Goal: Task Accomplishment & Management: Use online tool/utility

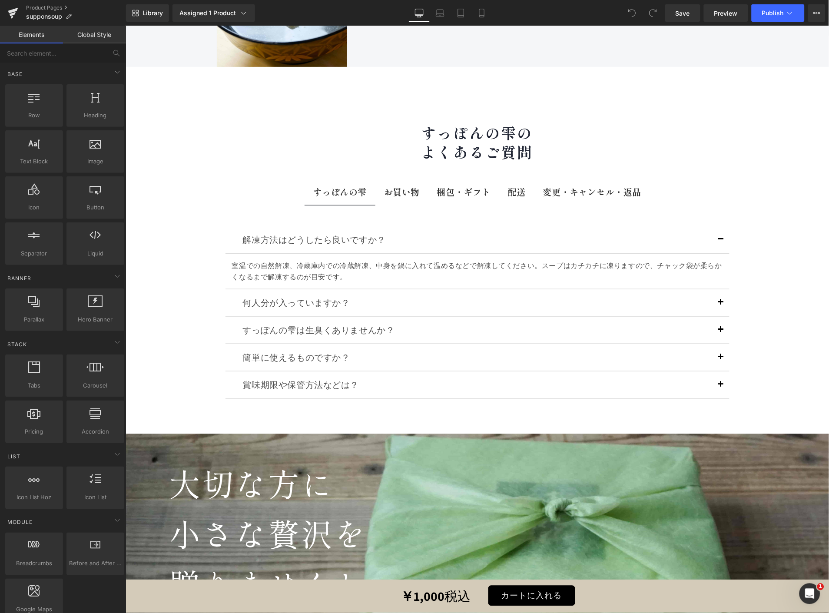
scroll to position [9380, 0]
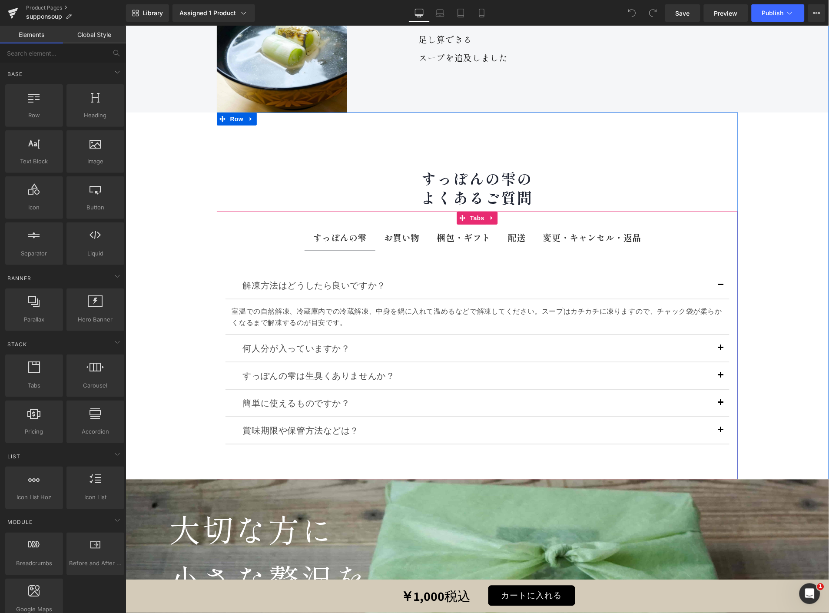
click at [125, 26] on div at bounding box center [125, 26] width 0 height 0
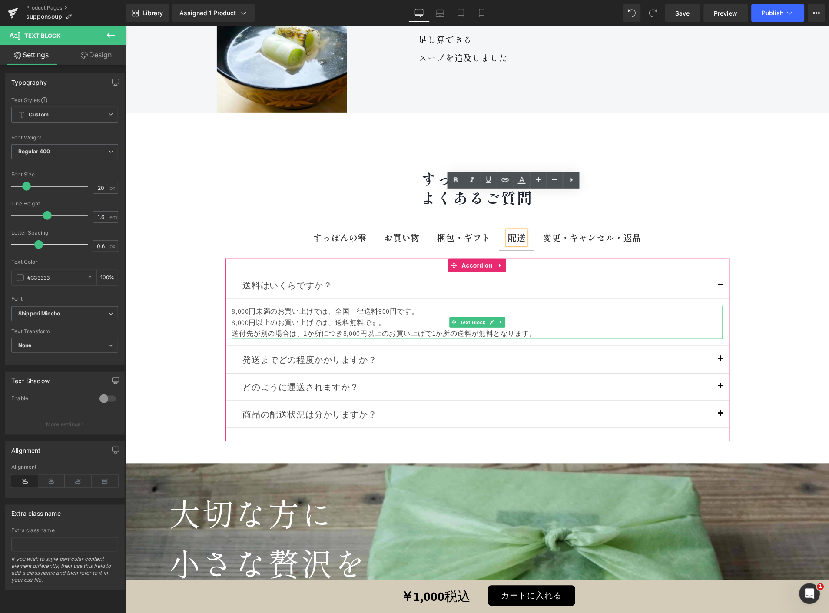
click at [374, 306] on div "8,000円未満のお買い上げでは、全国一律送料900円です。" at bounding box center [477, 311] width 491 height 11
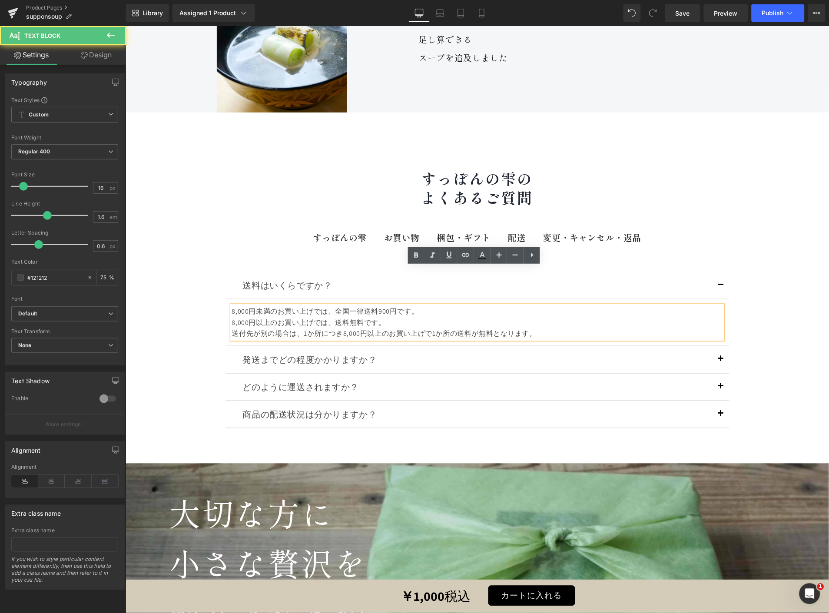
click at [232, 306] on div "8,000円未満のお買い上げでは、全国一律送料900円です。" at bounding box center [477, 311] width 491 height 11
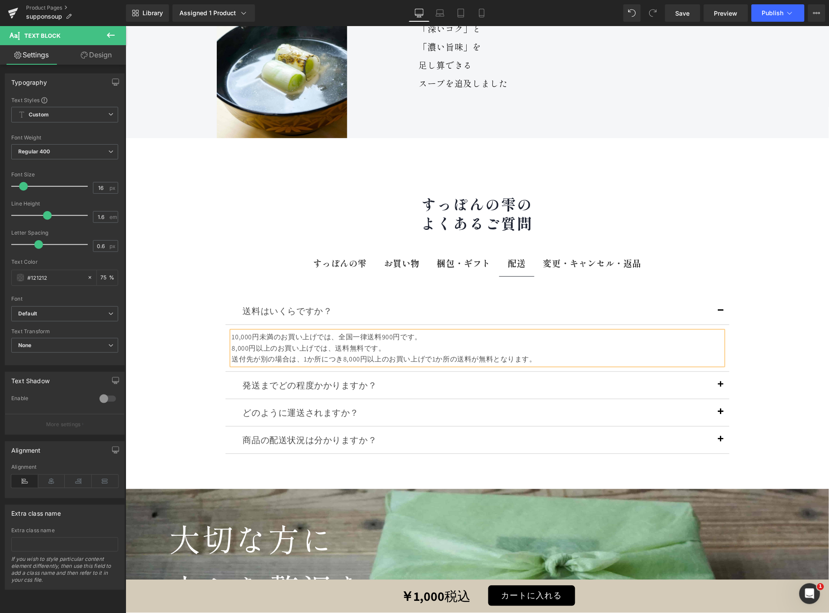
scroll to position [9331, 0]
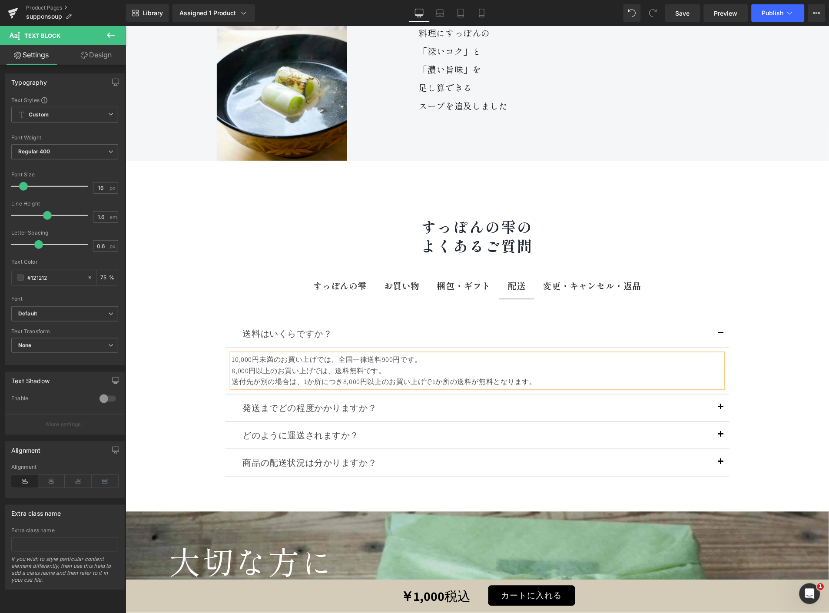
click at [232, 365] on div "8,000円以上のお買い上げでは、送料無料です。" at bounding box center [477, 370] width 491 height 11
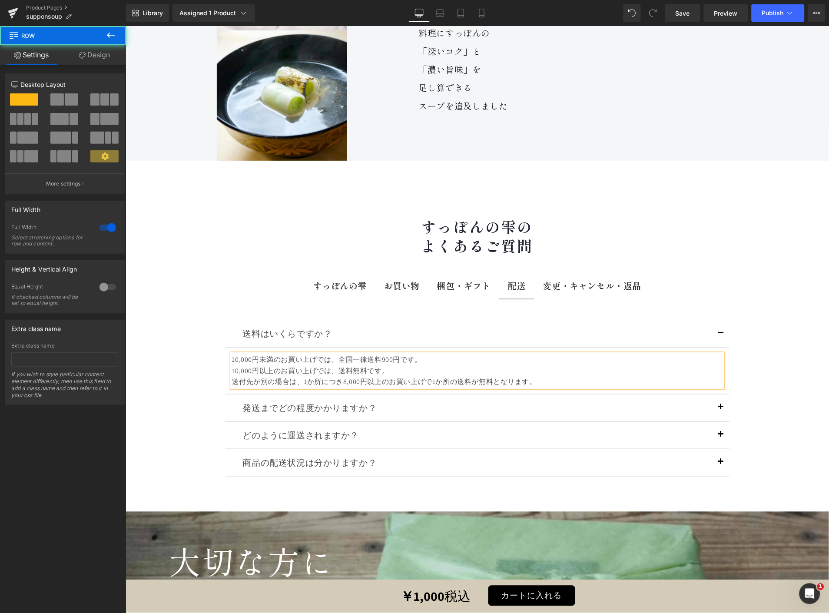
click at [756, 262] on div "花菱 店主 円城寺 雅由 Text Block Hero Banner Image 心惹かれた すっぽんの椀 Text Block Row 勉強のため 様々な…" at bounding box center [477, 154] width 704 height 714
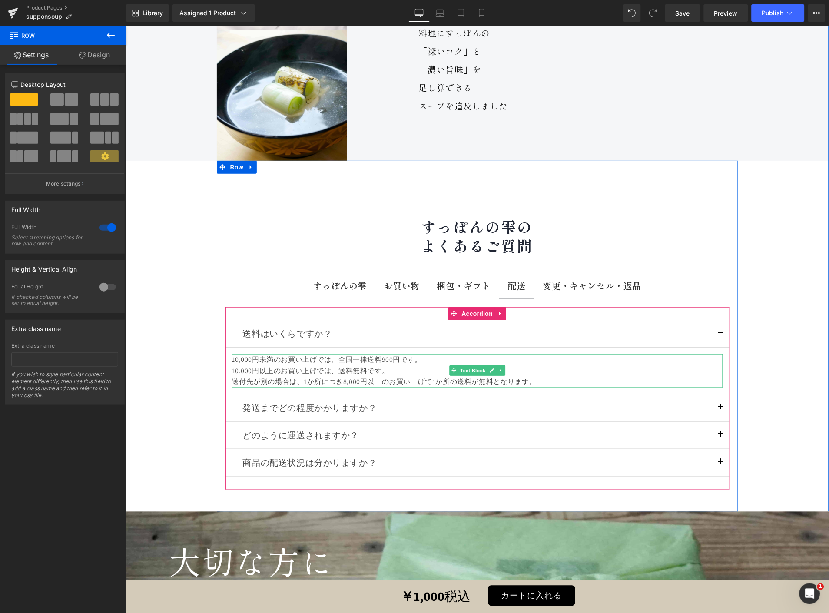
click at [335, 376] on div "送付先が別の場合は、1か所につき8,000円以上のお買い上げで1か所の送料が無料となります。" at bounding box center [477, 381] width 491 height 11
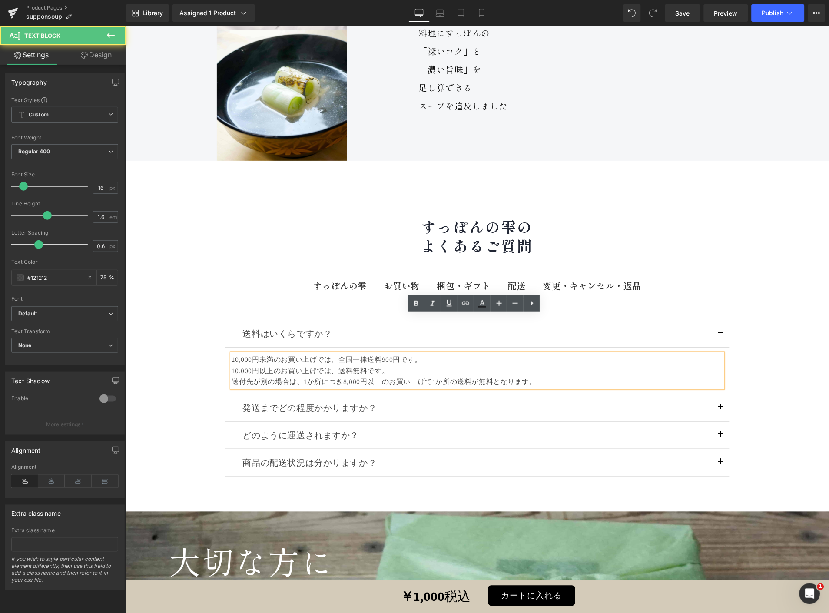
click at [342, 376] on div "送付先が別の場合は、1か所につき8,000円以上のお買い上げで1か所の送料が無料となります。" at bounding box center [477, 381] width 491 height 11
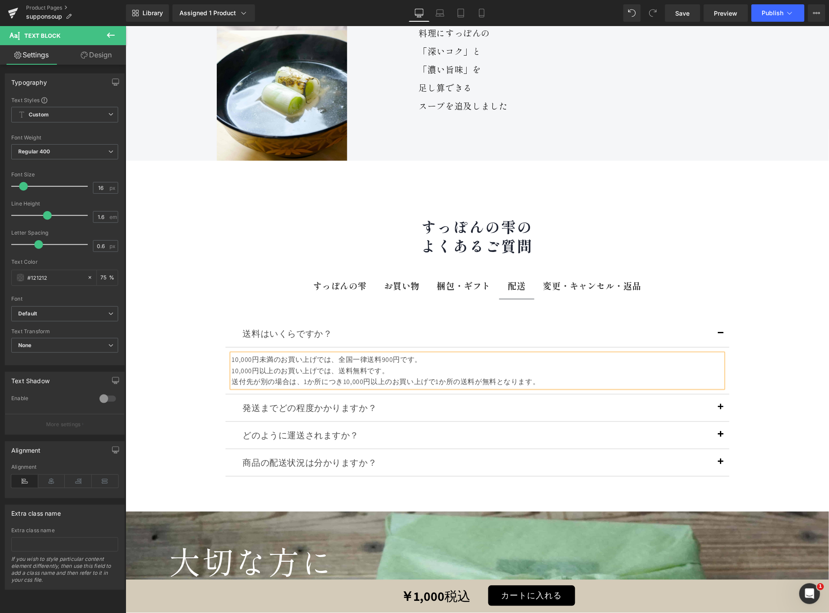
click at [780, 246] on div "花菱 店主 円城寺 雅由 Text Block Hero Banner Image 心惹かれた すっぽんの椀 Text Block Row 勉強のため 様々な…" at bounding box center [477, 154] width 704 height 714
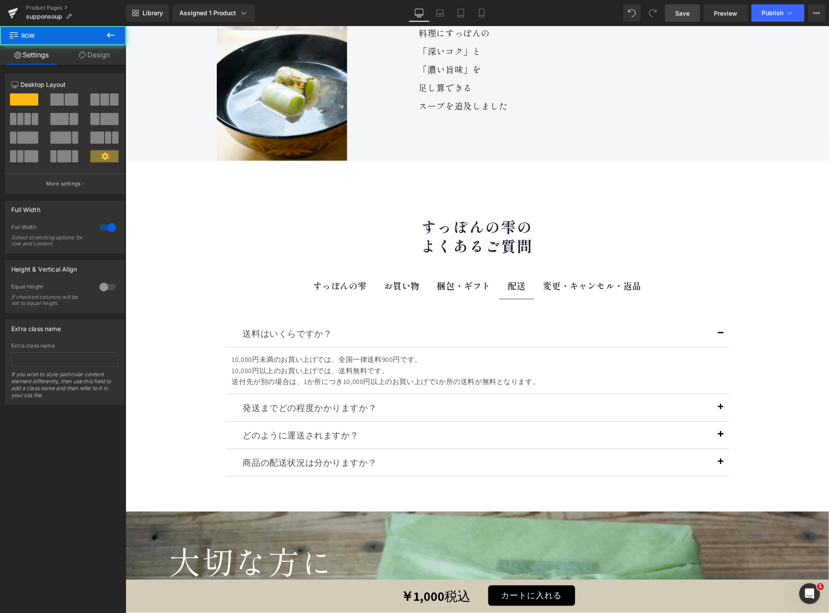
drag, startPoint x: 688, startPoint y: 12, endPoint x: 698, endPoint y: 11, distance: 10.5
click at [688, 12] on span "Save" at bounding box center [683, 13] width 14 height 9
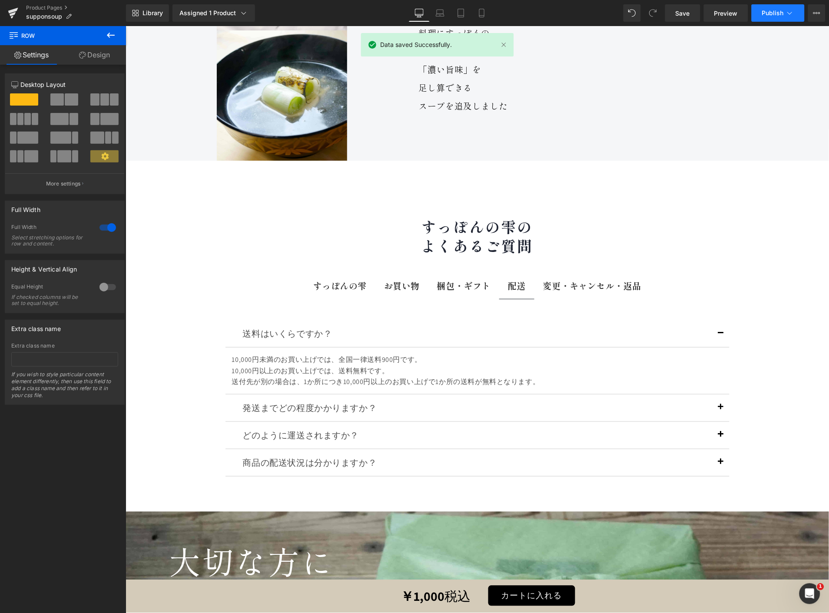
click at [781, 7] on button "Publish" at bounding box center [778, 12] width 53 height 17
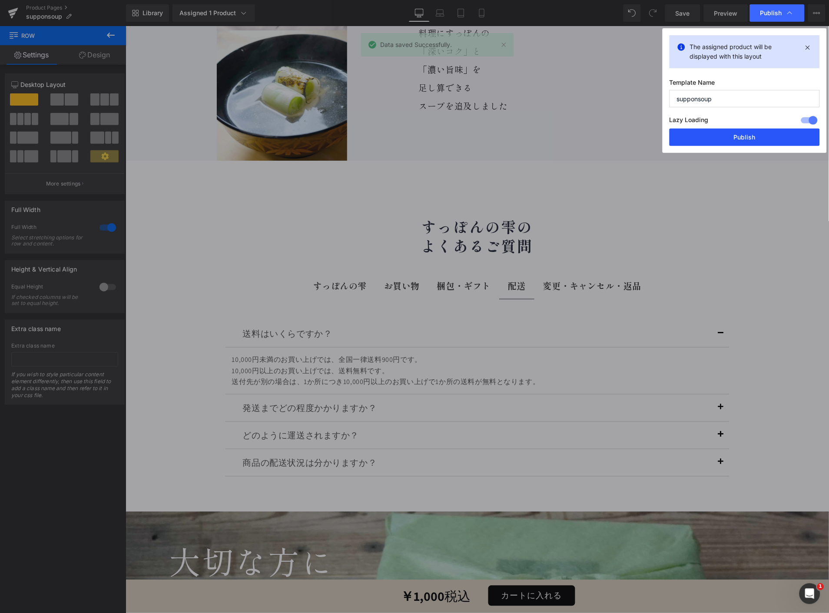
click at [716, 143] on button "Publish" at bounding box center [745, 137] width 150 height 17
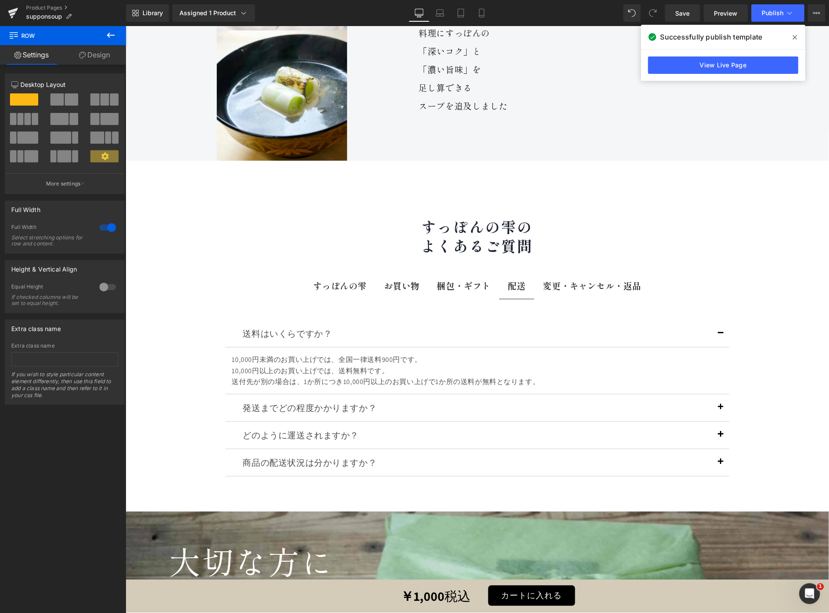
click at [111, 33] on icon at bounding box center [111, 35] width 10 height 10
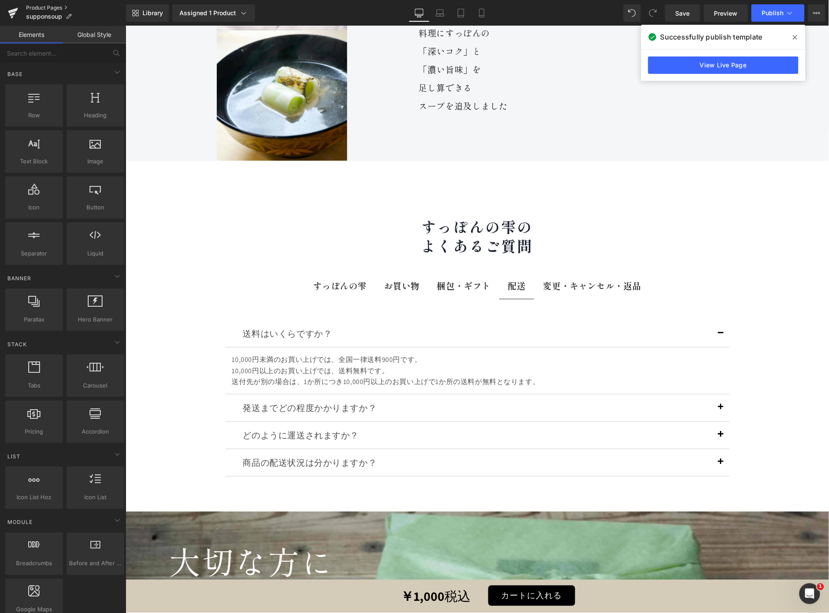
click at [45, 6] on link "Product Pages" at bounding box center [76, 7] width 100 height 7
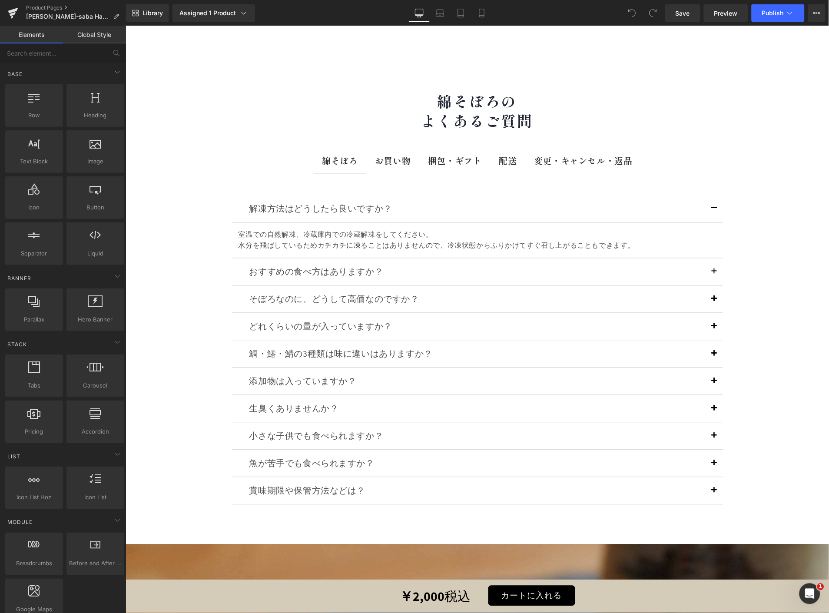
scroll to position [12433, 0]
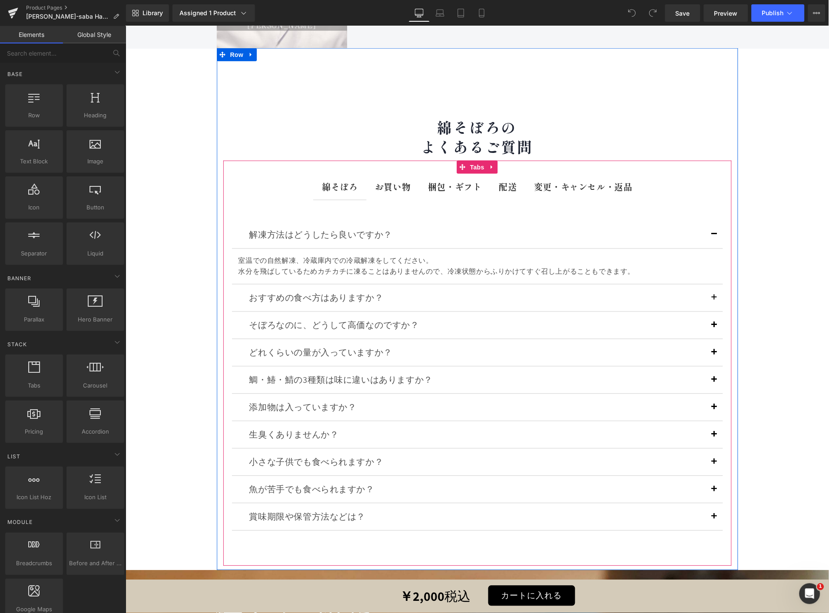
click at [506, 180] on b "配送" at bounding box center [508, 186] width 18 height 13
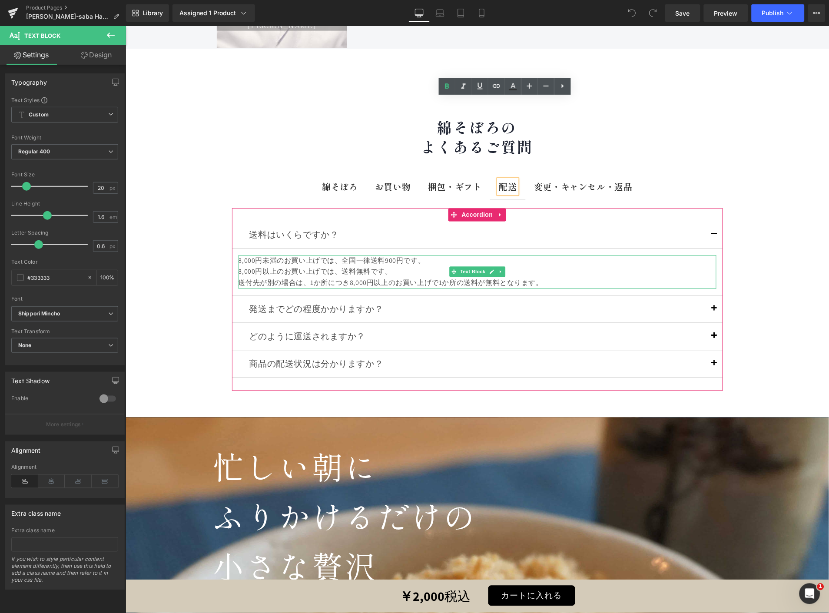
click at [238, 255] on div "8,000円未満のお買い上げでは、全国一律送料900円です。" at bounding box center [477, 260] width 478 height 11
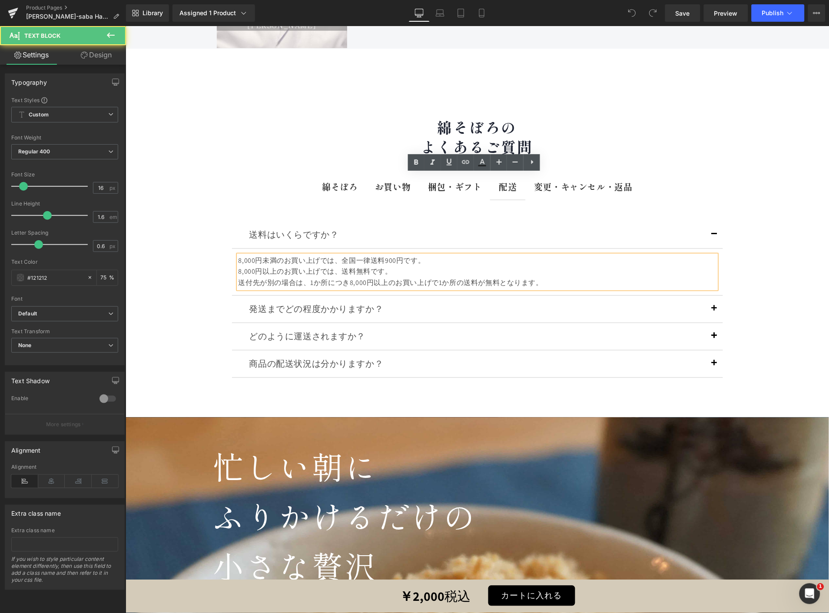
click at [238, 255] on div "8,000円未満のお買い上げでは、全国一律送料900円です。" at bounding box center [477, 260] width 478 height 11
click at [239, 255] on div "8,000円未満のお買い上げでは、全国一律送料900円です。" at bounding box center [477, 260] width 478 height 11
click at [239, 266] on div "8,000円以上のお買い上げでは、送料無料です。" at bounding box center [477, 271] width 478 height 11
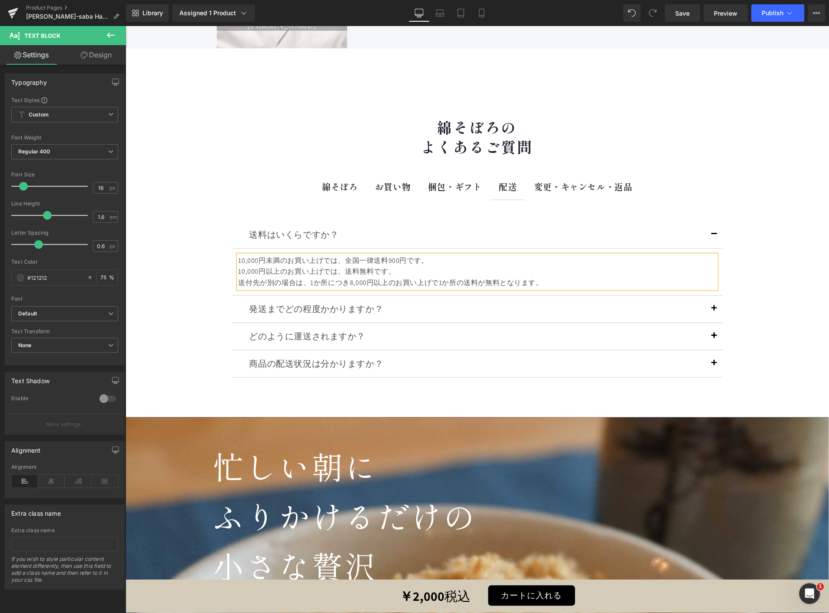
click at [349, 277] on div "送付先が別の場合は、1か所につき8,000円以上のお買い上げで1か所の送料が無料となります。" at bounding box center [477, 282] width 478 height 11
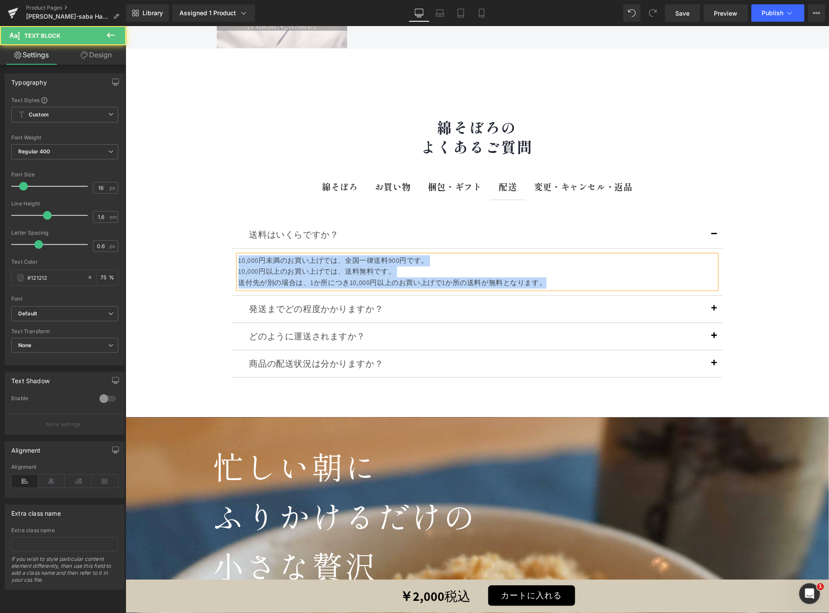
drag, startPoint x: 552, startPoint y: 201, endPoint x: 176, endPoint y: 168, distance: 377.8
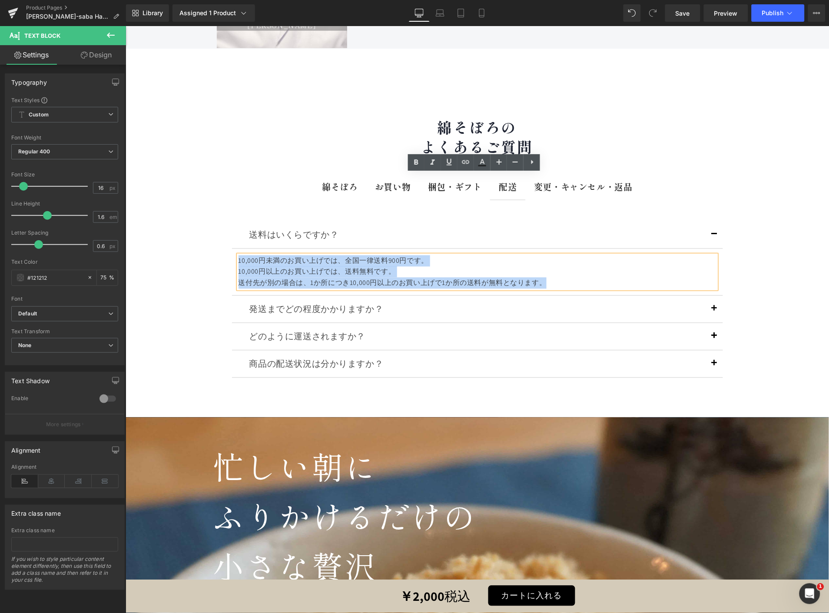
copy div "10,000円未満のお買い上げでは、全国一律送料900円です。 10,000円以上のお買い上げでは、送料無料です。 送付先が別の場合は、1か所につき10,00…"
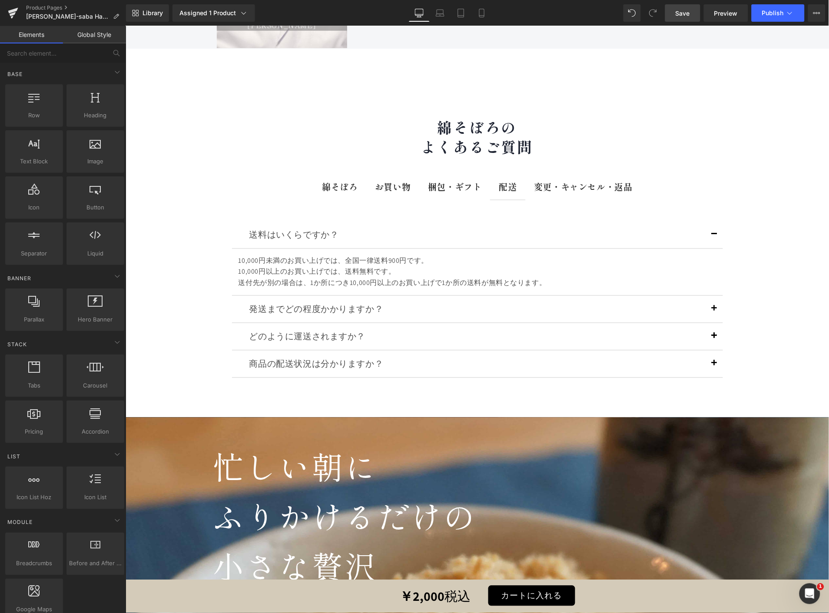
click at [689, 10] on span "Save" at bounding box center [683, 13] width 14 height 9
click at [757, 11] on button "Publish" at bounding box center [778, 12] width 53 height 17
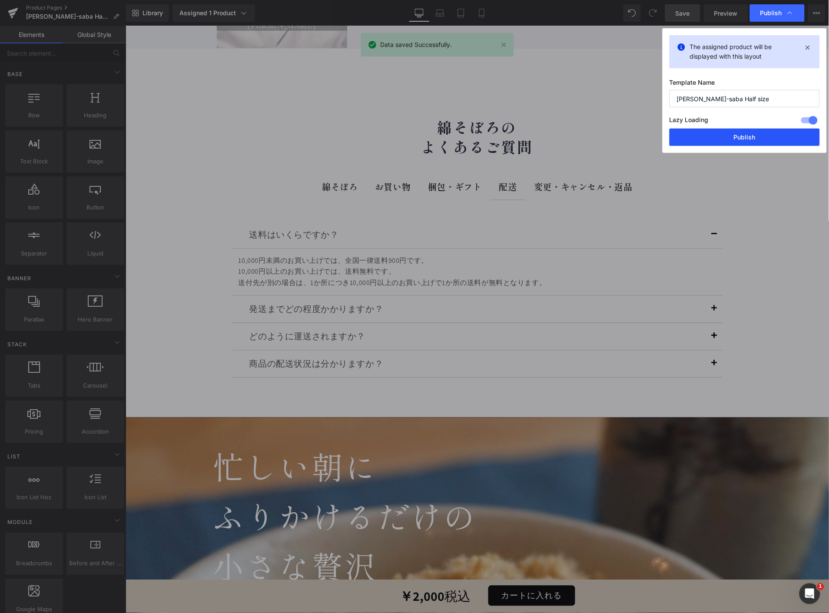
click at [0, 0] on button "Publish" at bounding box center [0, 0] width 0 height 0
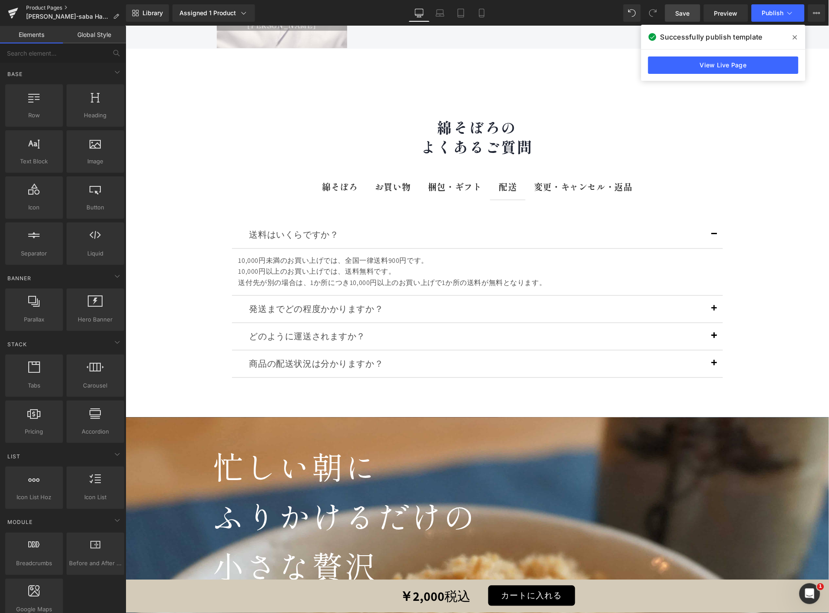
click at [33, 4] on link "Product Pages" at bounding box center [76, 7] width 100 height 7
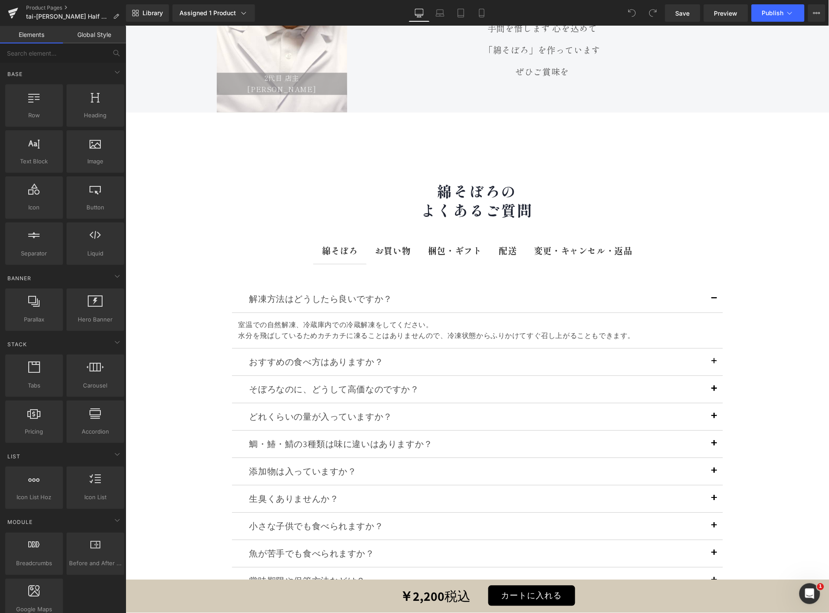
scroll to position [12583, 0]
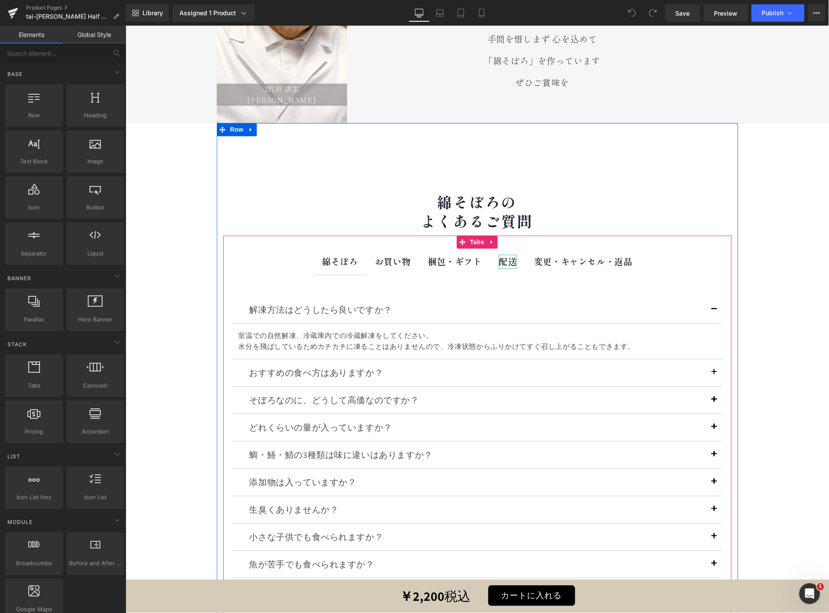
click at [499, 255] on b "配送" at bounding box center [508, 261] width 18 height 13
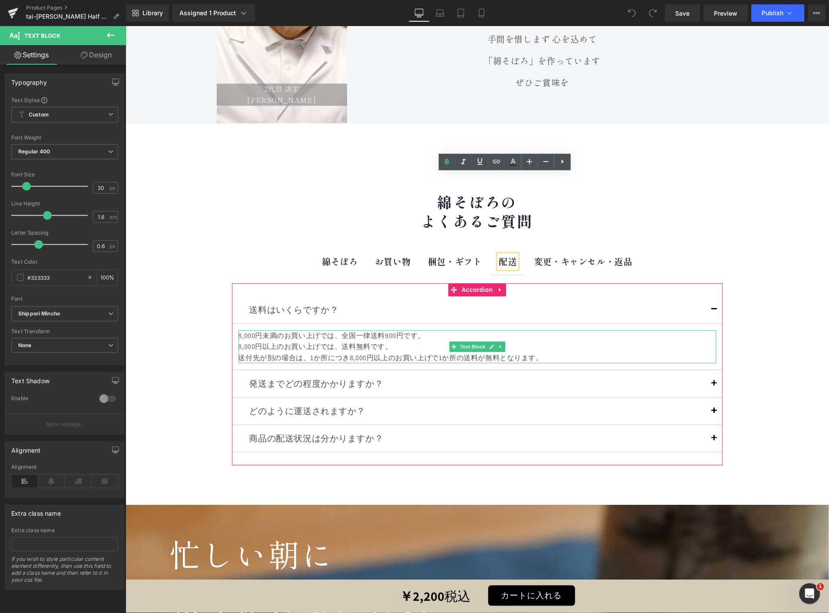
click at [548, 352] on div "送付先が別の場合は、1か所につき8,000円以上のお買い上げで1か所の送料が無料となります。" at bounding box center [477, 357] width 478 height 11
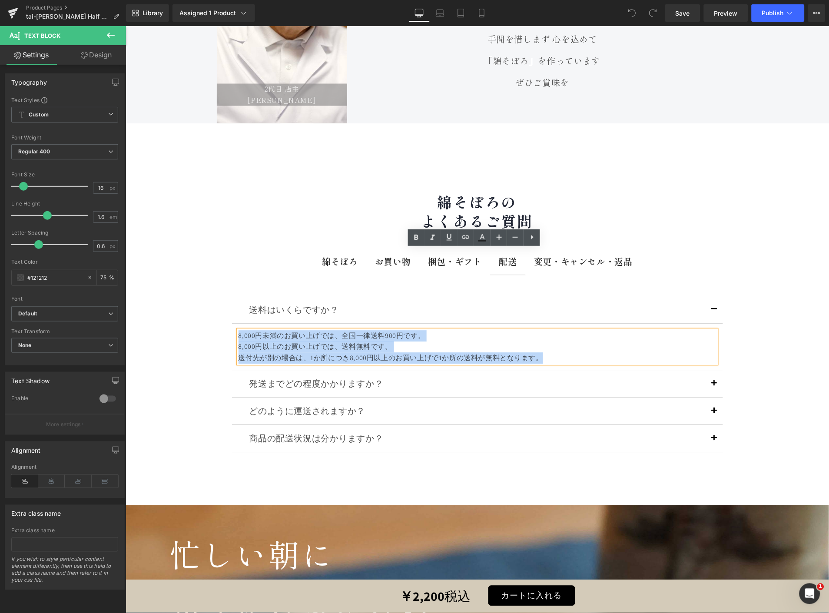
drag, startPoint x: 546, startPoint y: 275, endPoint x: 229, endPoint y: 246, distance: 318.6
click at [232, 324] on article "8,000円未満のお買い上げでは、全国一律送料900円です。 8,000円以上のお買い上げでは、送料無料です。 送付先が別の場合は、1か所につき8,000円以…" at bounding box center [477, 347] width 491 height 47
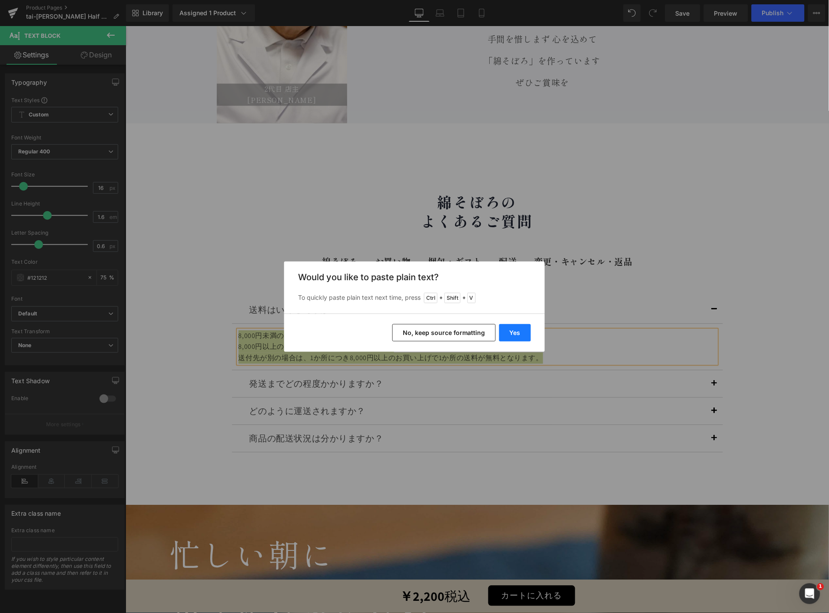
click at [507, 332] on button "Yes" at bounding box center [515, 332] width 32 height 17
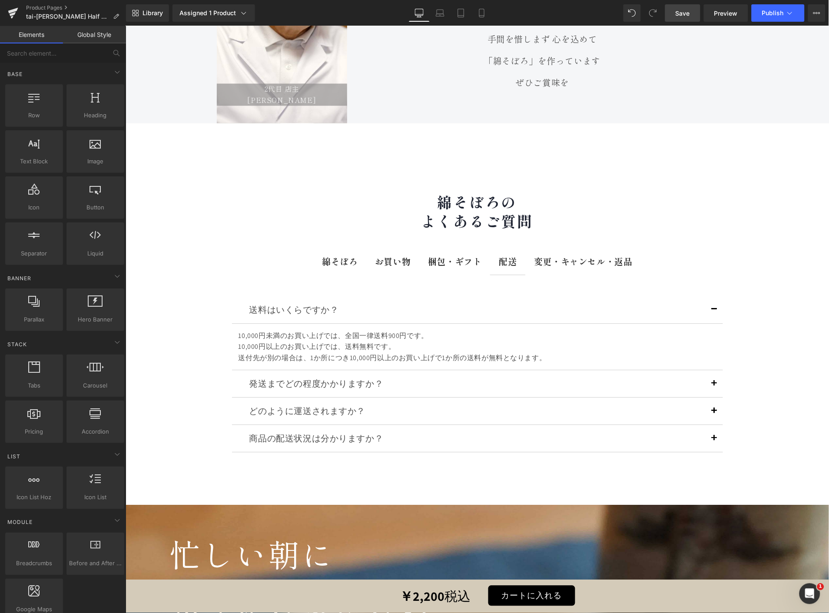
click at [687, 12] on span "Save" at bounding box center [683, 13] width 14 height 9
click at [768, 12] on span "Publish" at bounding box center [773, 13] width 22 height 7
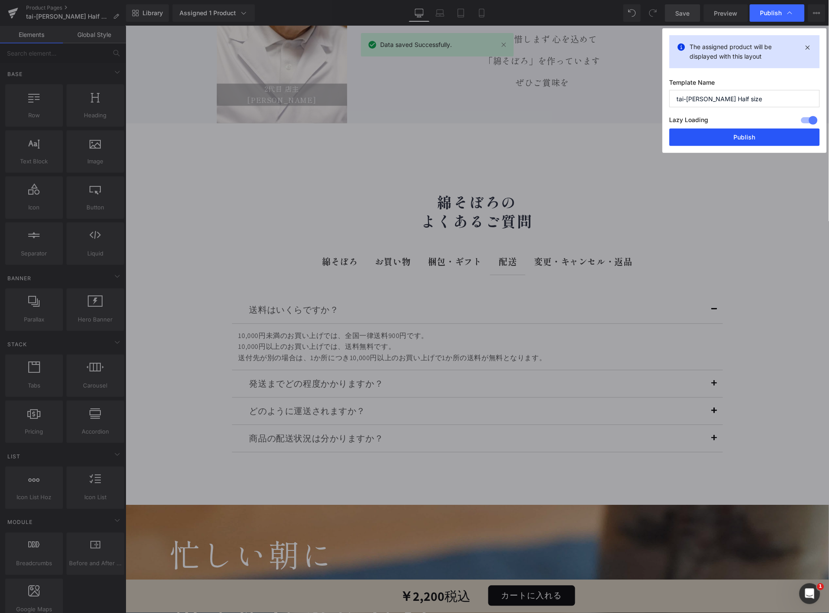
drag, startPoint x: 733, startPoint y: 136, endPoint x: 613, endPoint y: 110, distance: 123.2
click at [733, 136] on button "Publish" at bounding box center [745, 137] width 150 height 17
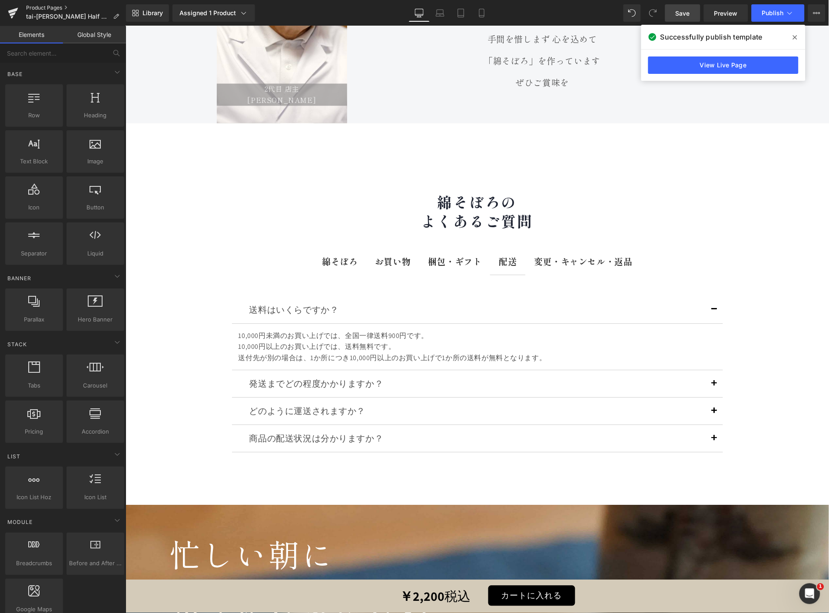
click at [40, 8] on link "Product Pages" at bounding box center [76, 7] width 100 height 7
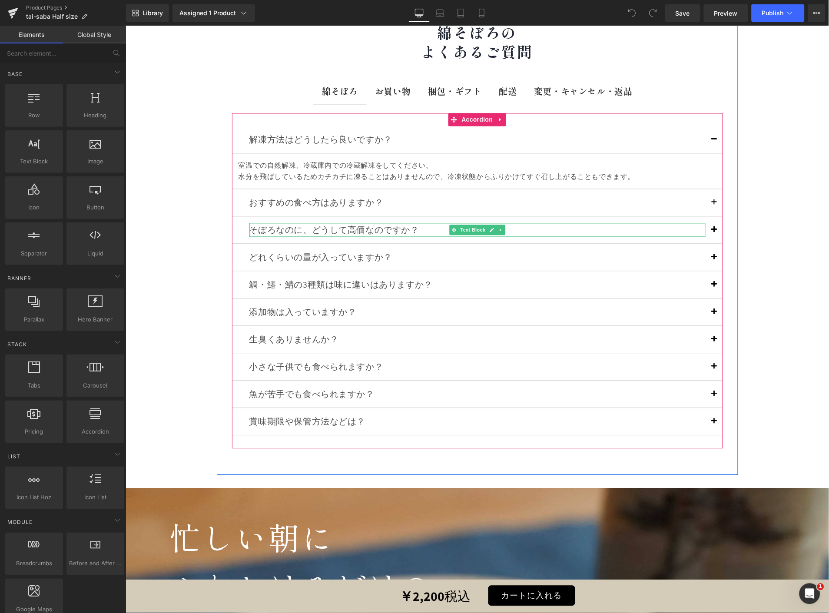
scroll to position [12444, 0]
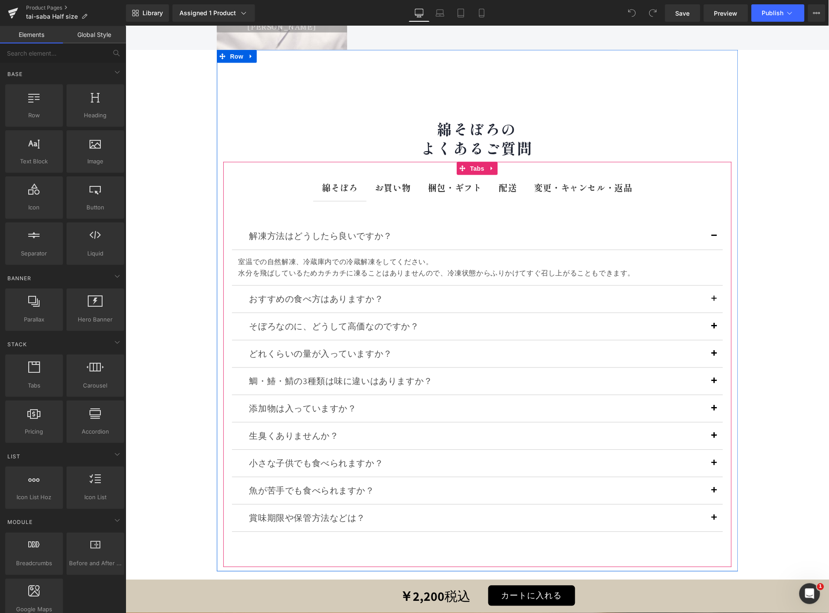
click at [495, 175] on span "配送 Text Block" at bounding box center [507, 188] width 35 height 26
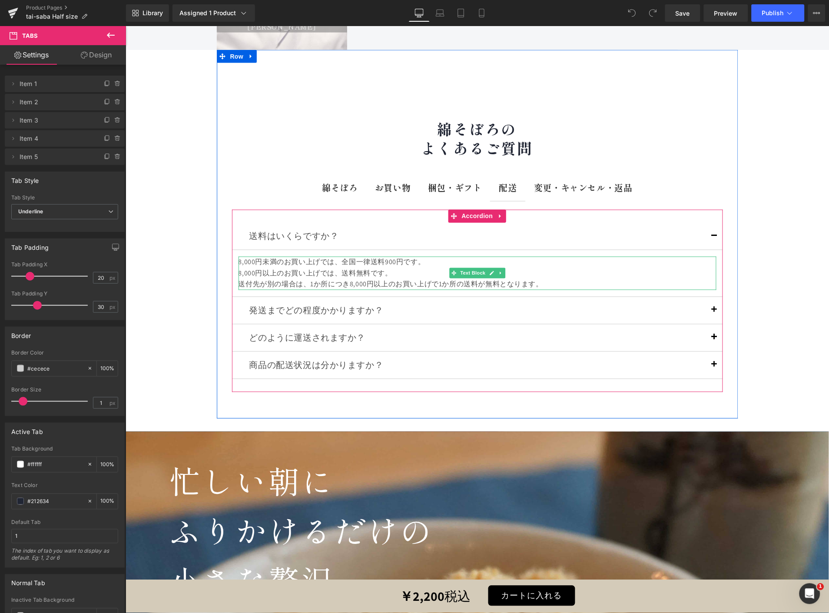
click at [606, 268] on div "8,000円以上のお買い上げでは、送料無料です。" at bounding box center [477, 273] width 478 height 11
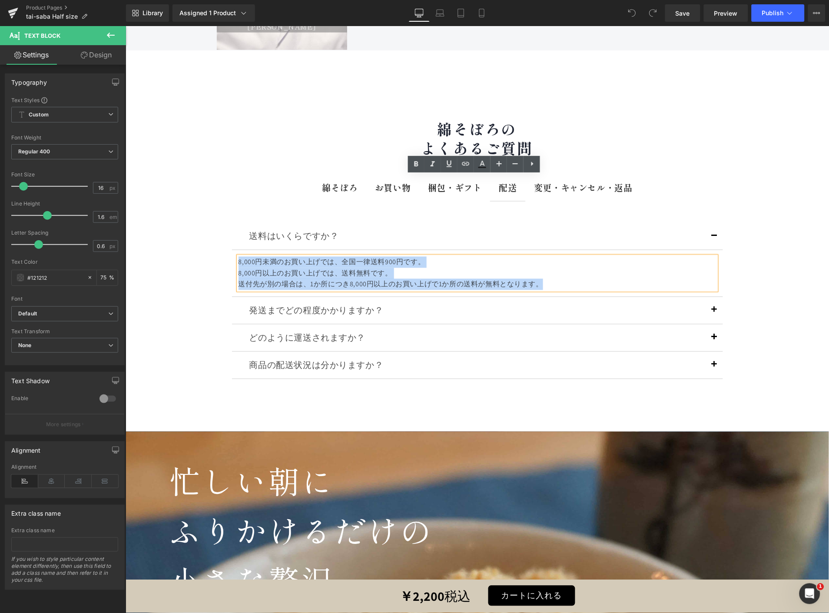
drag, startPoint x: 542, startPoint y: 203, endPoint x: 193, endPoint y: 178, distance: 349.4
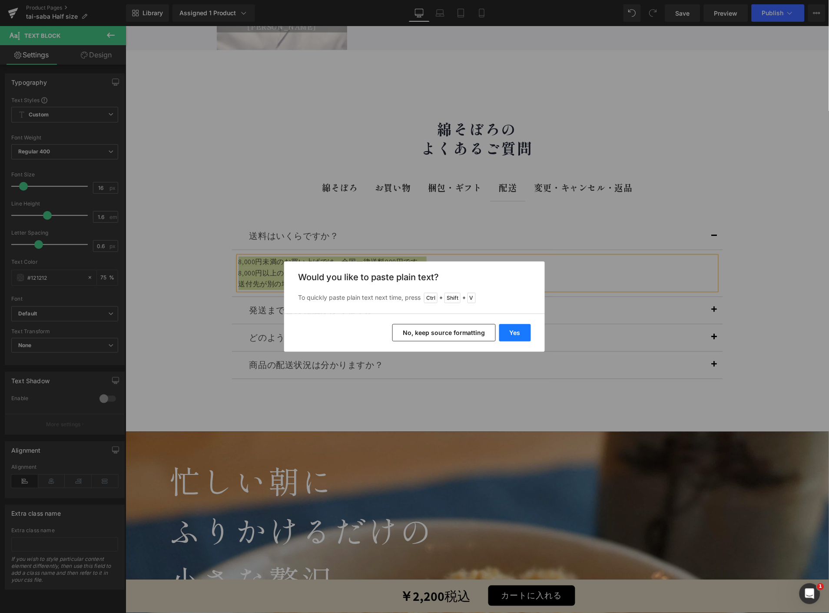
drag, startPoint x: 383, startPoint y: 306, endPoint x: 509, endPoint y: 332, distance: 128.7
click at [509, 332] on button "Yes" at bounding box center [515, 332] width 32 height 17
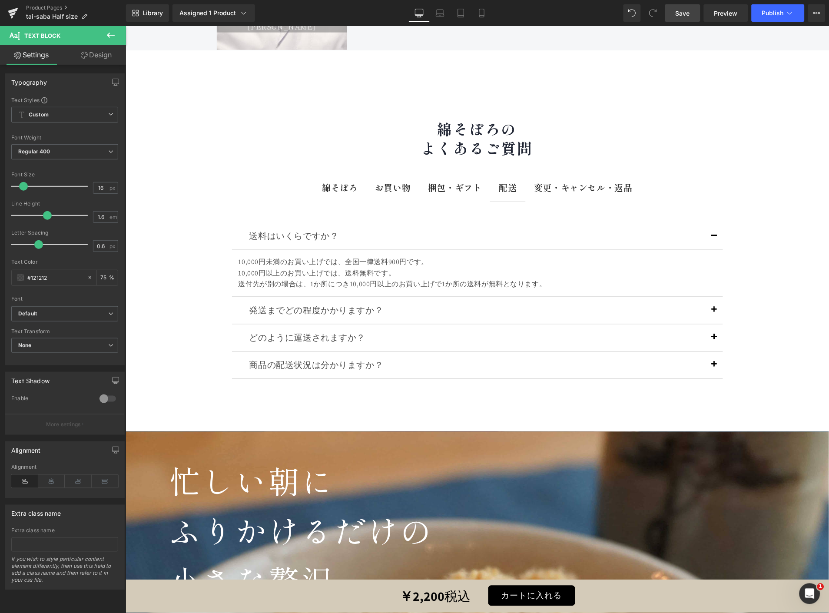
click at [690, 13] on span "Save" at bounding box center [683, 13] width 14 height 9
click at [767, 12] on span "Publish" at bounding box center [773, 13] width 22 height 7
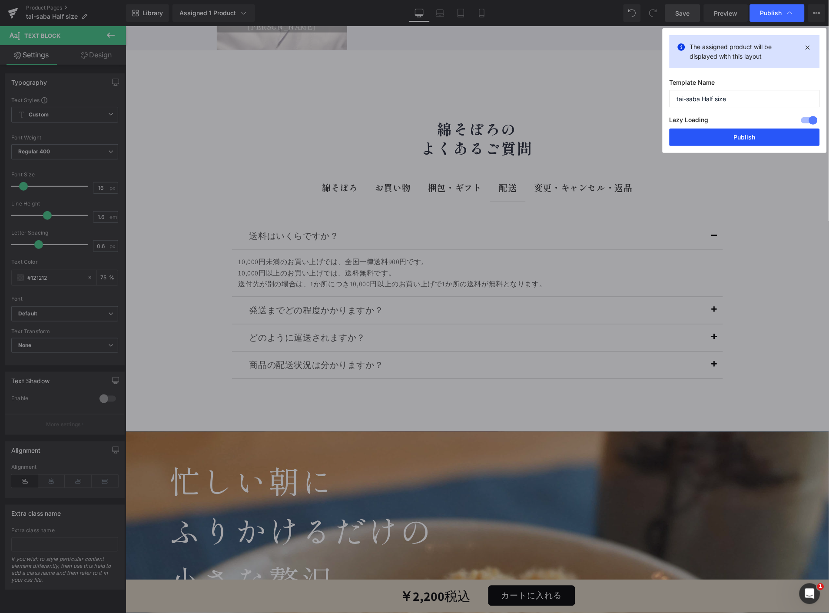
click at [737, 135] on button "Publish" at bounding box center [745, 137] width 150 height 17
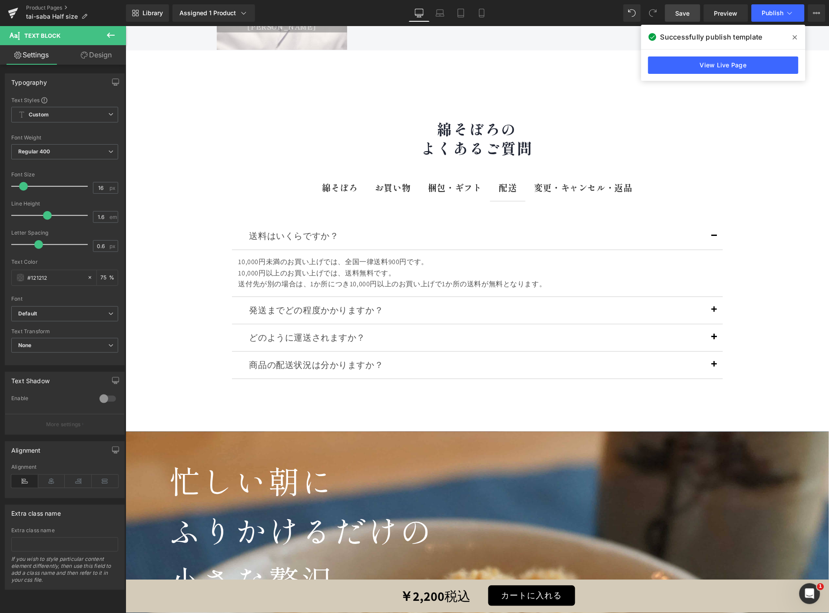
click at [112, 35] on icon at bounding box center [111, 35] width 8 height 5
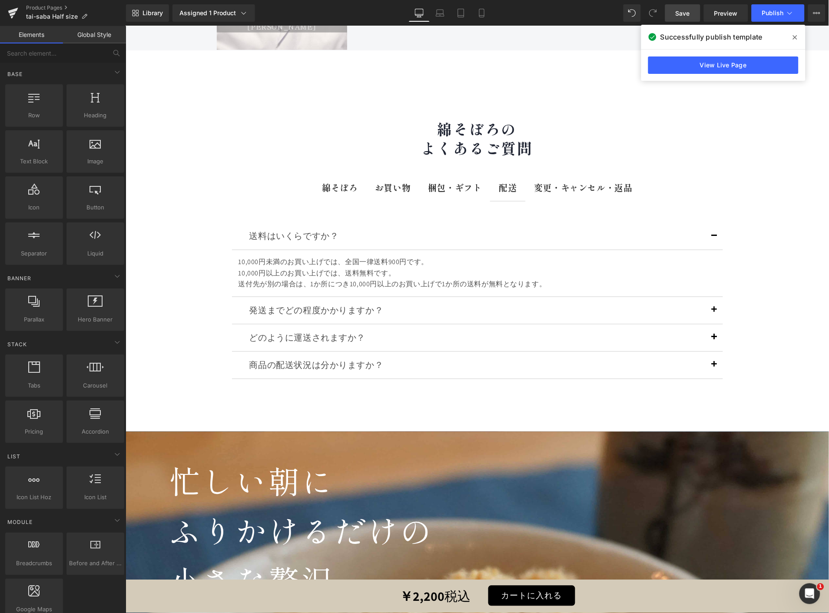
click at [62, 3] on div "Product Pages tai-saba Half size" at bounding box center [63, 13] width 126 height 26
click at [62, 5] on link "Product Pages" at bounding box center [76, 7] width 100 height 7
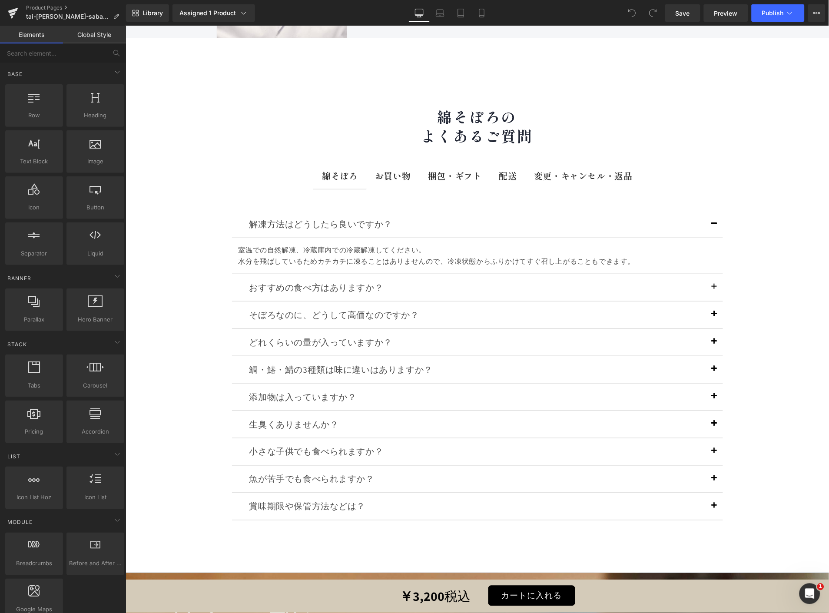
scroll to position [12068, 0]
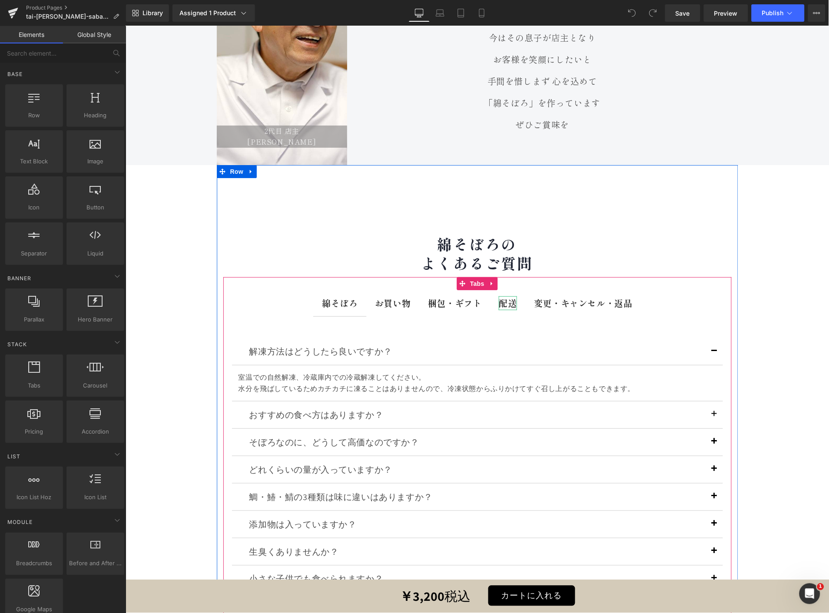
click at [501, 296] on b "配送" at bounding box center [508, 302] width 18 height 13
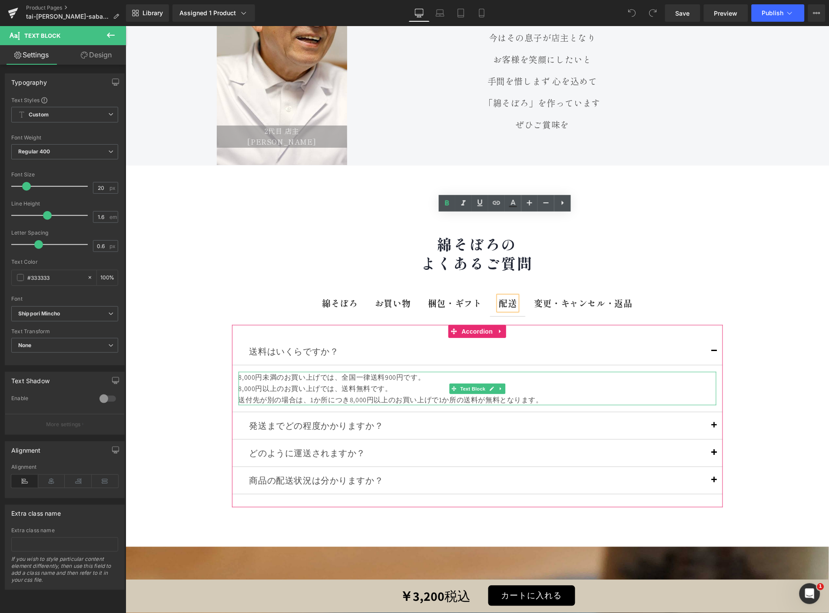
drag, startPoint x: 505, startPoint y: 299, endPoint x: 524, endPoint y: 309, distance: 21.8
click at [505, 372] on div "8,000円未満のお買い上げでは、全国一律送料900円です。" at bounding box center [477, 377] width 478 height 11
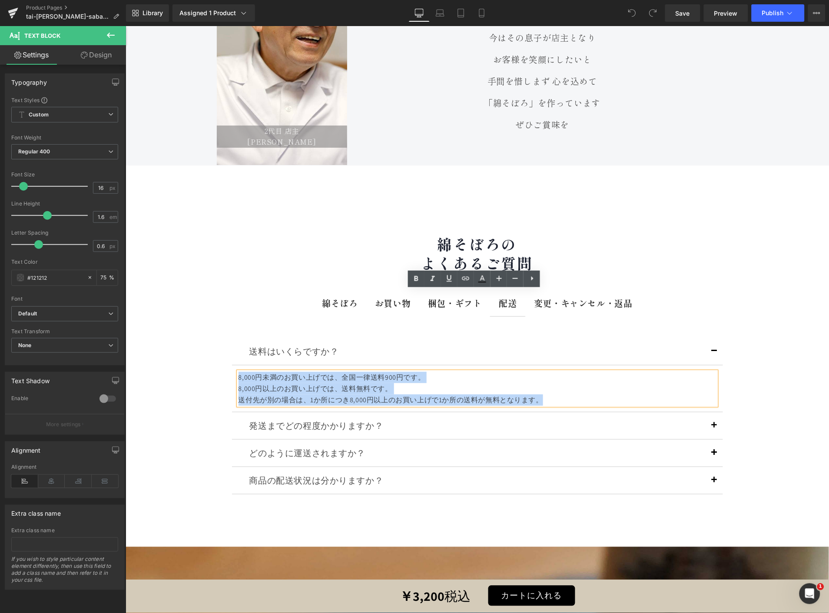
drag, startPoint x: 544, startPoint y: 317, endPoint x: 234, endPoint y: 276, distance: 312.6
click at [234, 338] on div "送料はいくらですか？ Text Block 8,000円未満のお買い上げでは、全国一律送料900円です。 8,000円以上のお買い上げでは、送料無料です。 送…" at bounding box center [477, 375] width 491 height 74
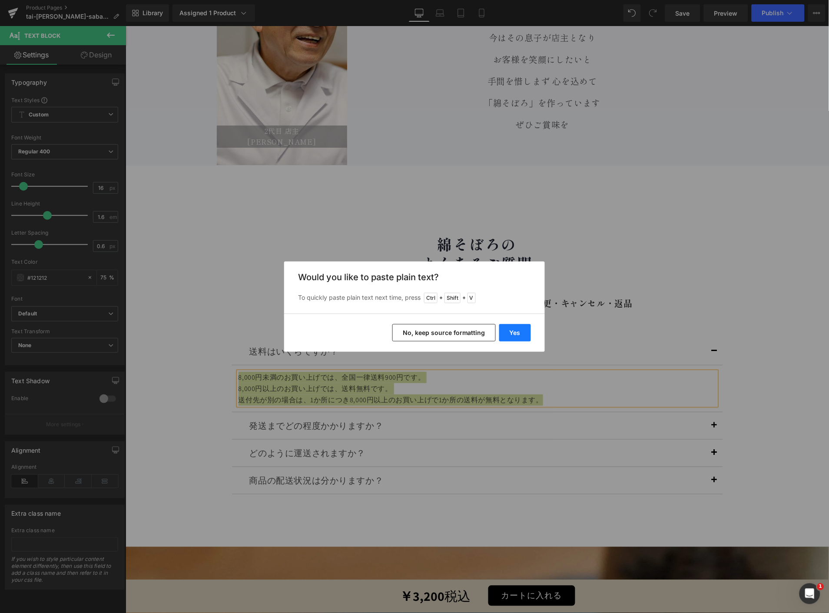
click at [0, 0] on button "Yes" at bounding box center [0, 0] width 0 height 0
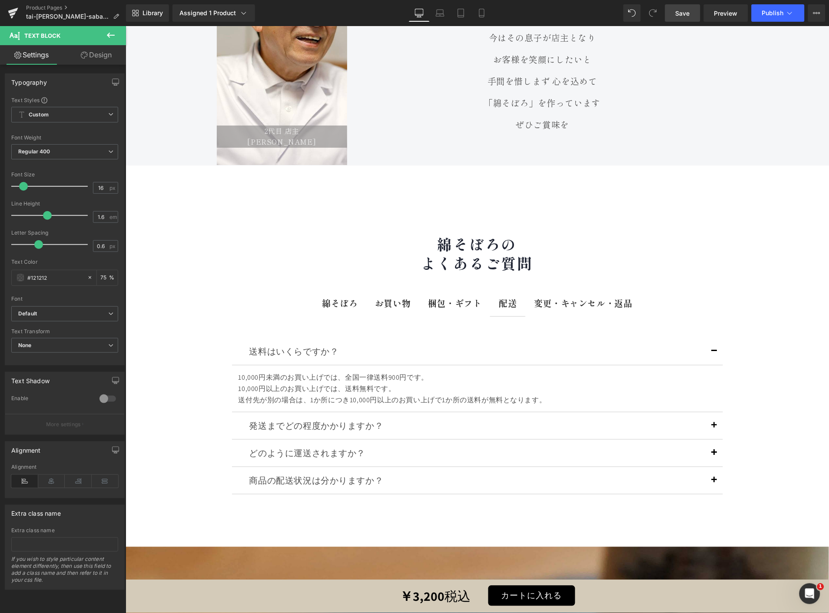
click at [694, 6] on link "Save" at bounding box center [682, 12] width 35 height 17
click at [767, 10] on span "Publish" at bounding box center [773, 13] width 22 height 7
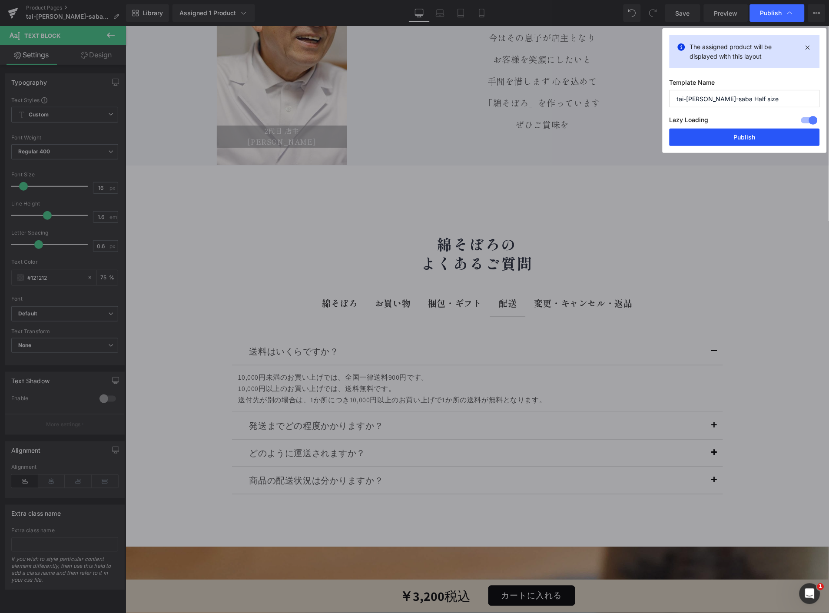
drag, startPoint x: 770, startPoint y: 136, endPoint x: 644, endPoint y: 96, distance: 132.4
click at [0, 0] on button "Publish" at bounding box center [0, 0] width 0 height 0
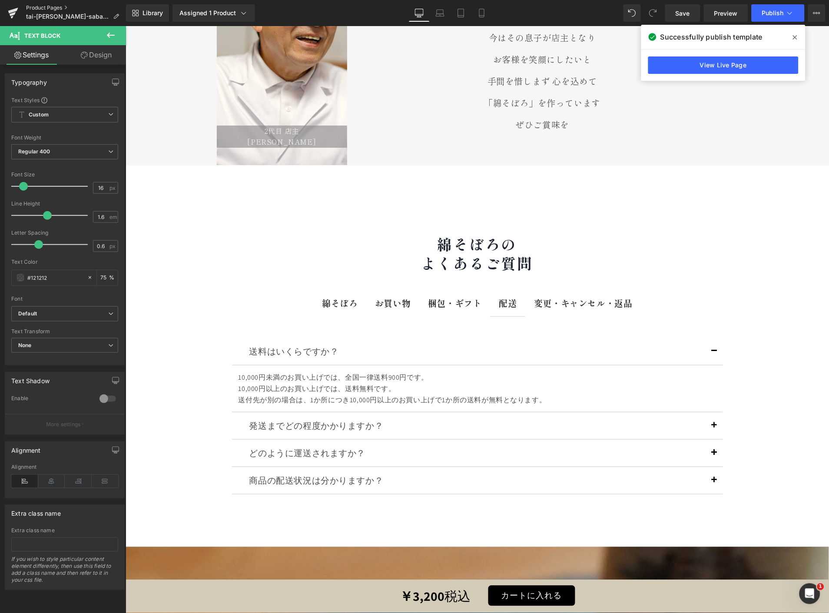
click at [52, 5] on link "Product Pages" at bounding box center [76, 7] width 100 height 7
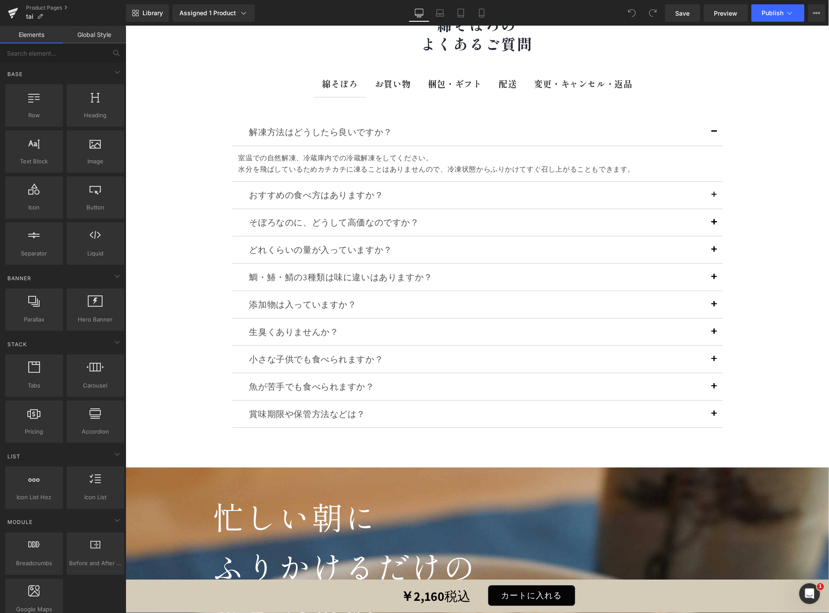
scroll to position [10732, 0]
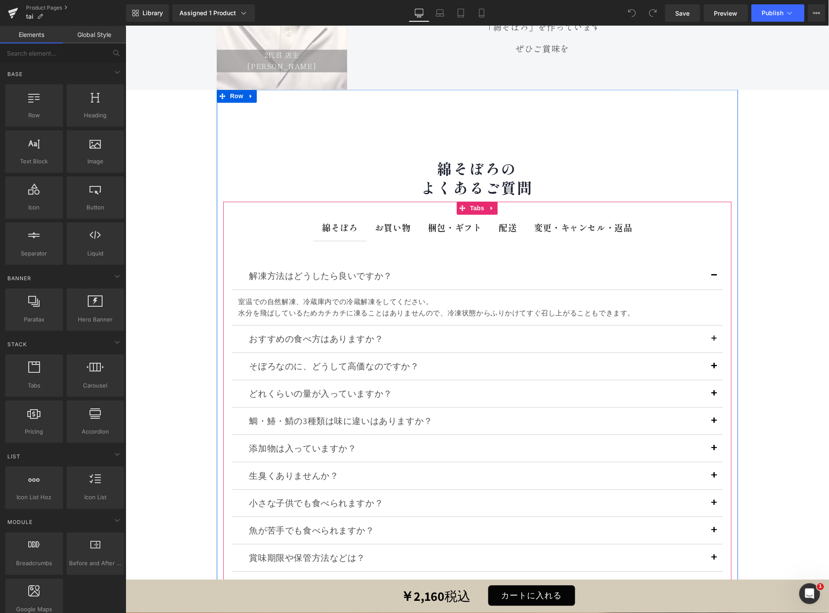
click at [442, 221] on strong "梱包・ギフト" at bounding box center [455, 227] width 54 height 13
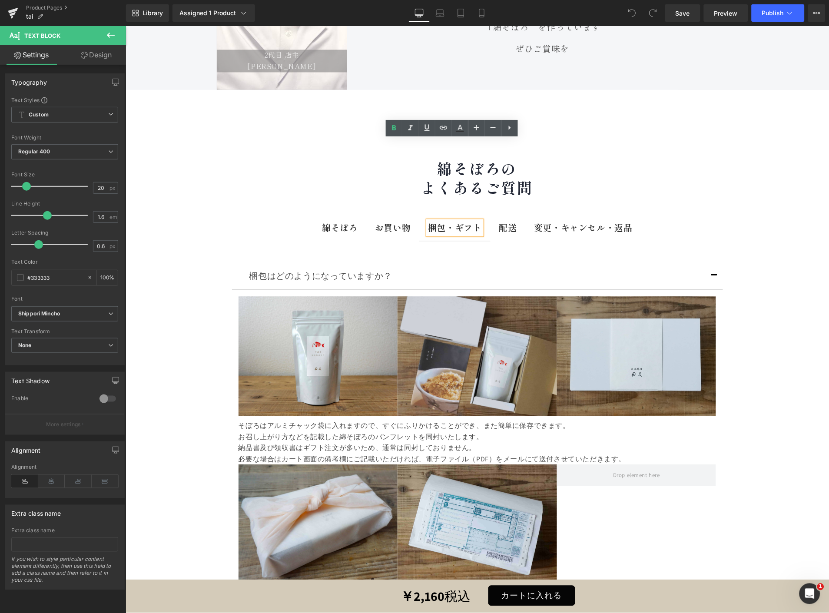
click at [504, 221] on b "配送" at bounding box center [508, 227] width 18 height 13
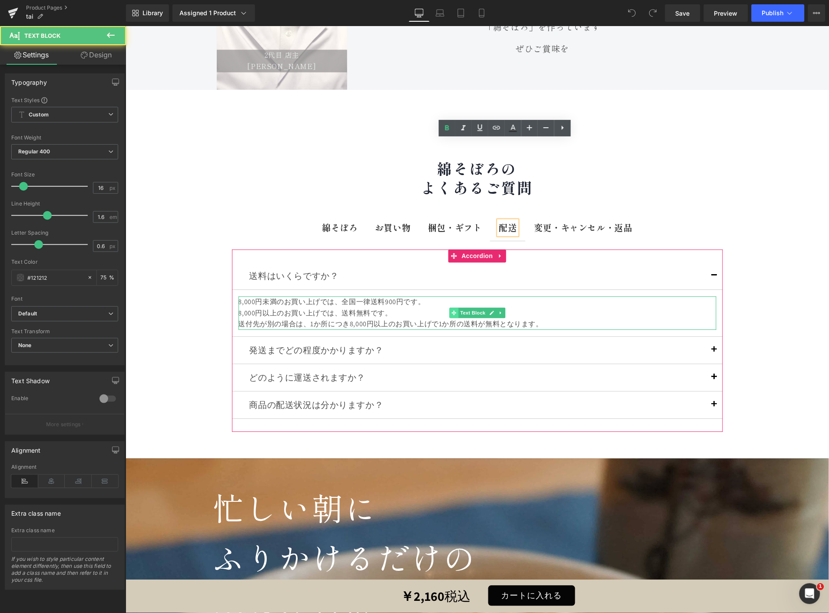
drag, startPoint x: 544, startPoint y: 242, endPoint x: 447, endPoint y: 236, distance: 96.7
click at [447, 296] on div "8,000円未満のお買い上げでは、全国一律送料900円です。 8,000円以上のお買い上げでは、送料無料です。 送付先が別の場合は、1か所につき8,000円以…" at bounding box center [477, 312] width 478 height 33
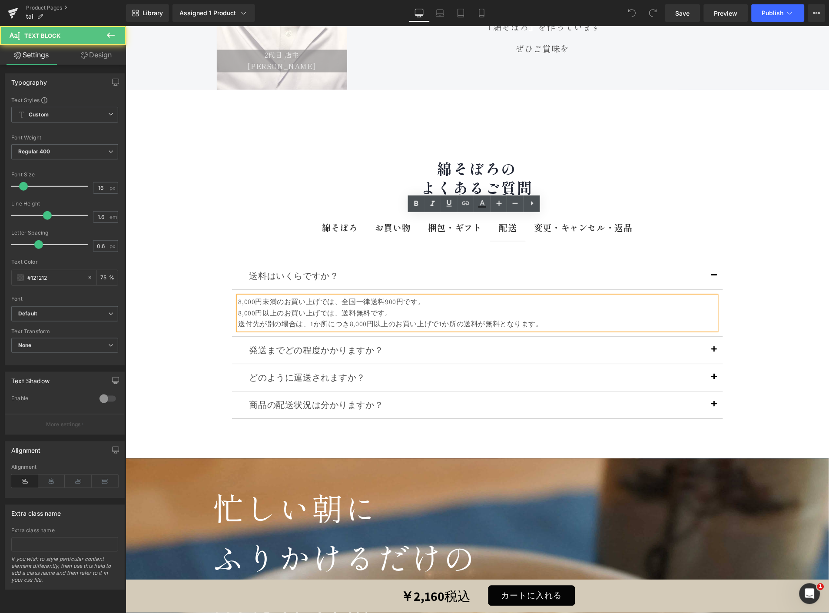
click at [552, 319] on div "送付先が別の場合は、1か所につき8,000円以上のお買い上げで1か所の送料が無料となります。" at bounding box center [477, 324] width 478 height 11
click at [551, 319] on div "送付先が別の場合は、1か所につき8,000円以上のお買い上げで1か所の送料が無料となります。" at bounding box center [477, 324] width 478 height 11
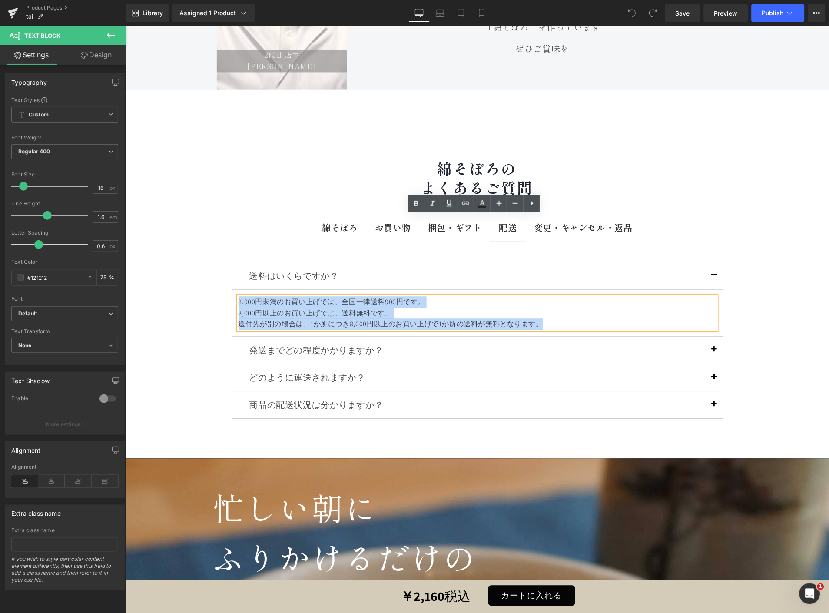
drag, startPoint x: 550, startPoint y: 243, endPoint x: 233, endPoint y: 197, distance: 320.7
click at [233, 263] on div "送料はいくらですか？ Text Block 8,000円未満のお買い上げでは、全国一律送料900円です。 8,000円以上のお買い上げでは、送料無料です。 送…" at bounding box center [477, 300] width 491 height 74
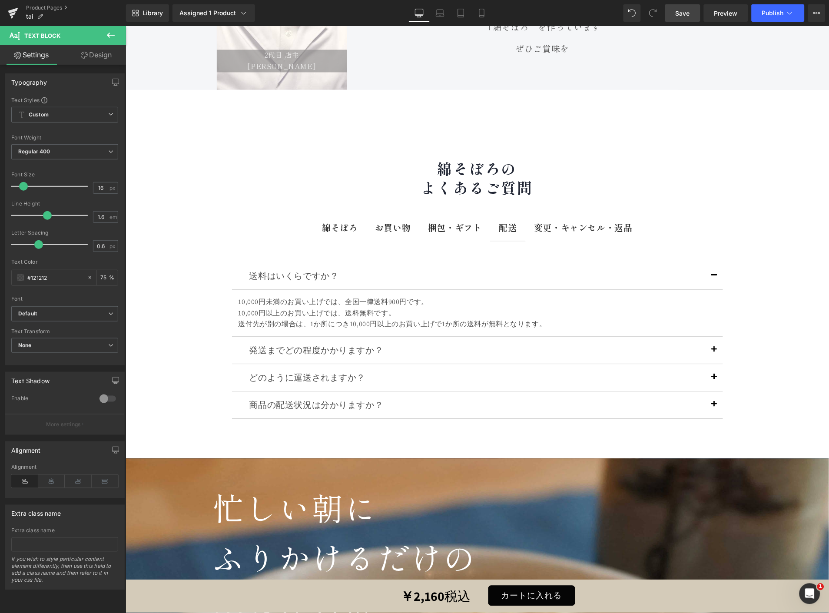
click at [684, 9] on span "Save" at bounding box center [683, 13] width 14 height 9
click at [768, 7] on button "Publish" at bounding box center [778, 12] width 53 height 17
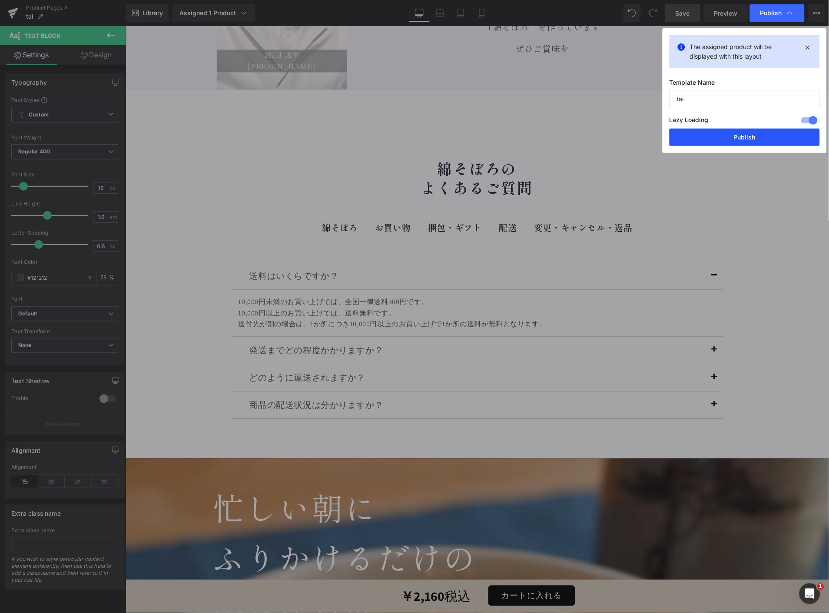
drag, startPoint x: 712, startPoint y: 130, endPoint x: 585, endPoint y: 104, distance: 129.6
click at [0, 0] on button "Publish" at bounding box center [0, 0] width 0 height 0
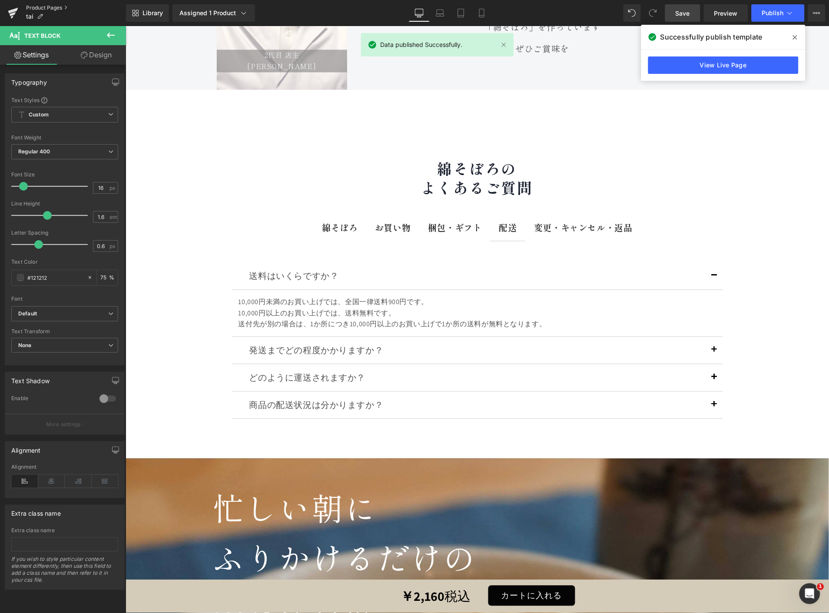
click at [35, 6] on link "Product Pages" at bounding box center [76, 7] width 100 height 7
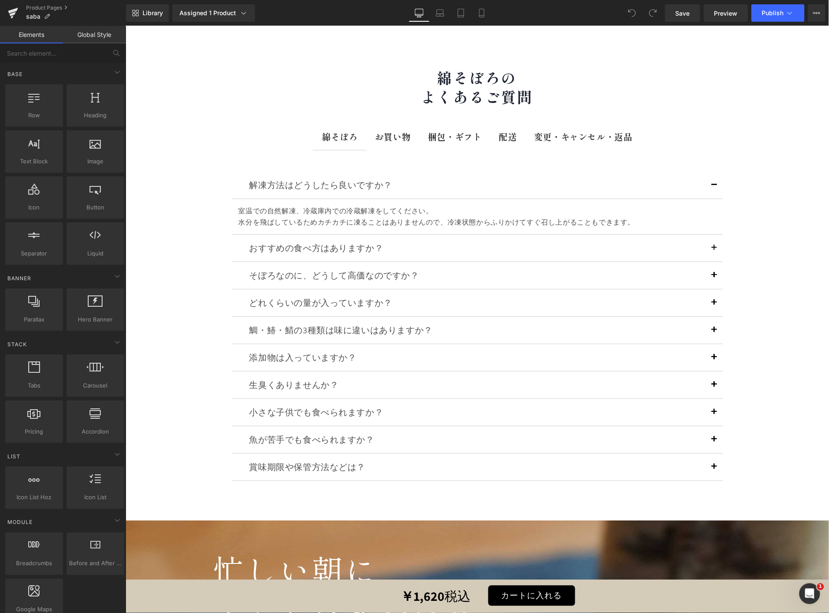
scroll to position [10839, 0]
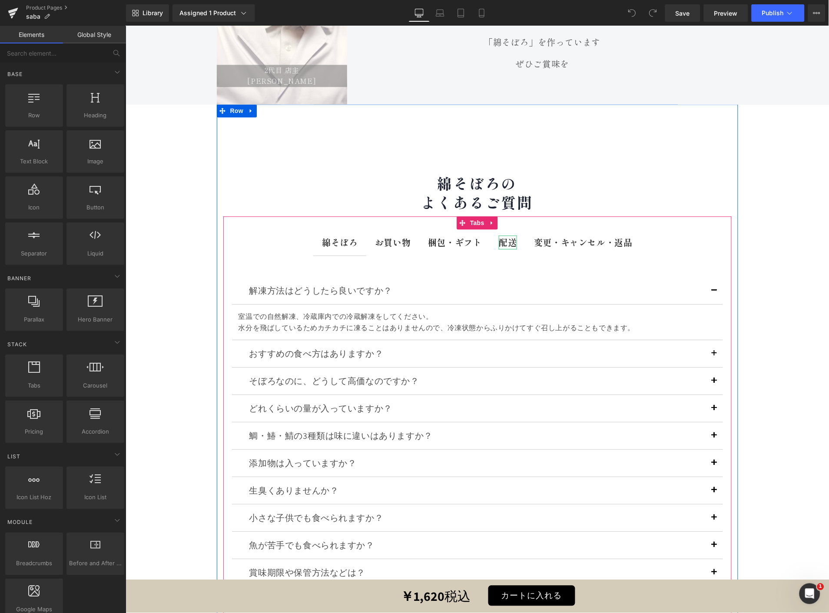
click at [504, 236] on b "配送" at bounding box center [508, 242] width 18 height 13
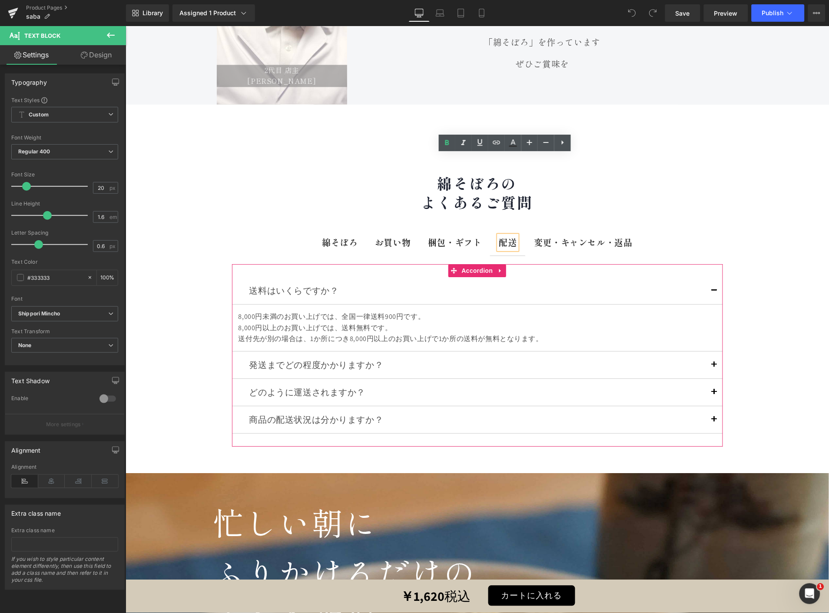
click at [552, 333] on div "送付先が別の場合は、1か所につき8,000円以上のお買い上げで1か所の送料が無料となります。" at bounding box center [477, 338] width 478 height 11
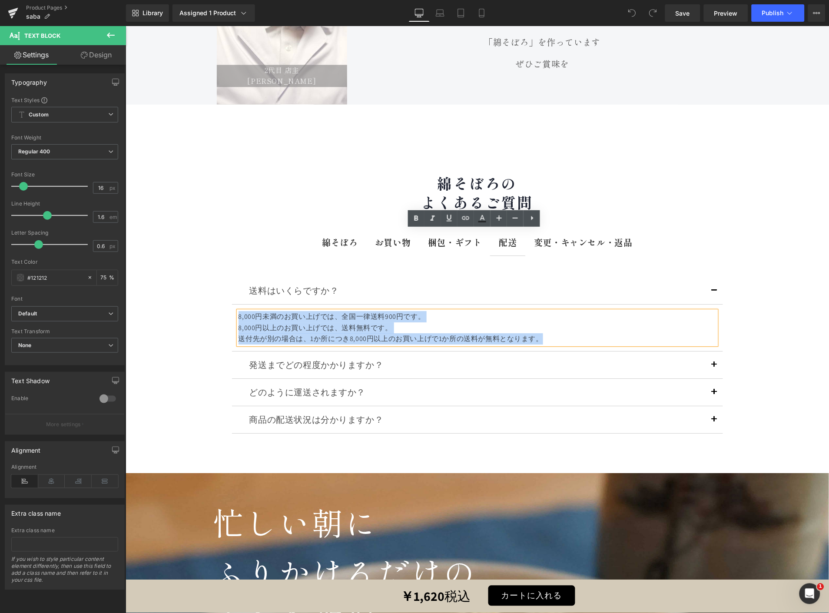
drag, startPoint x: 552, startPoint y: 257, endPoint x: 234, endPoint y: 194, distance: 324.4
click at [234, 264] on div "送料はいくらですか？ Text Block 8,000円未満のお買い上げでは、全国一律送料900円です。 8,000円以上のお買い上げでは、送料無料です。 送…" at bounding box center [477, 355] width 491 height 183
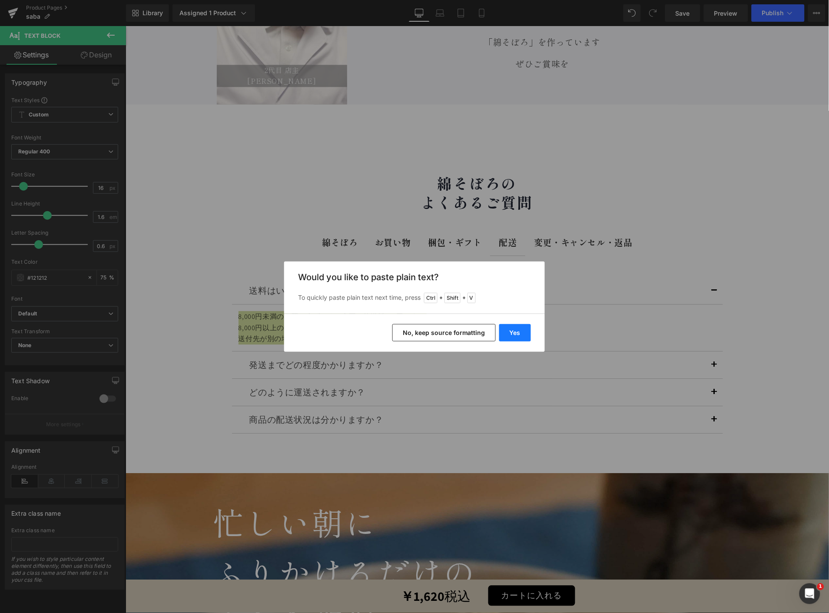
click at [0, 0] on button "Yes" at bounding box center [0, 0] width 0 height 0
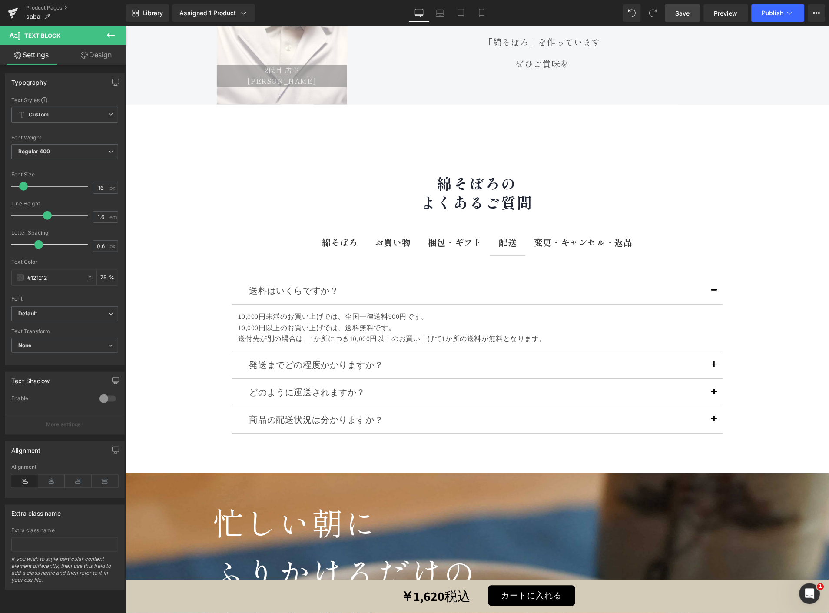
click at [685, 7] on link "Save" at bounding box center [682, 12] width 35 height 17
click at [764, 10] on span "Publish" at bounding box center [773, 13] width 22 height 7
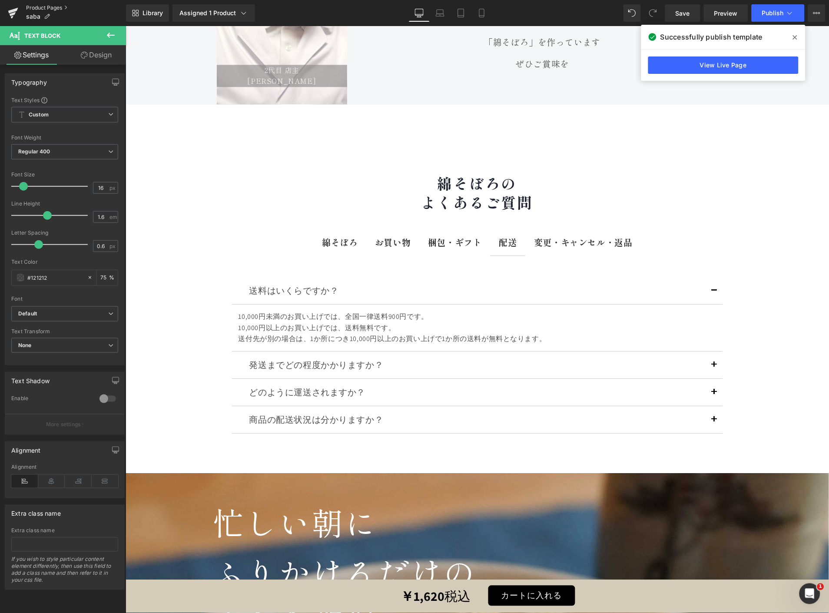
drag, startPoint x: 579, startPoint y: 106, endPoint x: 58, endPoint y: 8, distance: 530.2
click at [58, 8] on link "Product Pages" at bounding box center [76, 7] width 100 height 7
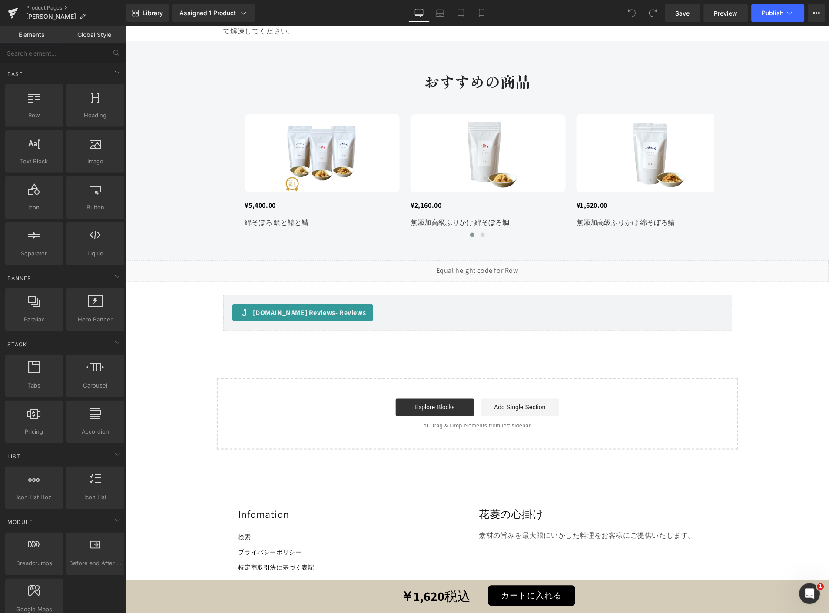
drag, startPoint x: 826, startPoint y: 42, endPoint x: 941, endPoint y: 609, distance: 578.7
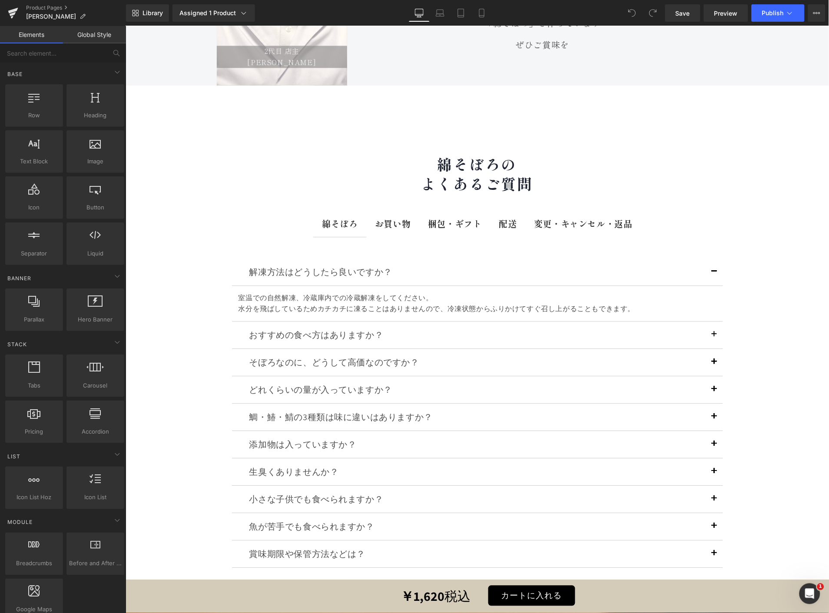
scroll to position [10673, 0]
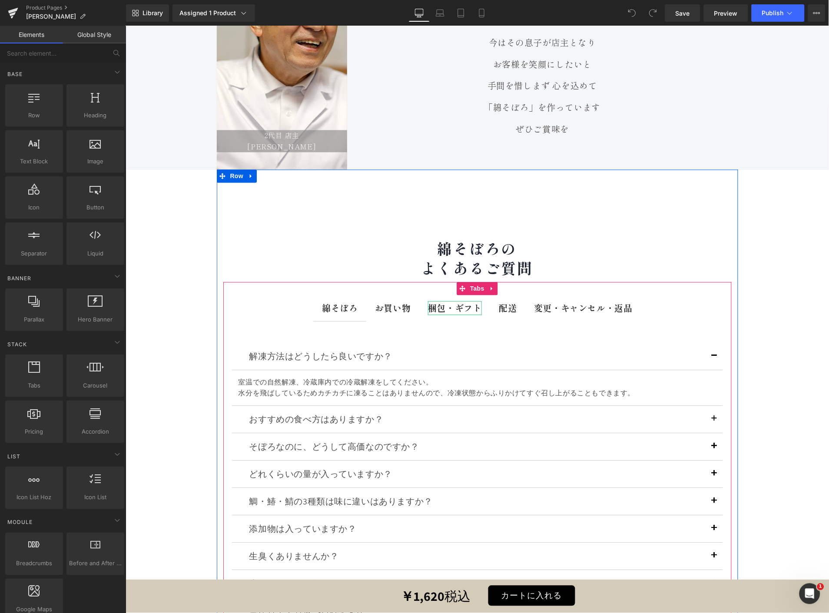
click at [467, 302] on strong "梱包・ギフト" at bounding box center [455, 308] width 54 height 13
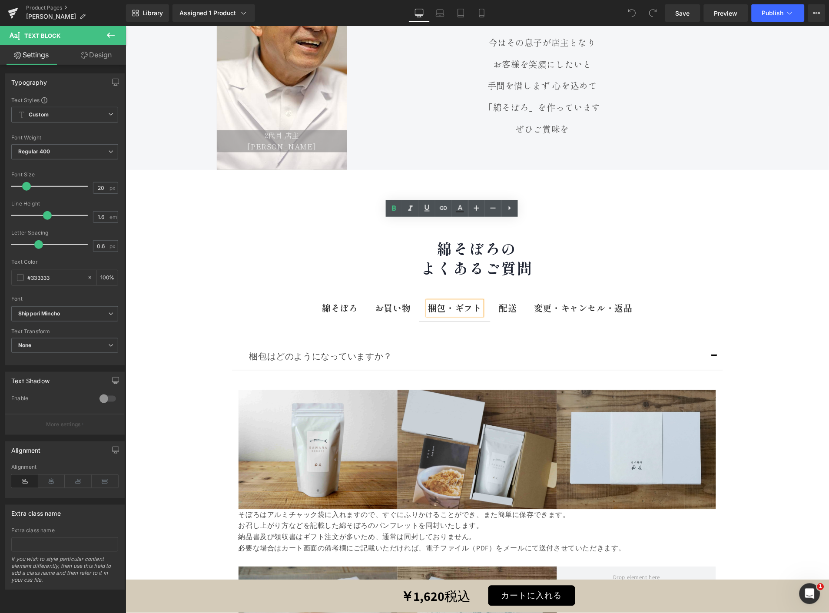
click at [492, 295] on span "配送 Text Block" at bounding box center [507, 308] width 35 height 26
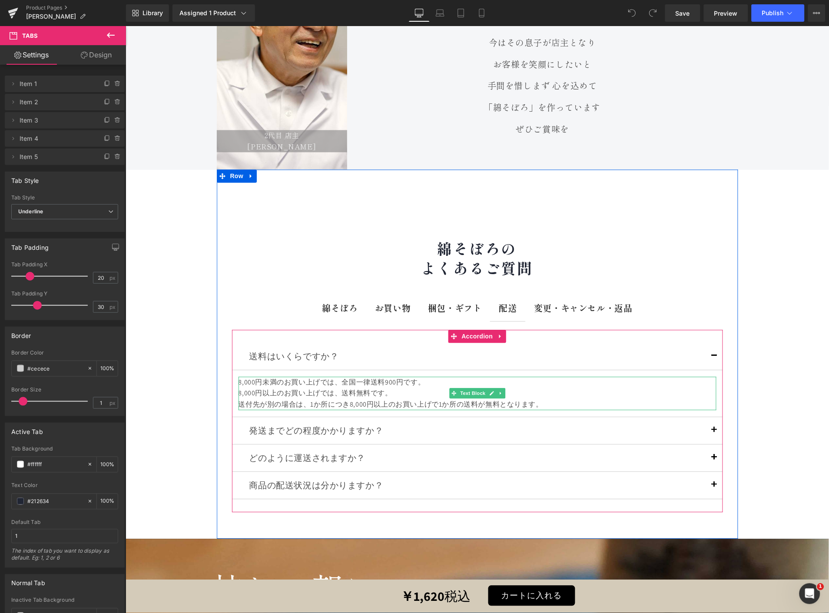
click at [238, 377] on div "8,000円未満のお買い上げでは、全国一律送料900円です。" at bounding box center [477, 382] width 478 height 11
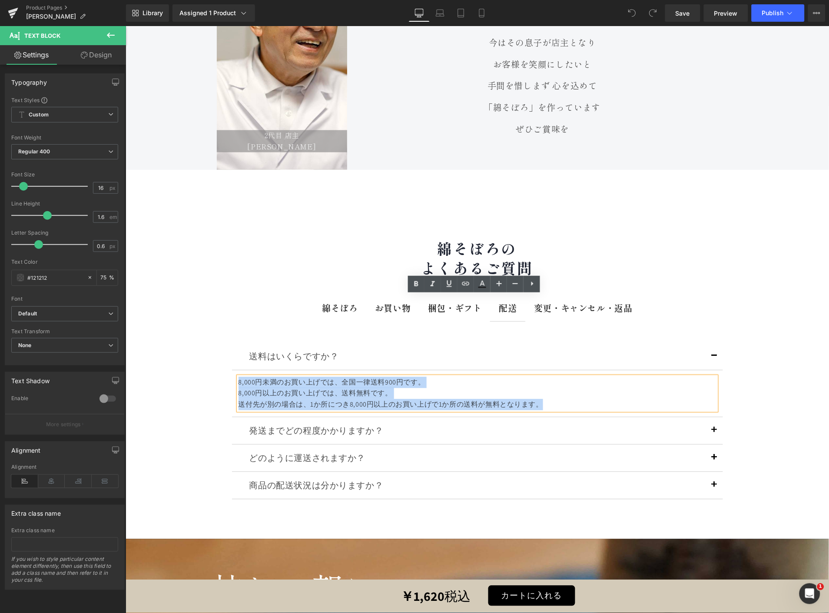
drag, startPoint x: 552, startPoint y: 322, endPoint x: 232, endPoint y: 275, distance: 323.4
click at [232, 343] on div "送料はいくらですか？ Text Block 8,000円未満のお買い上げでは、全国一律送料900円です。 8,000円以上のお買い上げでは、送料無料です。 送…" at bounding box center [477, 380] width 491 height 74
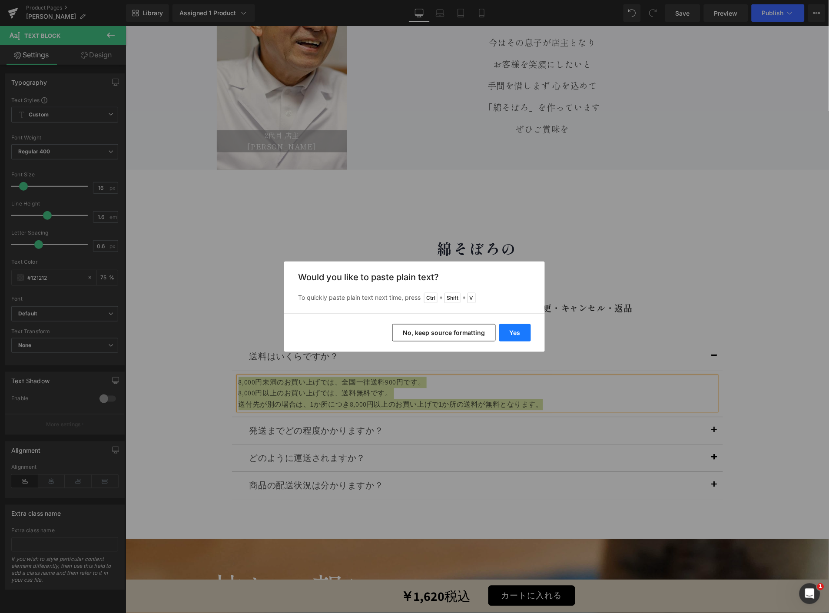
click at [0, 0] on button "Yes" at bounding box center [0, 0] width 0 height 0
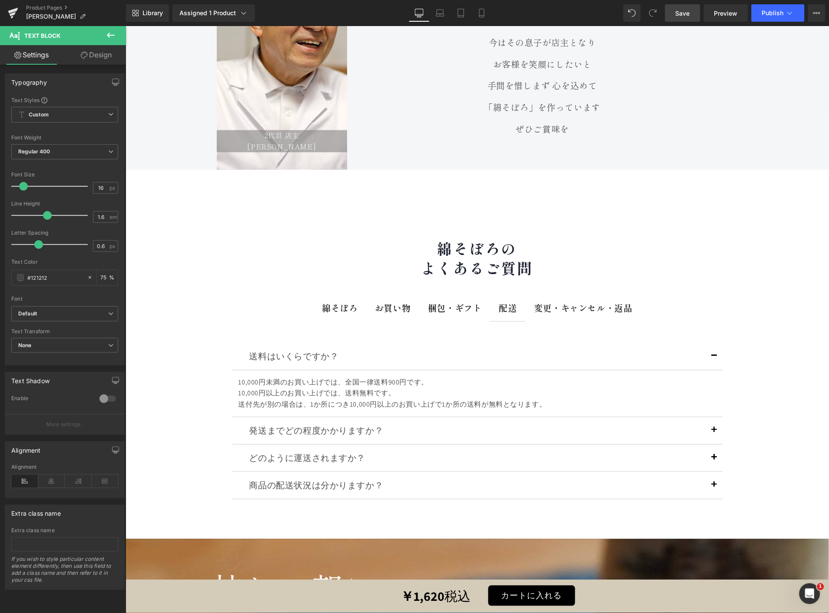
click at [688, 13] on span "Save" at bounding box center [683, 13] width 14 height 9
click at [760, 12] on button "Publish" at bounding box center [778, 12] width 53 height 17
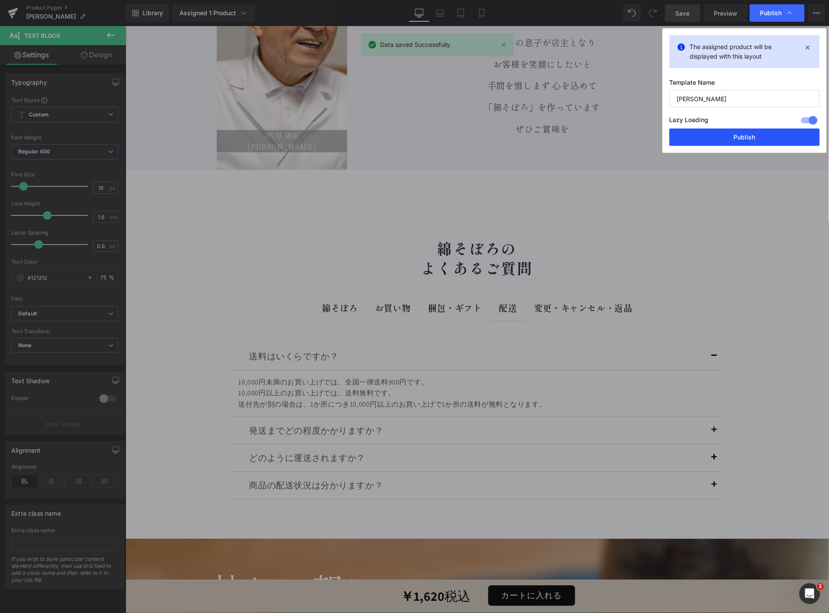
click at [726, 134] on button "Publish" at bounding box center [745, 137] width 150 height 17
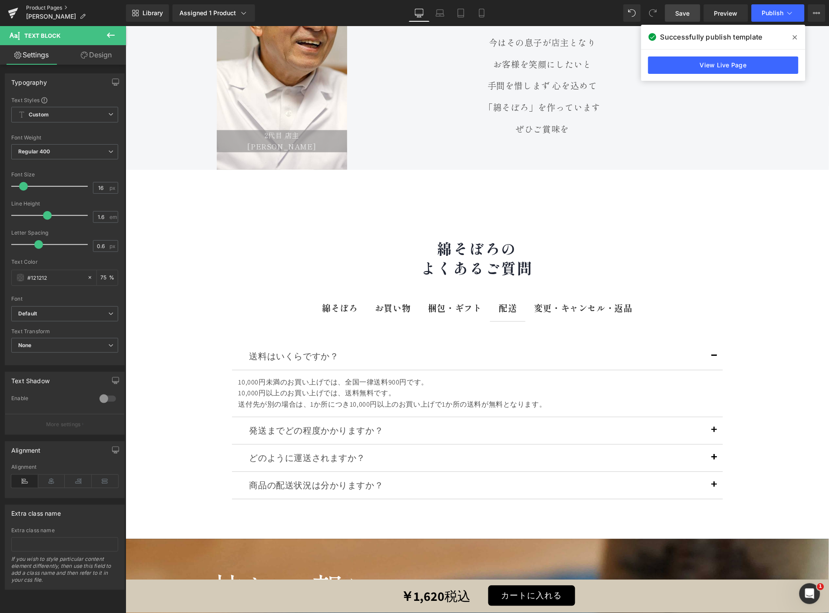
click at [49, 8] on link "Product Pages" at bounding box center [76, 7] width 100 height 7
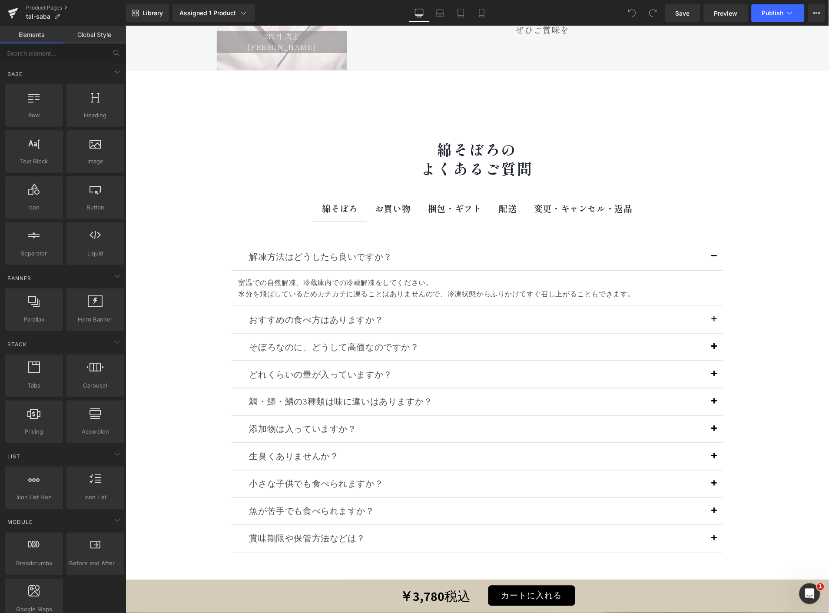
scroll to position [12264, 0]
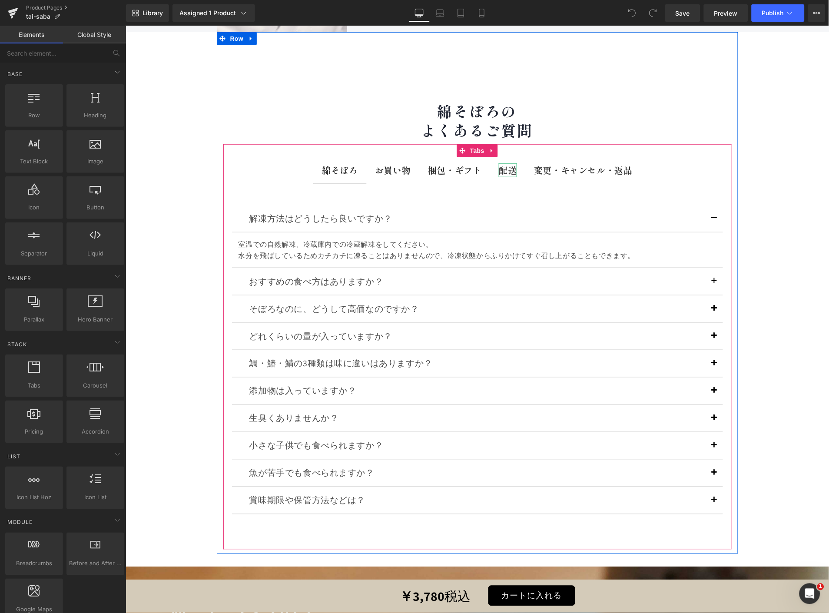
click at [509, 163] on b "配送" at bounding box center [508, 169] width 18 height 13
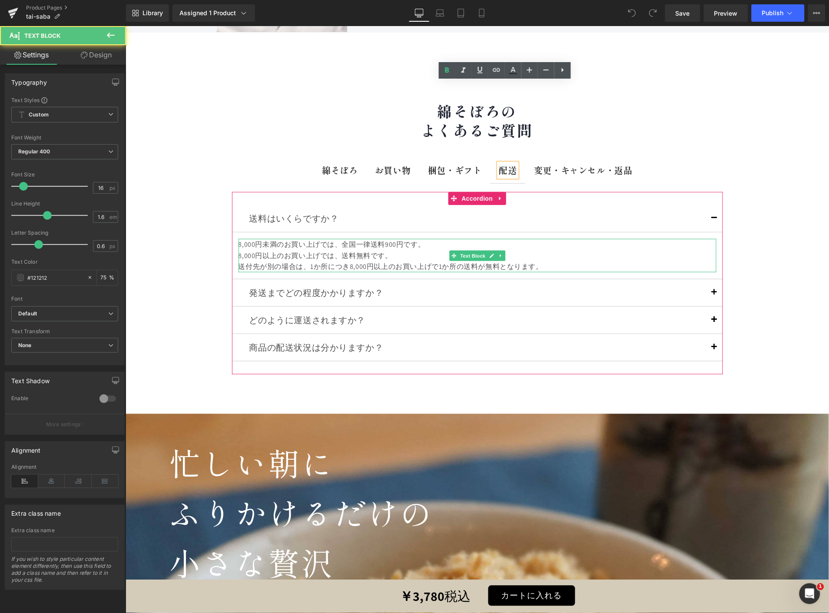
click at [542, 261] on div "送付先が別の場合は、1か所につき8,000円以上のお買い上げで1か所の送料が無料となります。" at bounding box center [477, 266] width 478 height 11
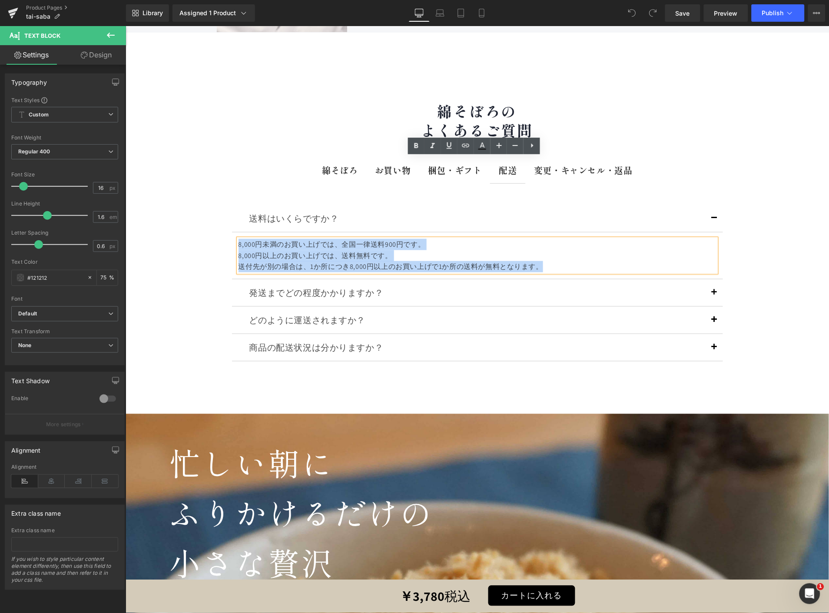
drag, startPoint x: 542, startPoint y: 187, endPoint x: 232, endPoint y: 140, distance: 313.1
click at [232, 205] on div "送料はいくらですか？ Text Block 8,000円未満のお買い上げでは、全国一律送料900円です。 8,000円以上のお買い上げでは、送料無料です。 送…" at bounding box center [477, 242] width 491 height 74
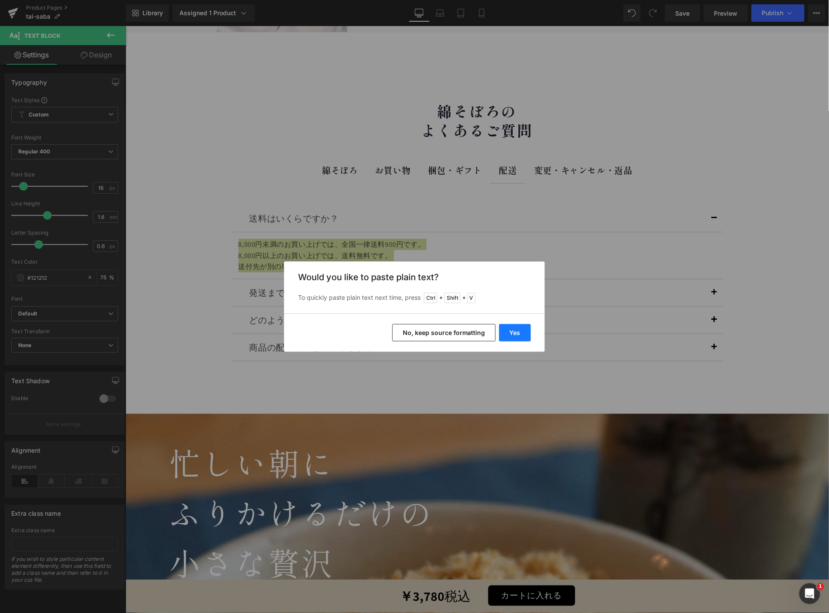
click at [513, 329] on button "Yes" at bounding box center [515, 332] width 32 height 17
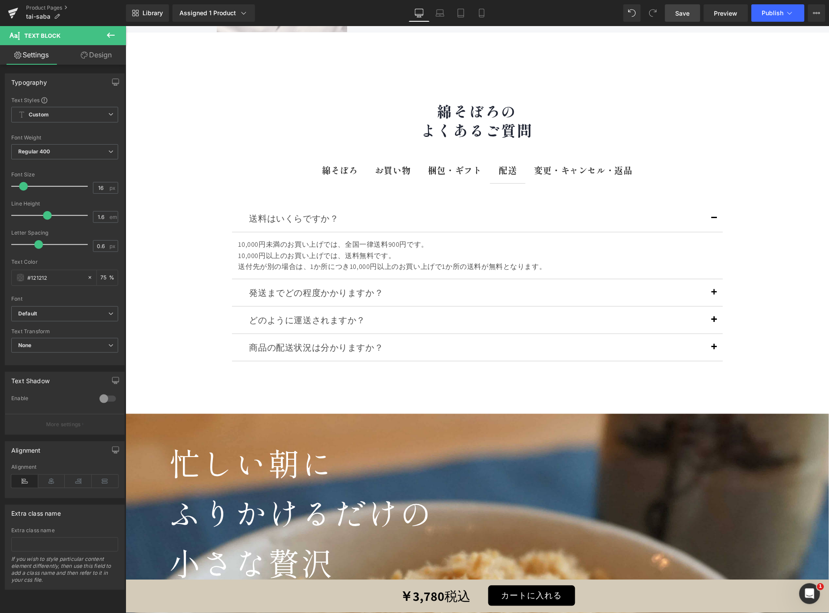
click at [694, 7] on link "Save" at bounding box center [682, 12] width 35 height 17
click at [768, 15] on span "Publish" at bounding box center [773, 13] width 22 height 7
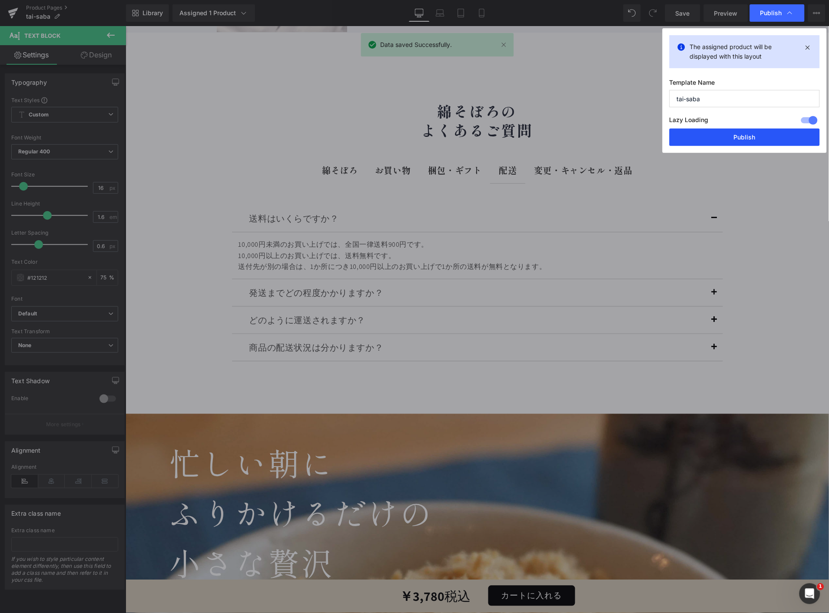
click at [724, 145] on button "Publish" at bounding box center [745, 137] width 150 height 17
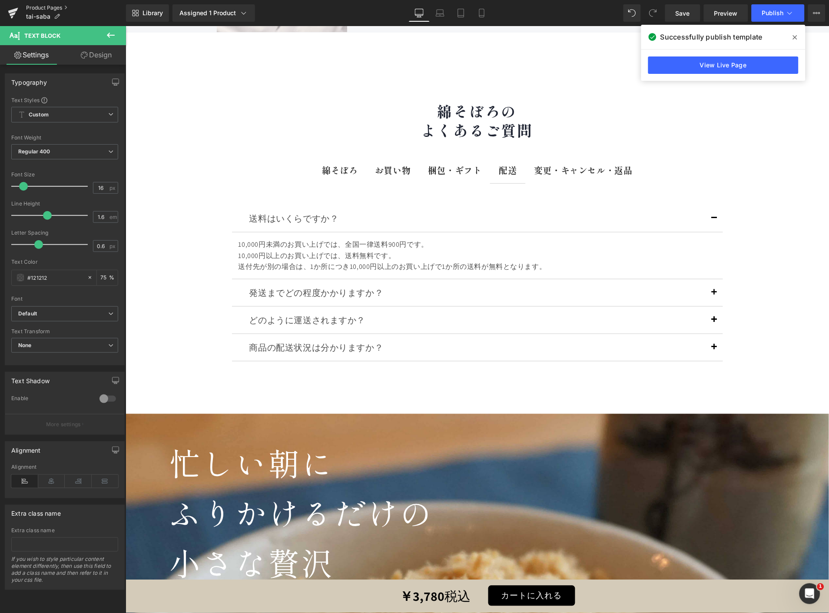
click at [53, 7] on link "Product Pages" at bounding box center [76, 7] width 100 height 7
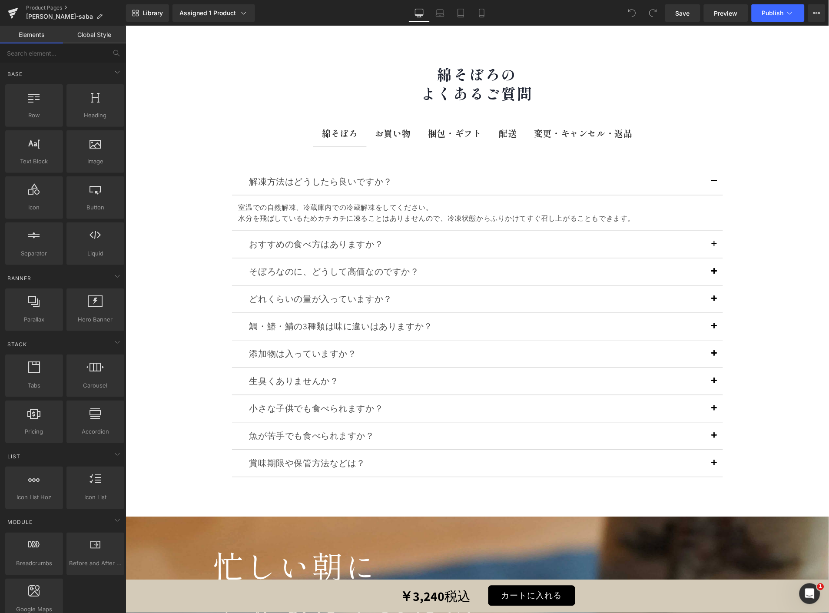
scroll to position [12384, 0]
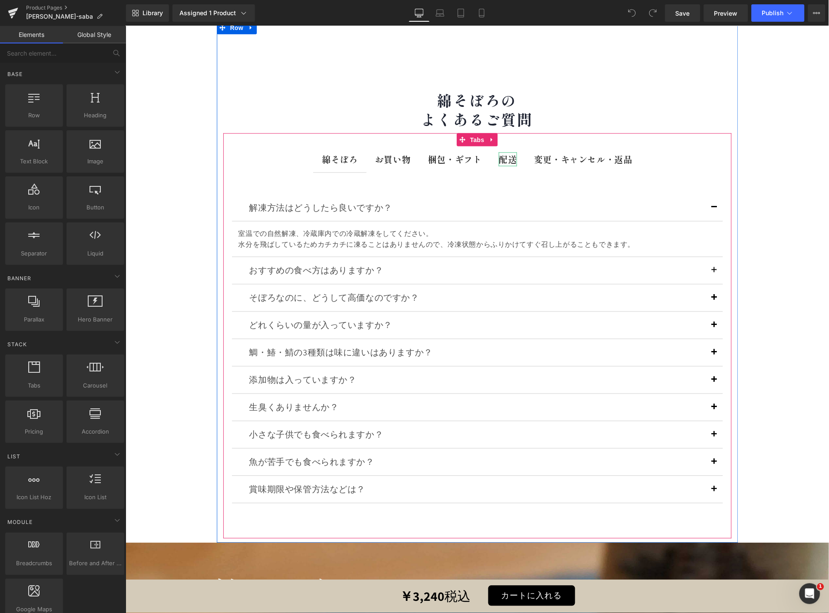
click at [499, 153] on b "配送" at bounding box center [508, 159] width 18 height 13
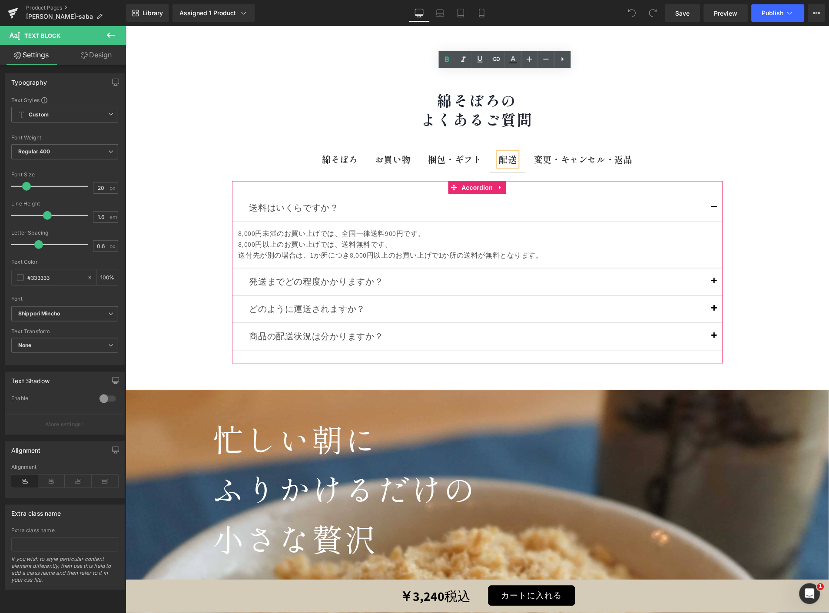
click at [391, 239] on div "8,000円以上のお買い上げでは、送料無料です。" at bounding box center [477, 244] width 478 height 11
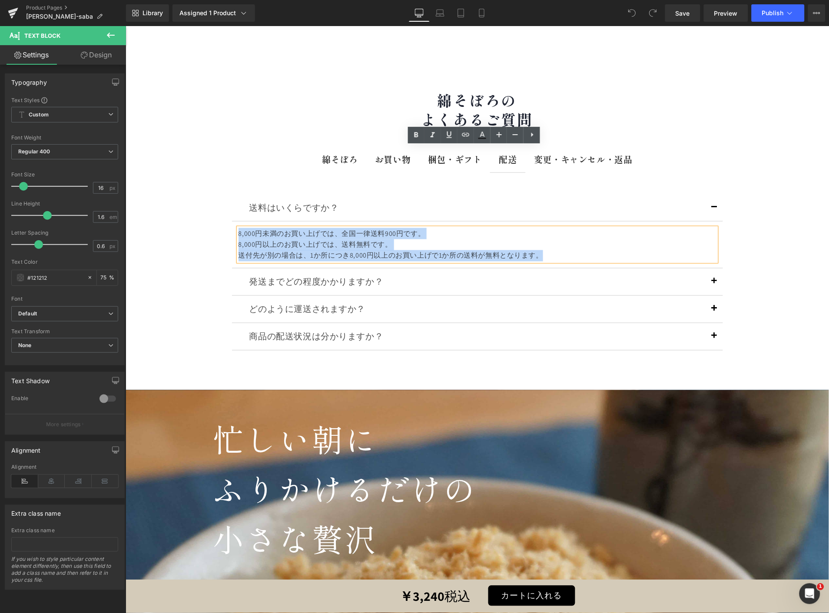
drag, startPoint x: 546, startPoint y: 175, endPoint x: 183, endPoint y: 131, distance: 365.6
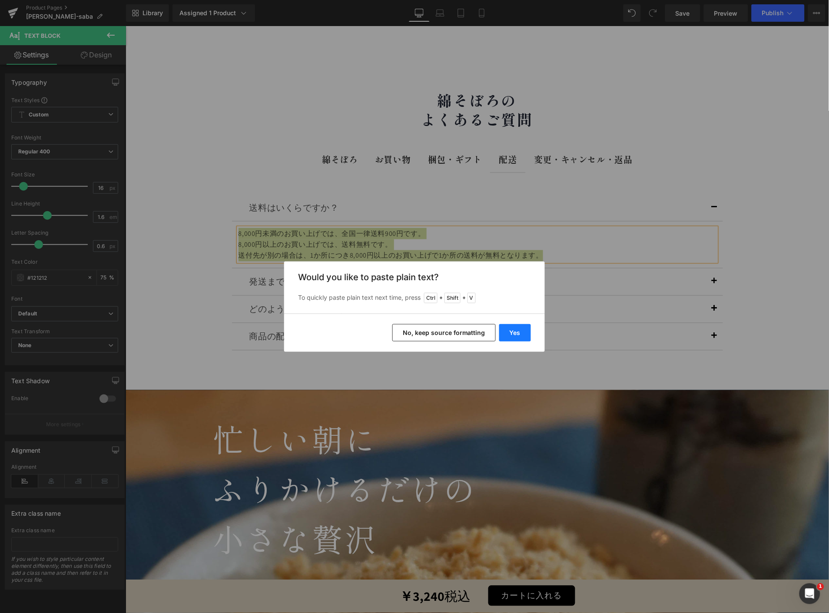
drag, startPoint x: 382, startPoint y: 302, endPoint x: 508, endPoint y: 328, distance: 128.7
click at [508, 328] on button "Yes" at bounding box center [515, 332] width 32 height 17
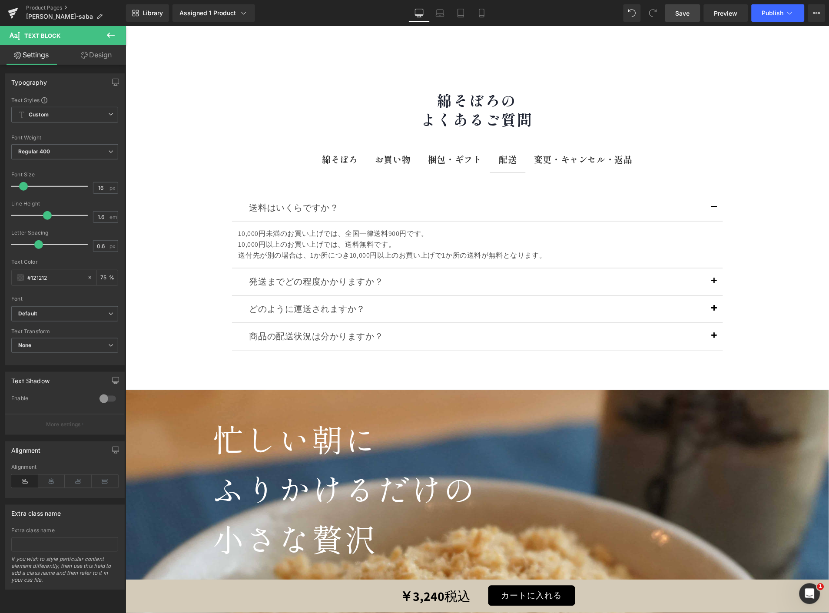
click at [688, 10] on span "Save" at bounding box center [683, 13] width 14 height 9
click at [763, 12] on span "Publish" at bounding box center [773, 13] width 22 height 7
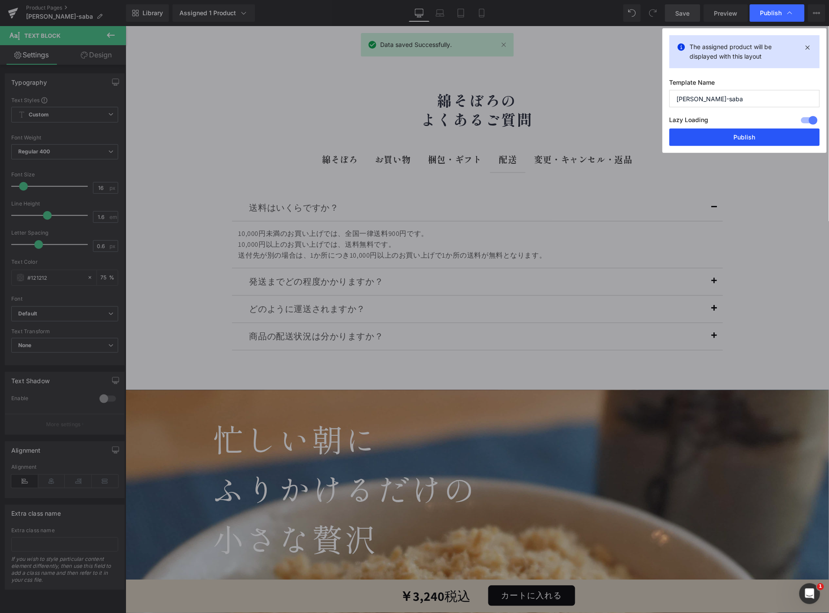
drag, startPoint x: 738, startPoint y: 136, endPoint x: 611, endPoint y: 110, distance: 129.6
click at [738, 136] on button "Publish" at bounding box center [745, 137] width 150 height 17
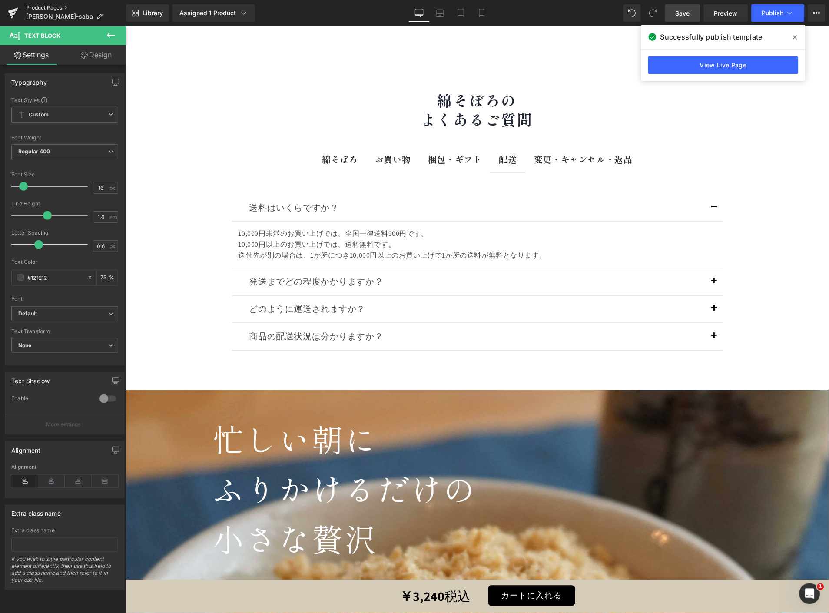
click at [50, 5] on link "Product Pages" at bounding box center [76, 7] width 100 height 7
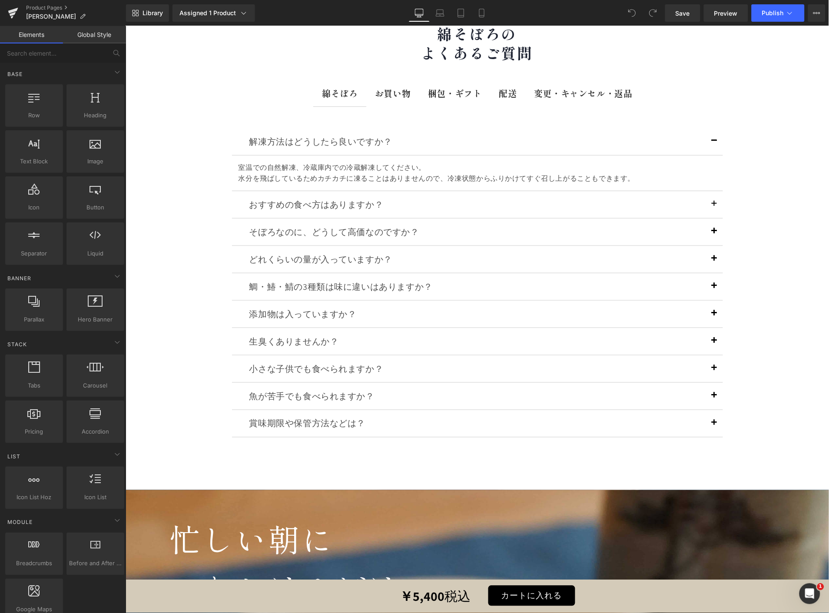
scroll to position [12146, 0]
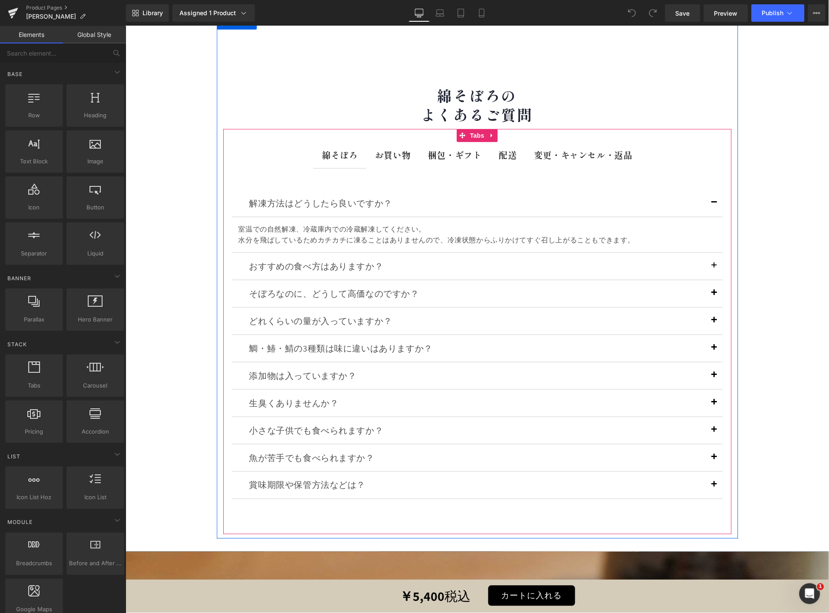
click at [125, 26] on div at bounding box center [125, 26] width 0 height 0
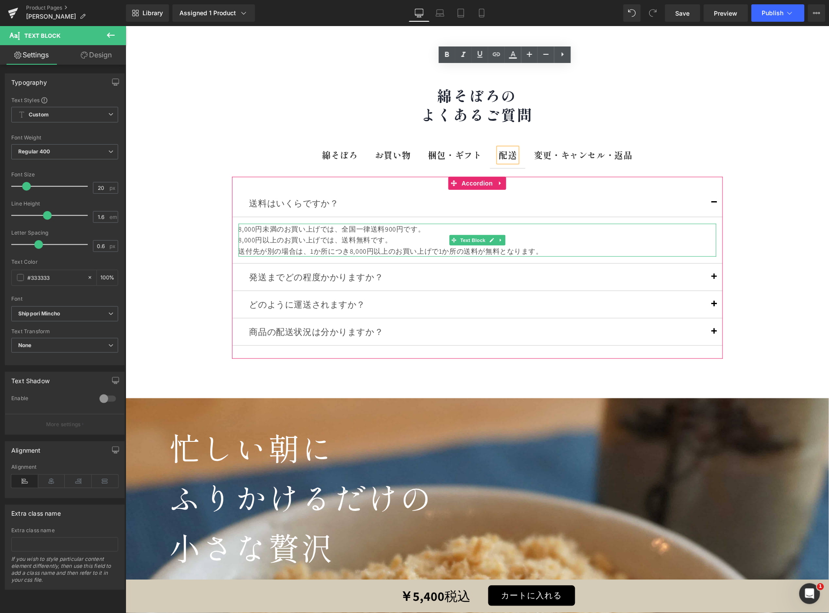
click at [558, 246] on div "送付先が別の場合は、1か所につき8,000円以上のお買い上げで1か所の送料が無料となります。" at bounding box center [477, 251] width 478 height 11
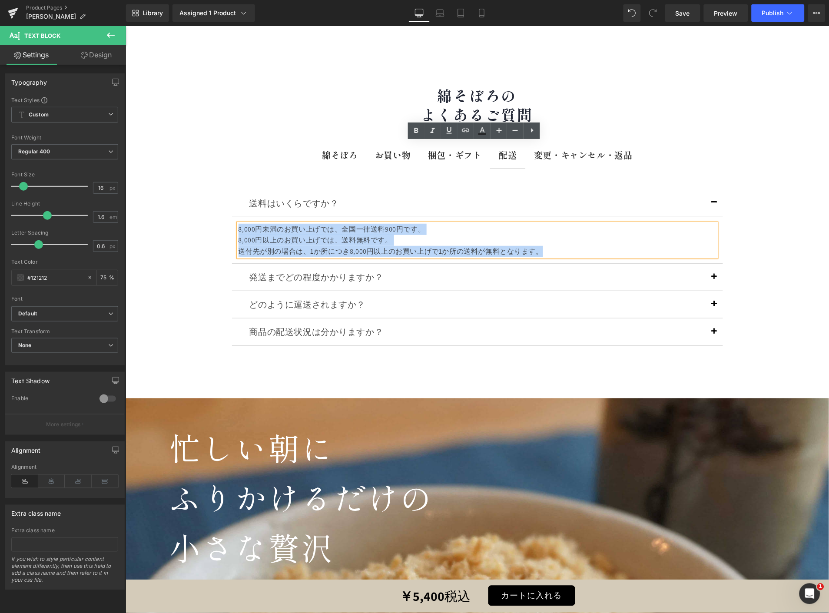
drag, startPoint x: 543, startPoint y: 168, endPoint x: 227, endPoint y: 118, distance: 320.3
click at [227, 168] on div "送料はいくらですか？ Text Block 8,000円未満のお買い上げでは、全国一律送料900円です。 8,000円以上のお買い上げでは、送料無料です。 送…" at bounding box center [477, 268] width 509 height 200
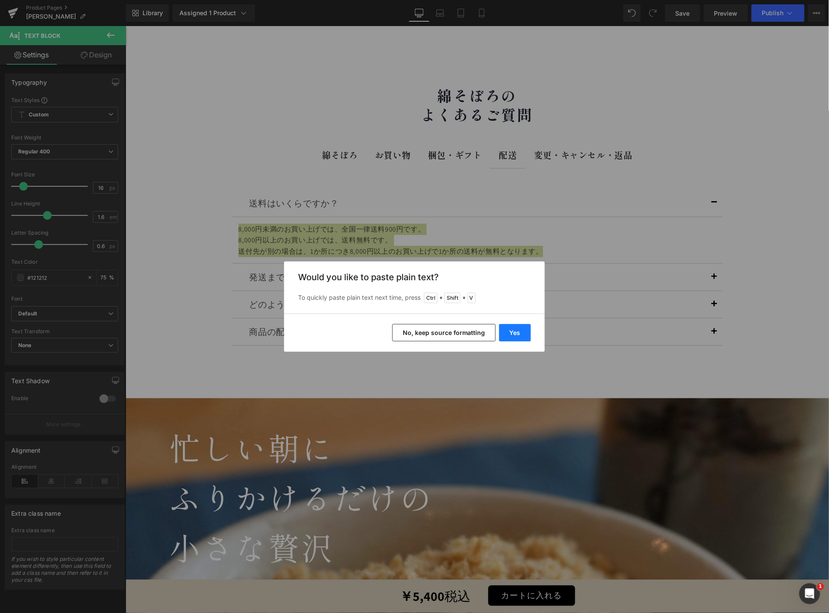
click at [0, 0] on button "Yes" at bounding box center [0, 0] width 0 height 0
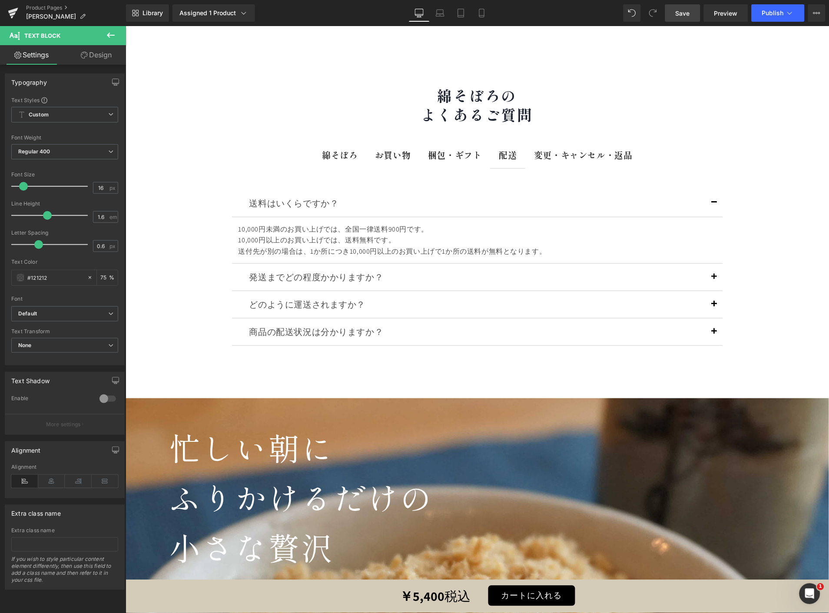
click at [688, 15] on span "Save" at bounding box center [683, 13] width 14 height 9
click at [775, 6] on button "Publish" at bounding box center [778, 12] width 53 height 17
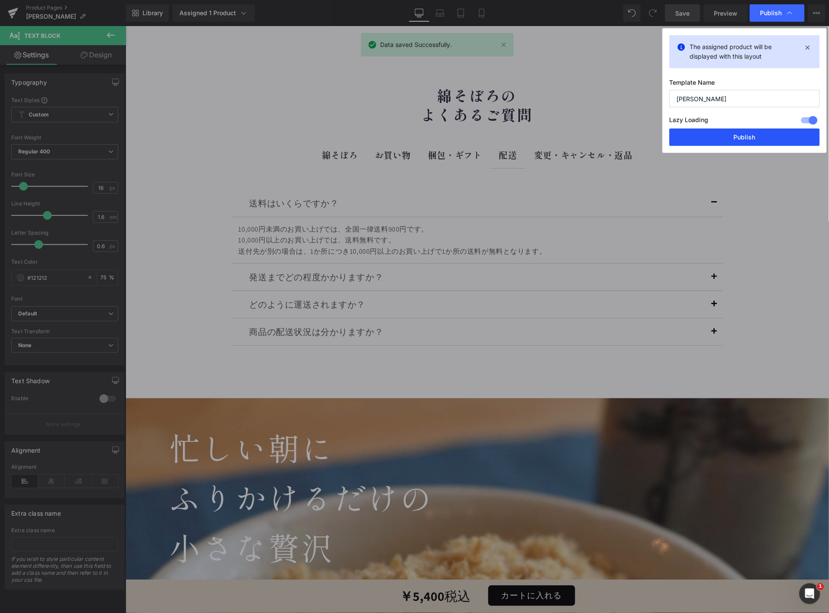
click at [0, 0] on button "Publish" at bounding box center [0, 0] width 0 height 0
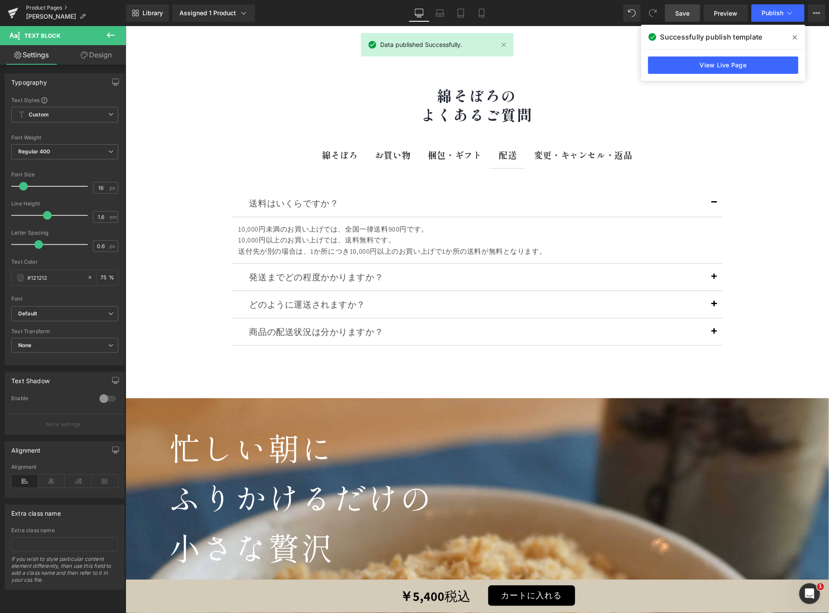
click at [58, 6] on link "Product Pages" at bounding box center [76, 7] width 100 height 7
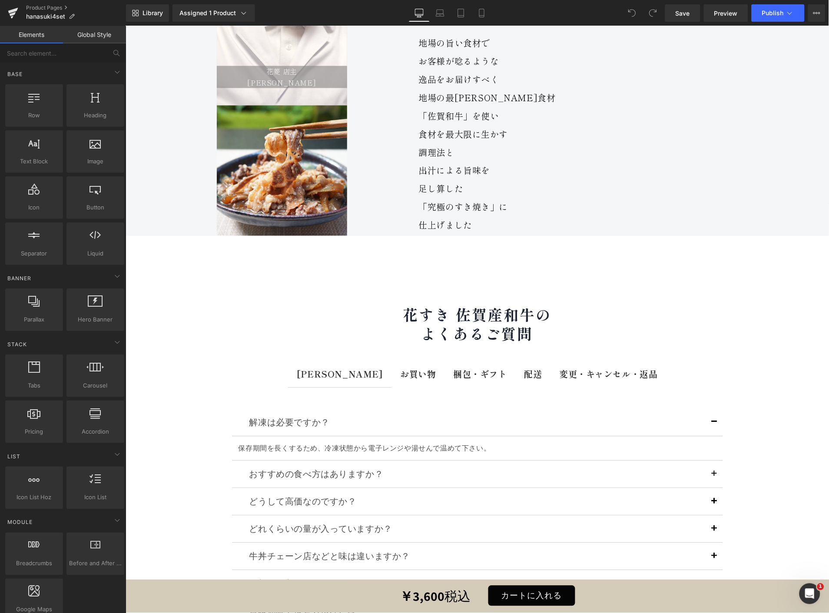
scroll to position [22889, 0]
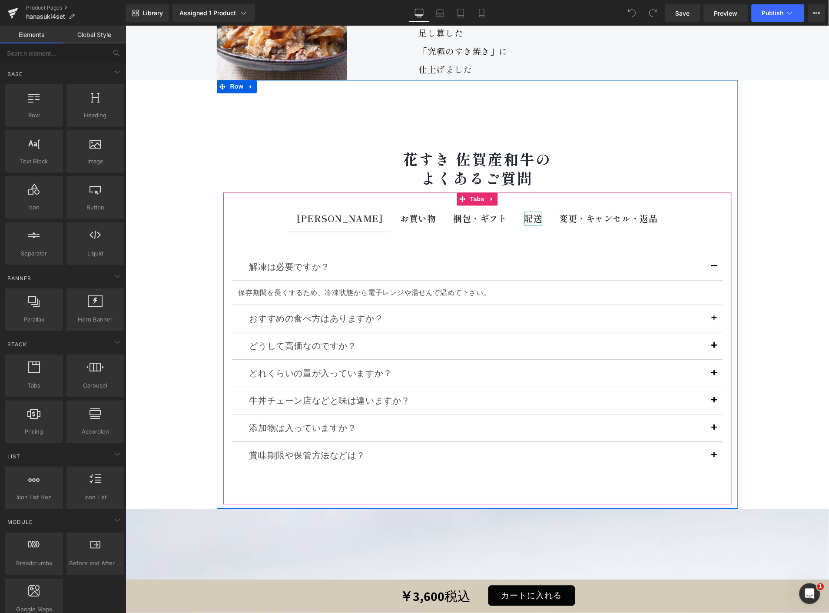
click at [524, 212] on b "配送" at bounding box center [533, 218] width 18 height 13
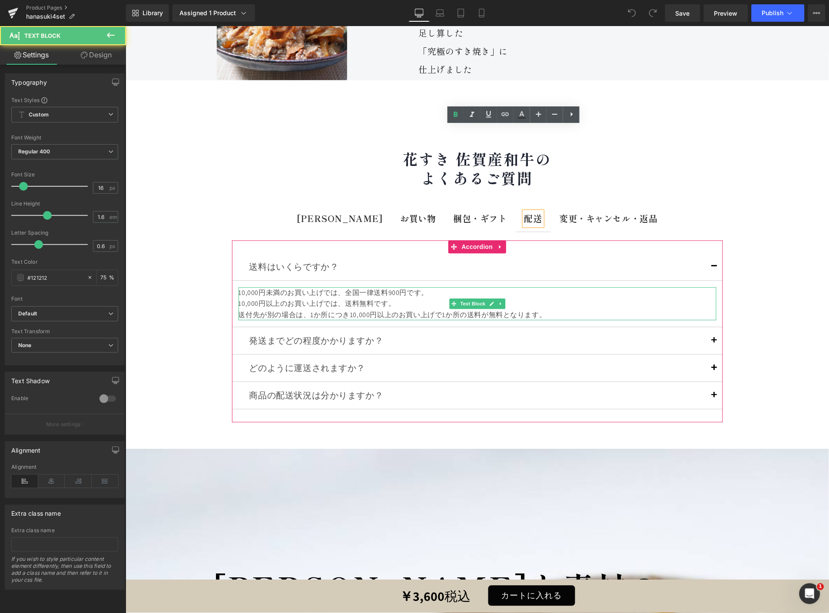
click at [547, 309] on div "送付先が別の場合は、1か所につき10,000円以上のお買い上げで1か所の送料が無料となります。" at bounding box center [477, 314] width 478 height 11
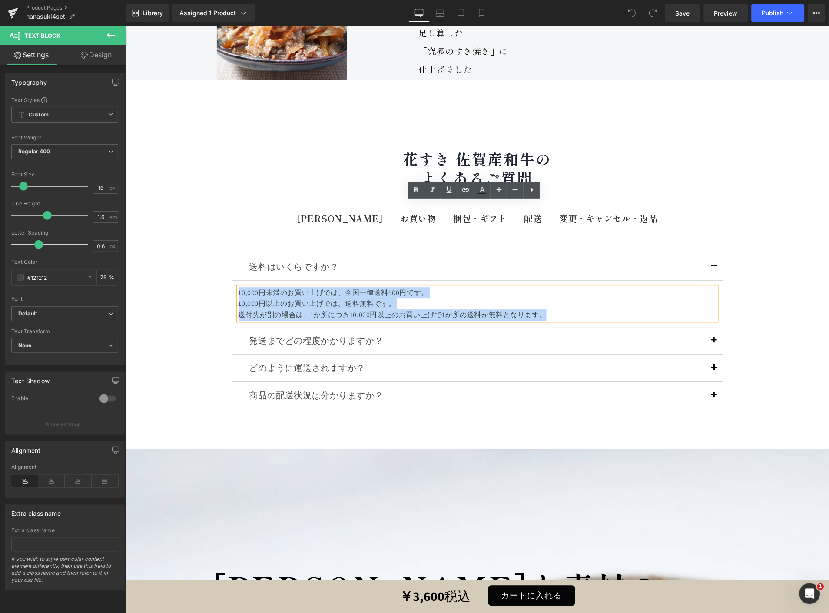
drag, startPoint x: 547, startPoint y: 230, endPoint x: 224, endPoint y: 171, distance: 328.3
click at [224, 232] on div "送料はいくらですか？ Text Block 10,000円未満のお買い上げでは、全国一律送料900円です。 10,000円以上のお買い上げでは、送料無料です。…" at bounding box center [477, 332] width 509 height 200
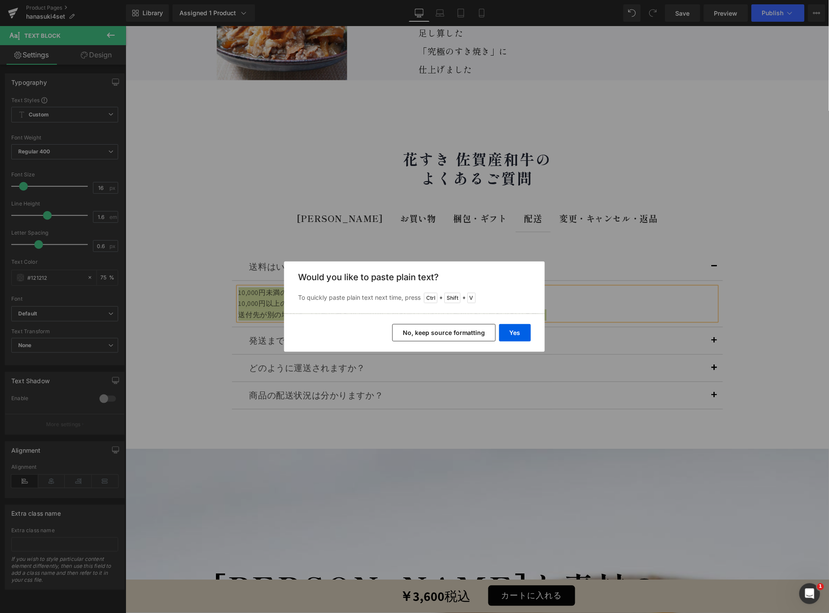
click at [0, 0] on div "Back to Library Insert Would you like to paste plain text? To quickly paste pla…" at bounding box center [0, 0] width 0 height 0
drag, startPoint x: 509, startPoint y: 331, endPoint x: 395, endPoint y: 292, distance: 120.4
click at [0, 0] on button "Yes" at bounding box center [0, 0] width 0 height 0
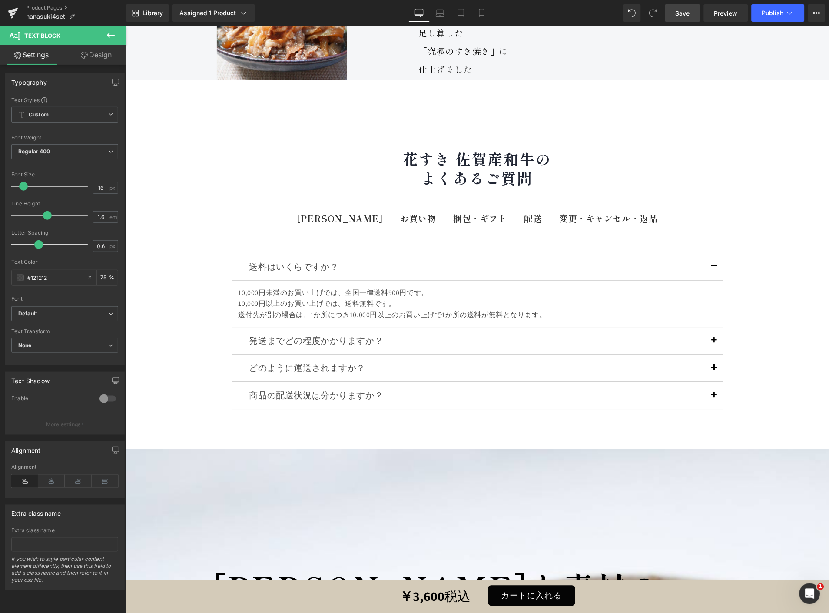
click at [692, 4] on link "Save" at bounding box center [682, 12] width 35 height 17
click at [777, 16] on span "Publish" at bounding box center [773, 13] width 22 height 7
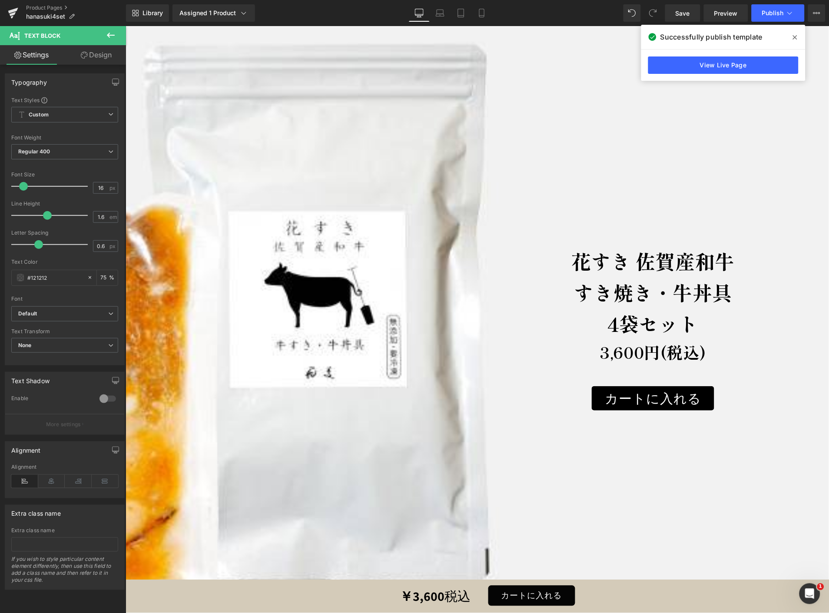
scroll to position [21469, 0]
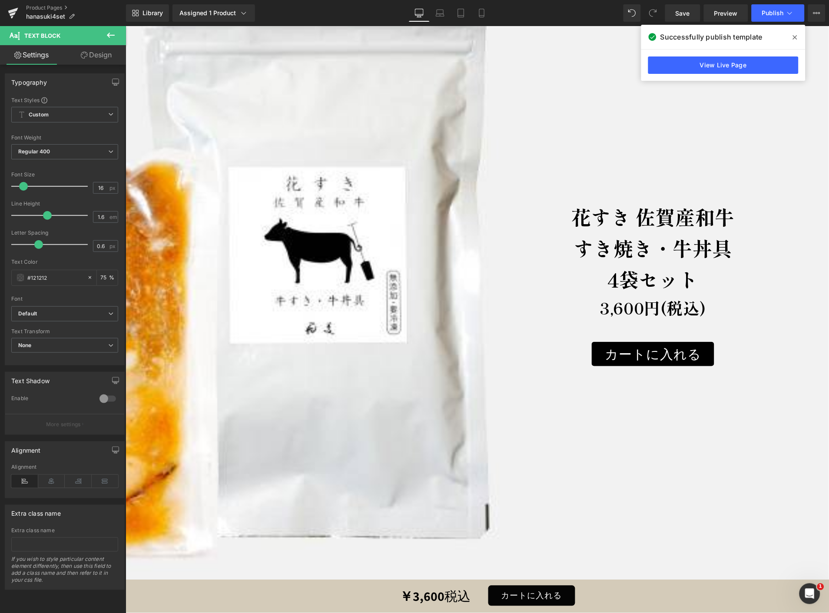
click at [404, 220] on div "Text Block Text Block 花すき 佐賀産和牛 すき焼き・牛丼具 4袋セット Text Block 3,600円(税込) Text Block…" at bounding box center [477, 309] width 704 height 312
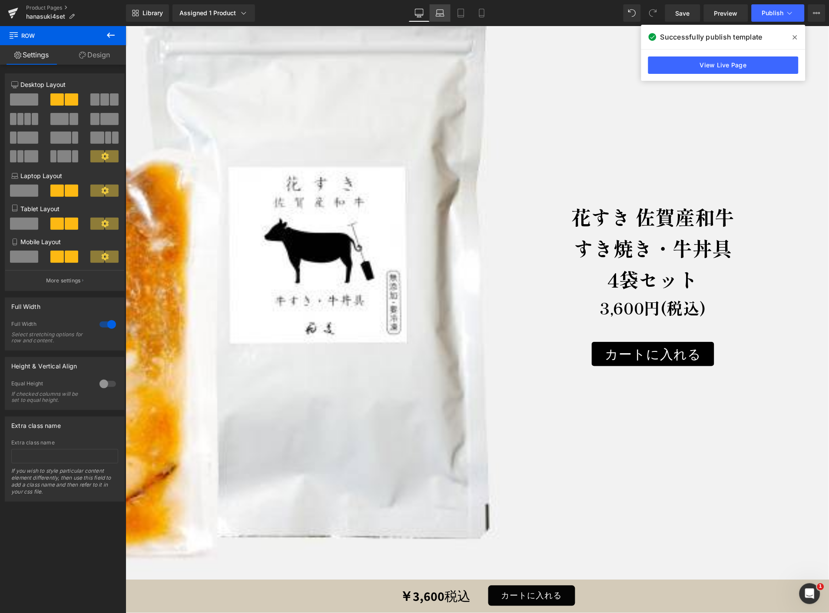
click at [437, 11] on icon at bounding box center [440, 13] width 9 height 9
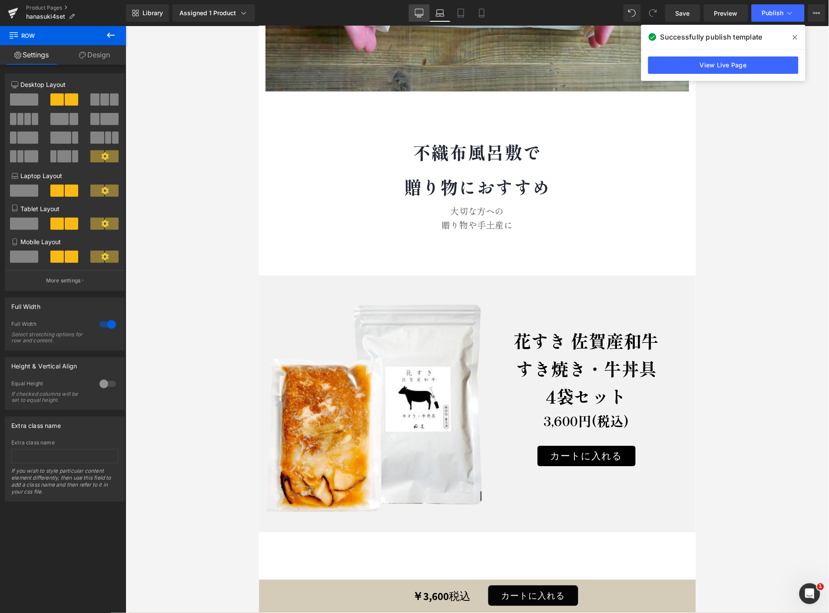
scroll to position [17226, 0]
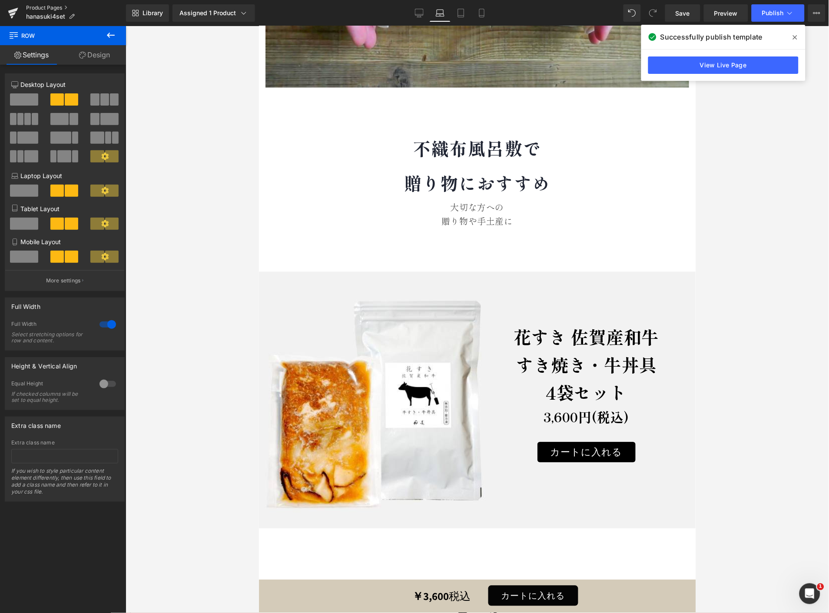
click at [53, 5] on link "Product Pages" at bounding box center [76, 7] width 100 height 7
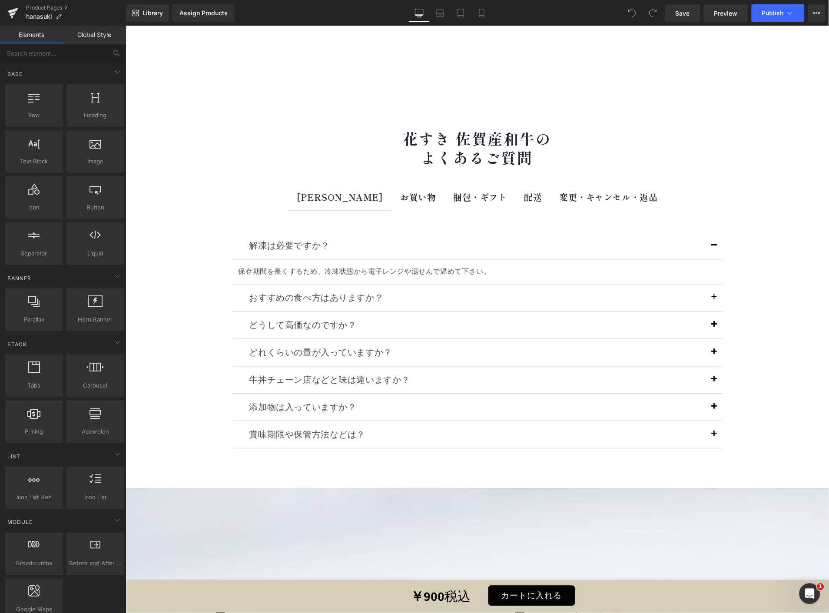
scroll to position [22686, 0]
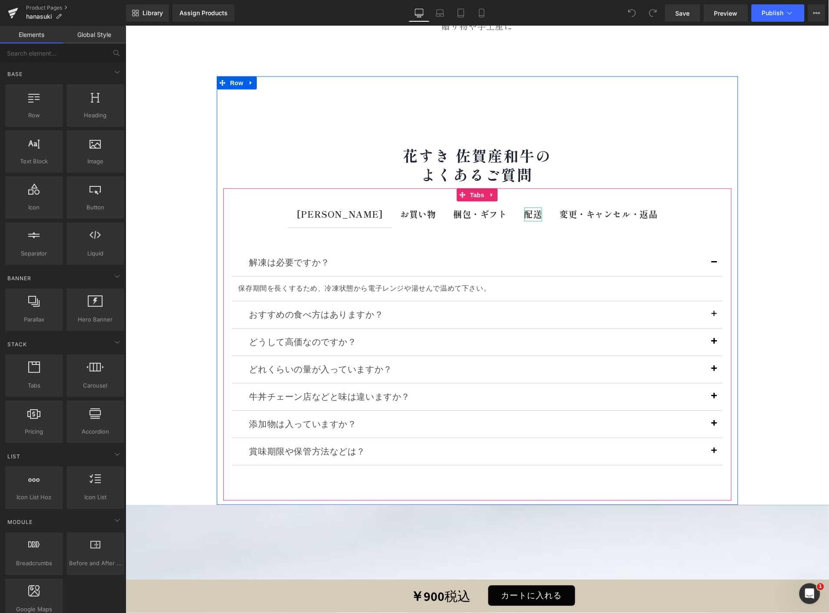
click at [524, 207] on div at bounding box center [533, 208] width 18 height 2
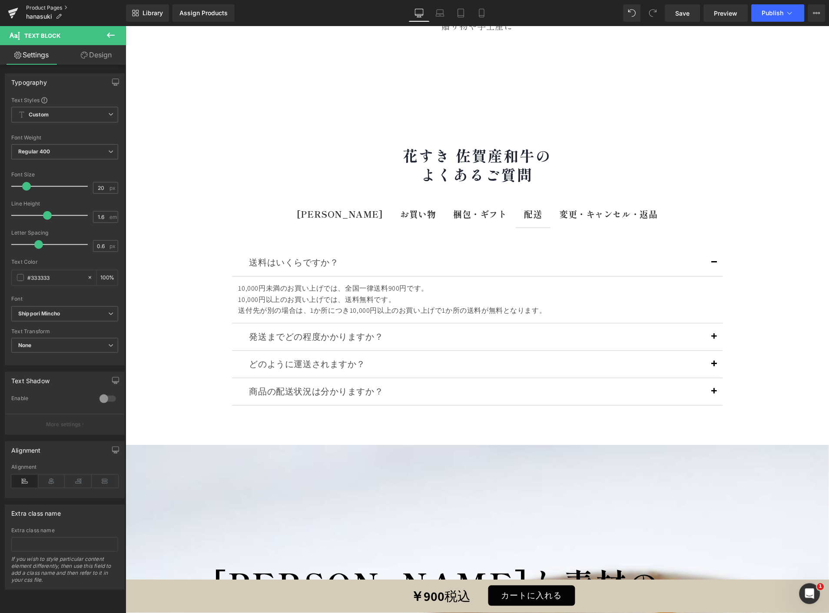
drag, startPoint x: 41, startPoint y: 5, endPoint x: 335, endPoint y: 9, distance: 294.3
click at [41, 5] on link "Product Pages" at bounding box center [76, 7] width 100 height 7
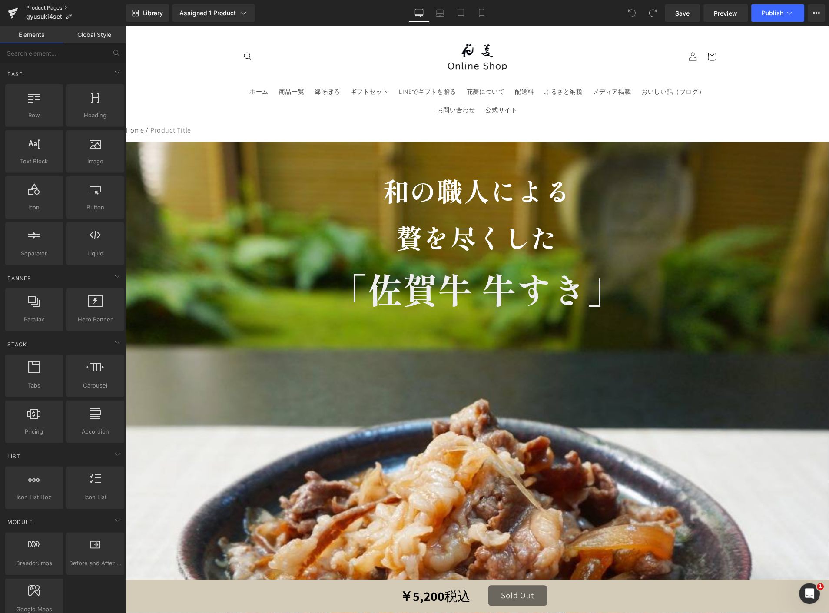
click at [52, 7] on link "Product Pages" at bounding box center [76, 7] width 100 height 7
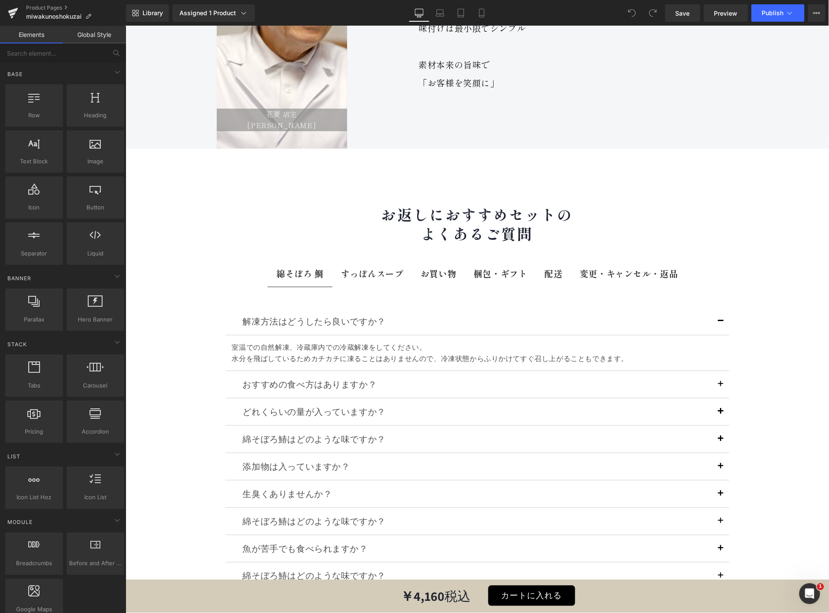
scroll to position [11100, 0]
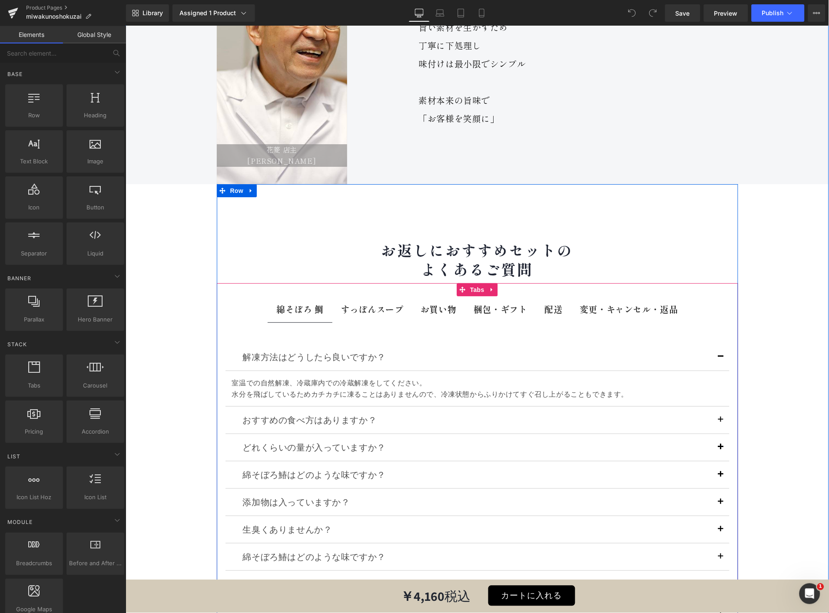
click at [544, 302] on div "配送 Text Block" at bounding box center [553, 309] width 18 height 14
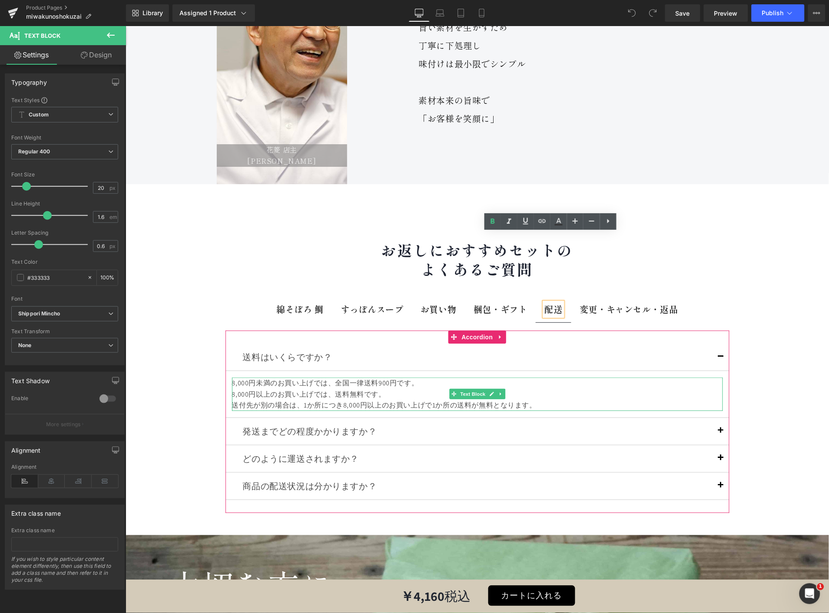
click at [241, 377] on div "8,000円未満のお買い上げでは、全国一律送料900円です。" at bounding box center [477, 382] width 491 height 11
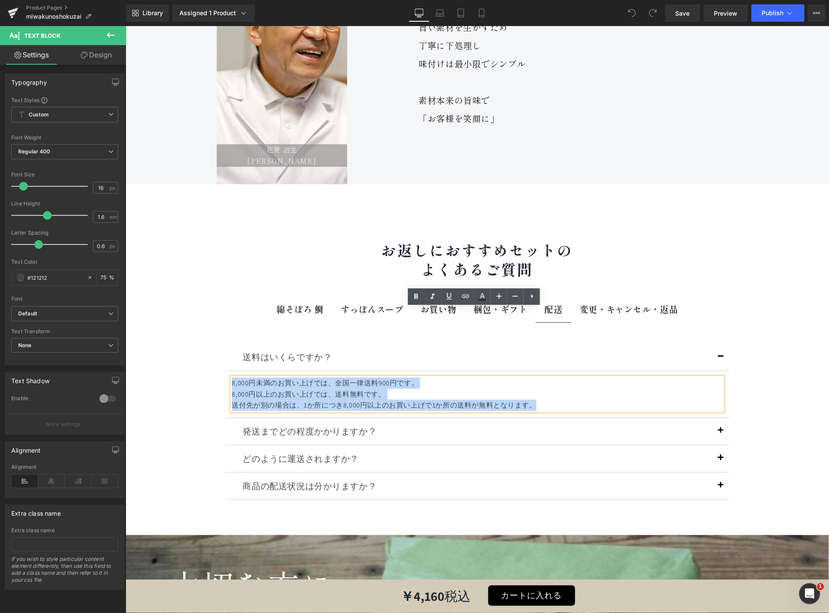
drag, startPoint x: 535, startPoint y: 336, endPoint x: 201, endPoint y: 302, distance: 335.9
click at [201, 302] on div "花菱 店主 円城寺 雅由 Text Block Hero Banner 素材の旨味を 最大限に Text Block Row 旨い素材を生かすため 丁寧に下処…" at bounding box center [477, 242] width 704 height 583
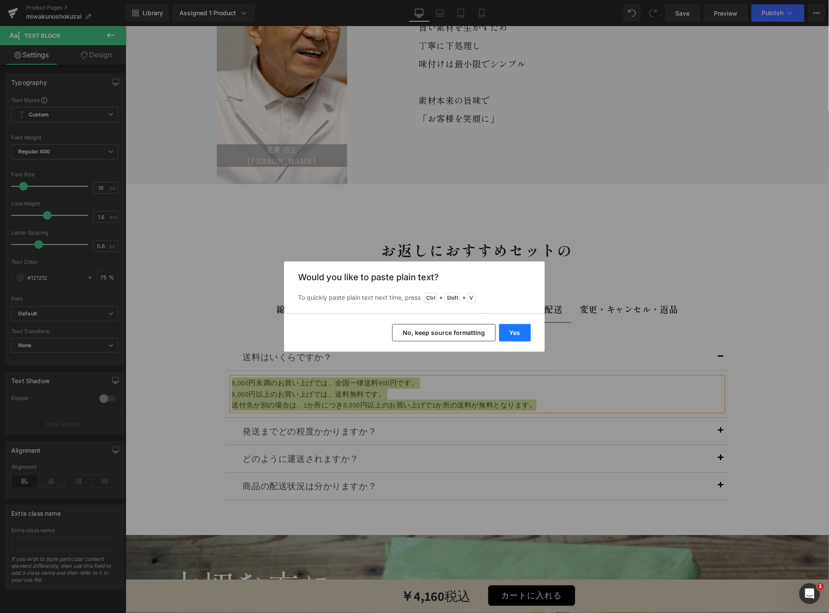
click at [0, 0] on button "Yes" at bounding box center [0, 0] width 0 height 0
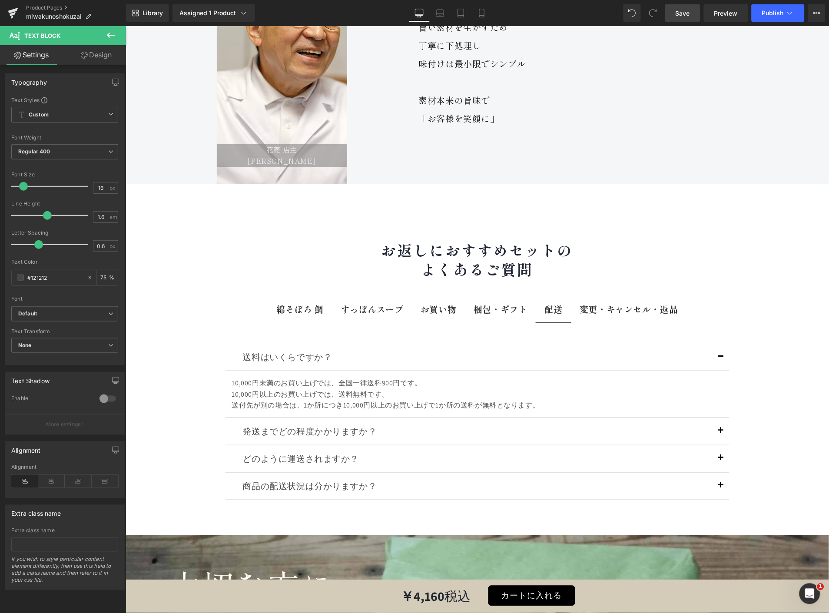
click at [678, 15] on span "Save" at bounding box center [683, 13] width 14 height 9
click at [774, 10] on span "Publish" at bounding box center [773, 13] width 22 height 7
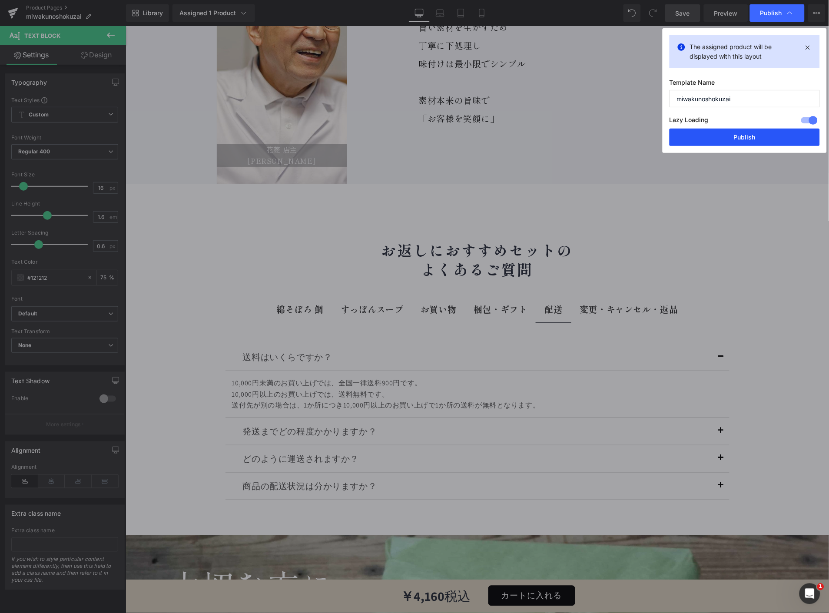
click at [0, 0] on button "Publish" at bounding box center [0, 0] width 0 height 0
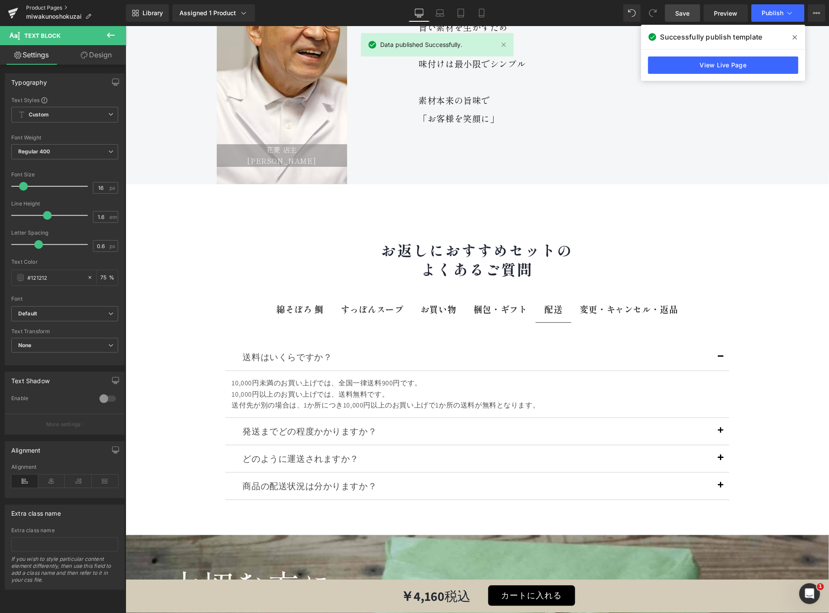
click at [37, 6] on link "Product Pages" at bounding box center [76, 7] width 100 height 7
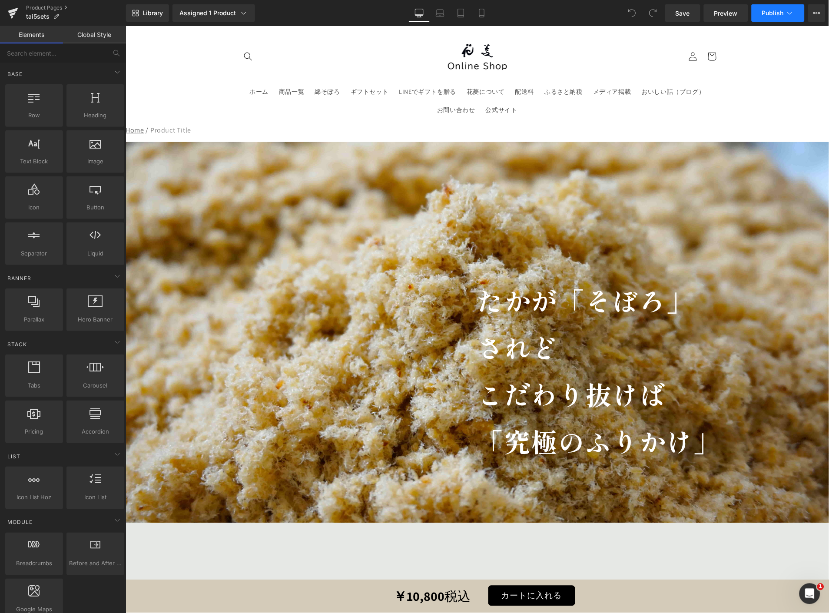
click at [794, 8] on button "Publish" at bounding box center [778, 12] width 53 height 17
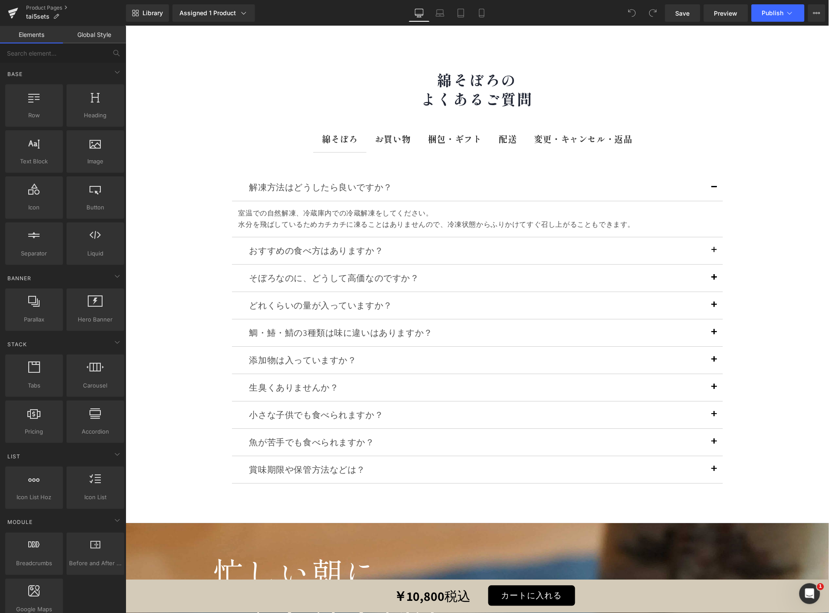
scroll to position [9814, 0]
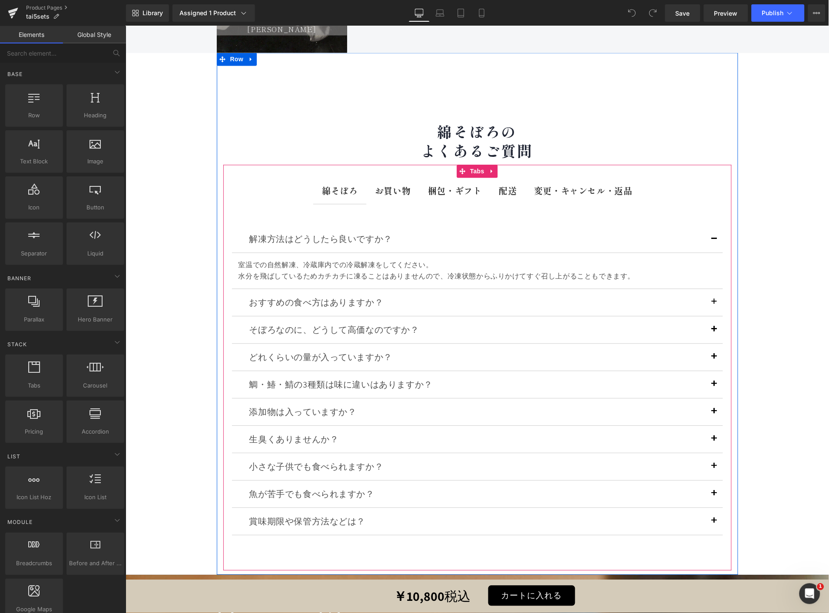
click at [500, 184] on b "配送" at bounding box center [508, 190] width 18 height 13
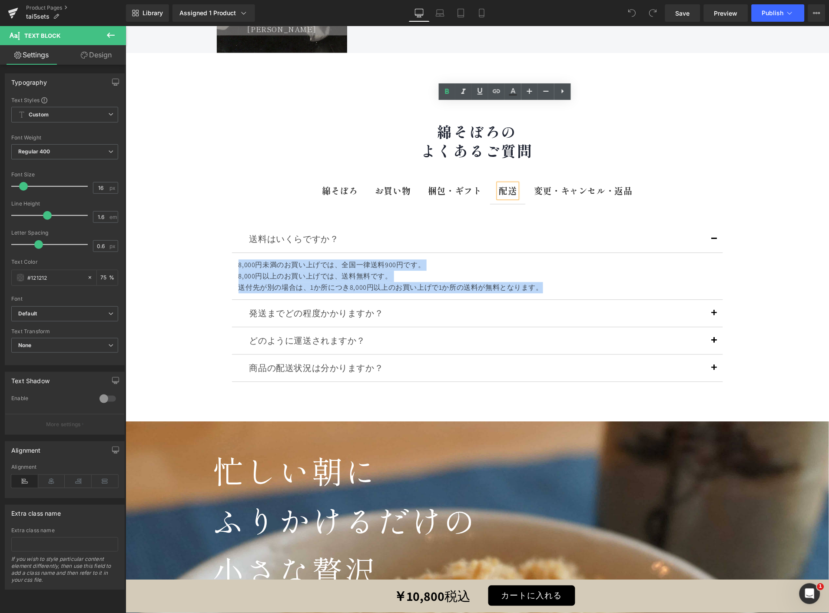
drag, startPoint x: 538, startPoint y: 205, endPoint x: 223, endPoint y: 178, distance: 317.1
click at [223, 204] on div "送料はいくらですか？ Text Block 8,000円未満のお買い上げでは、全国一律送料900円です。 8,000円以上のお買い上げでは、送料無料です。 送…" at bounding box center [477, 304] width 509 height 200
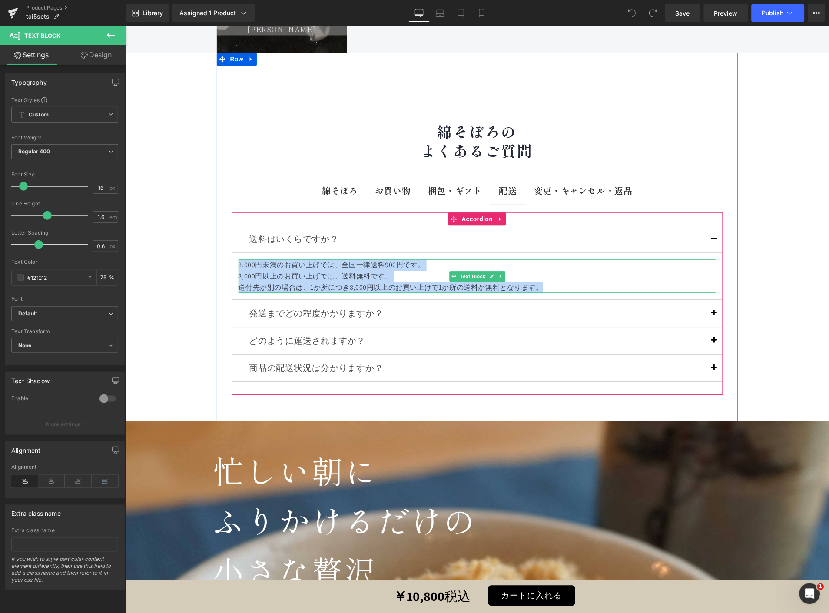
click at [540, 282] on div "送付先が別の場合は、1か所につき8,000円以上のお買い上げで1か所の送料が無料となります。" at bounding box center [477, 287] width 478 height 11
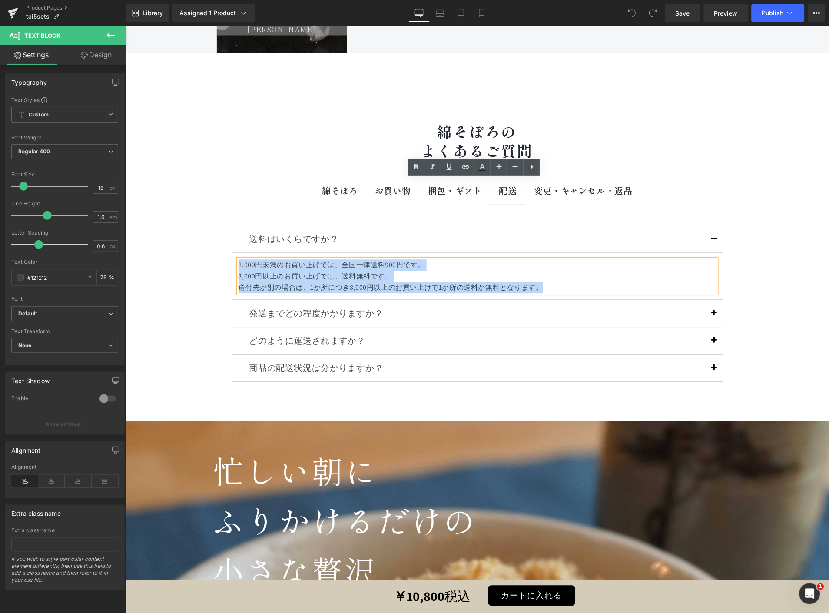
drag, startPoint x: 545, startPoint y: 205, endPoint x: 229, endPoint y: 176, distance: 317.8
click at [232, 253] on article "8,000円未満のお買い上げでは、全国一律送料900円です。 8,000円以上のお買い上げでは、送料無料です。 送付先が別の場合は、1か所につき8,000円以…" at bounding box center [477, 276] width 491 height 47
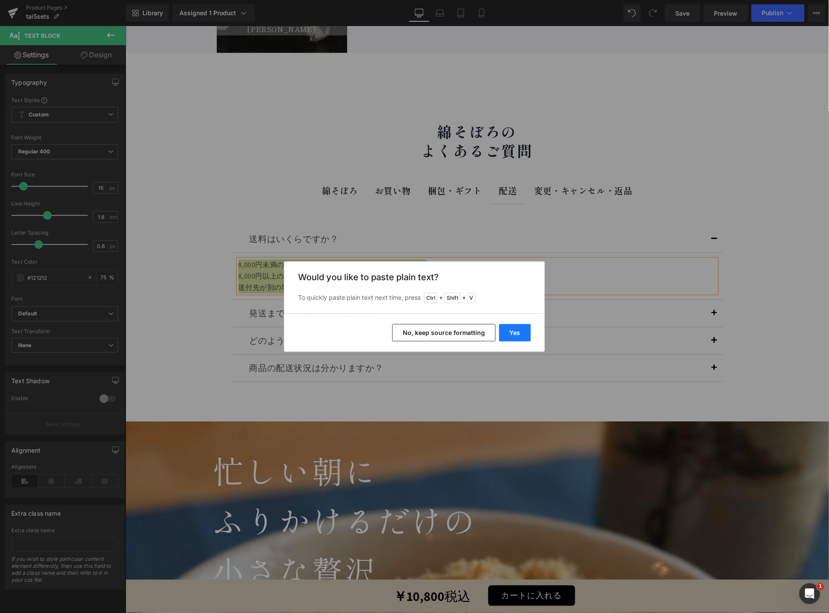
click at [509, 329] on button "Yes" at bounding box center [515, 332] width 32 height 17
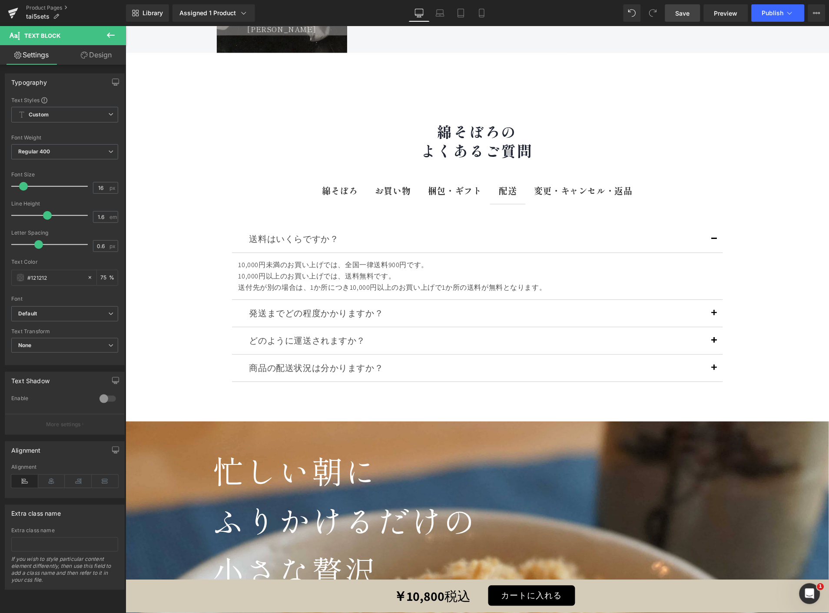
click at [686, 15] on span "Save" at bounding box center [683, 13] width 14 height 9
click at [763, 10] on span "Publish" at bounding box center [773, 13] width 22 height 7
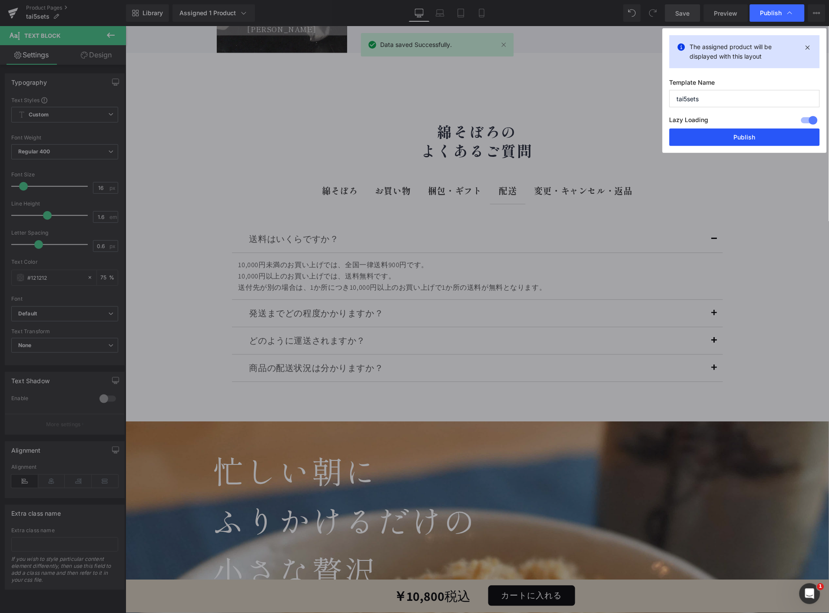
click at [714, 129] on div "The assigned product will be displayed with this layout Template Name tai5sets …" at bounding box center [745, 90] width 164 height 125
click at [714, 129] on button "Publish" at bounding box center [745, 137] width 150 height 17
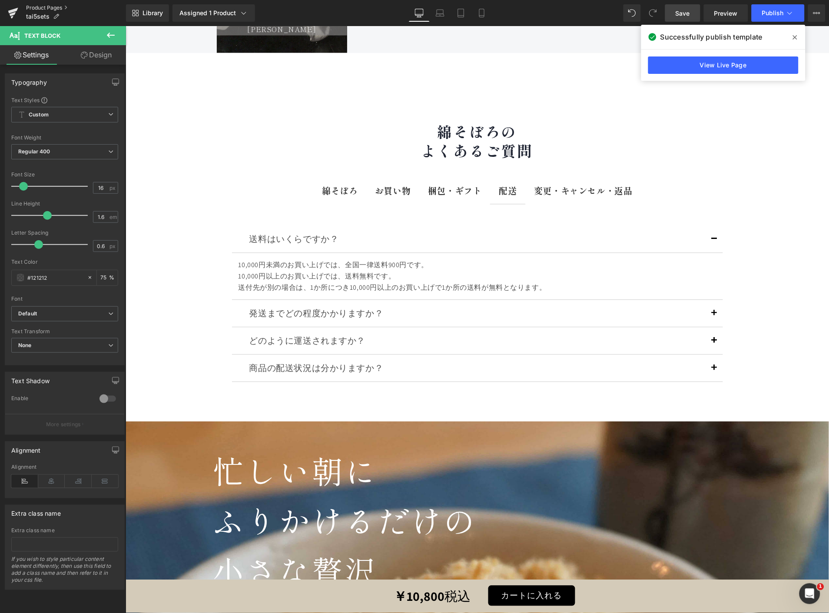
click at [47, 7] on link "Product Pages" at bounding box center [76, 7] width 100 height 7
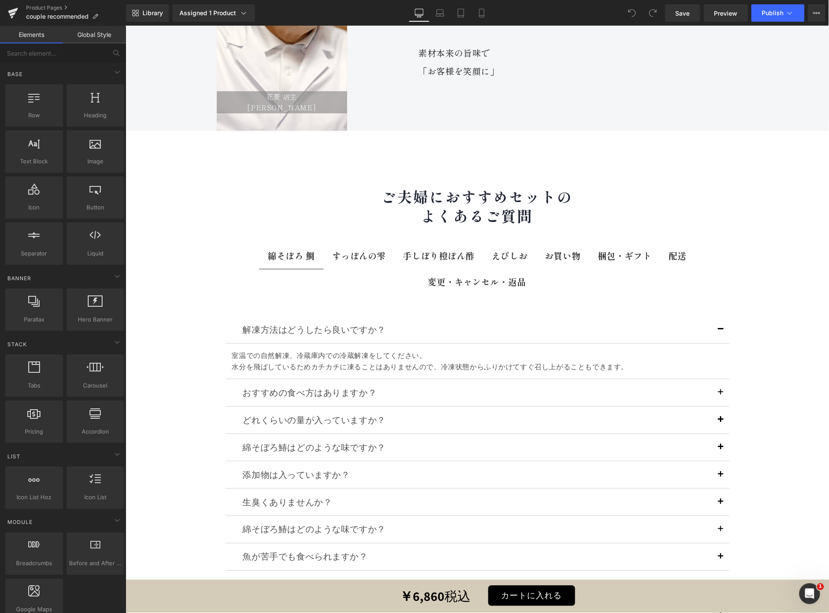
scroll to position [18707, 0]
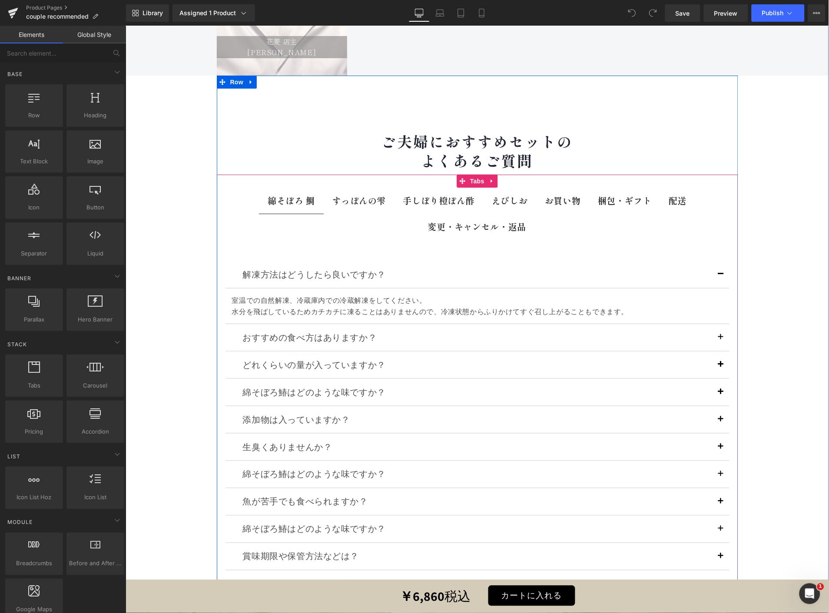
click at [668, 194] on b "配送" at bounding box center [677, 200] width 18 height 13
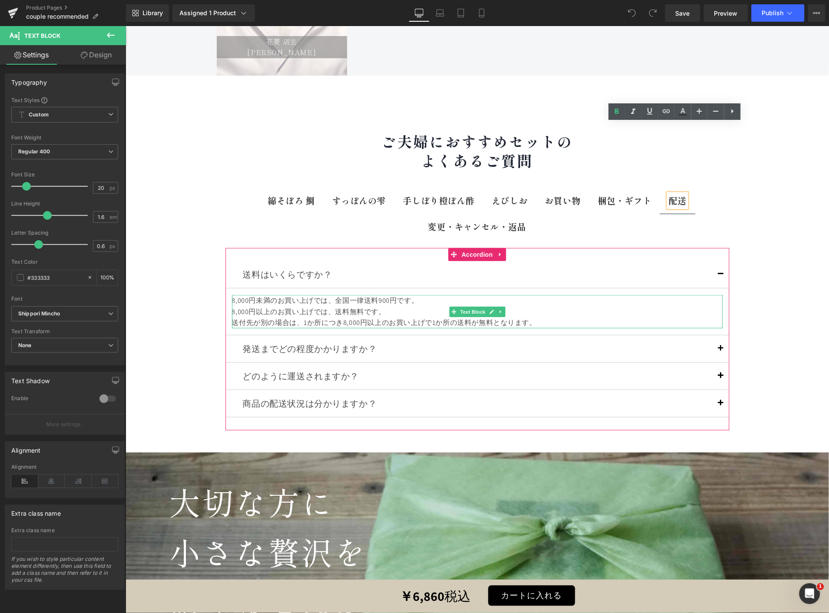
click at [545, 317] on div "送付先が別の場合は、1か所につき8,000円以上のお買い上げで1か所の送料が無料となります。" at bounding box center [477, 322] width 491 height 11
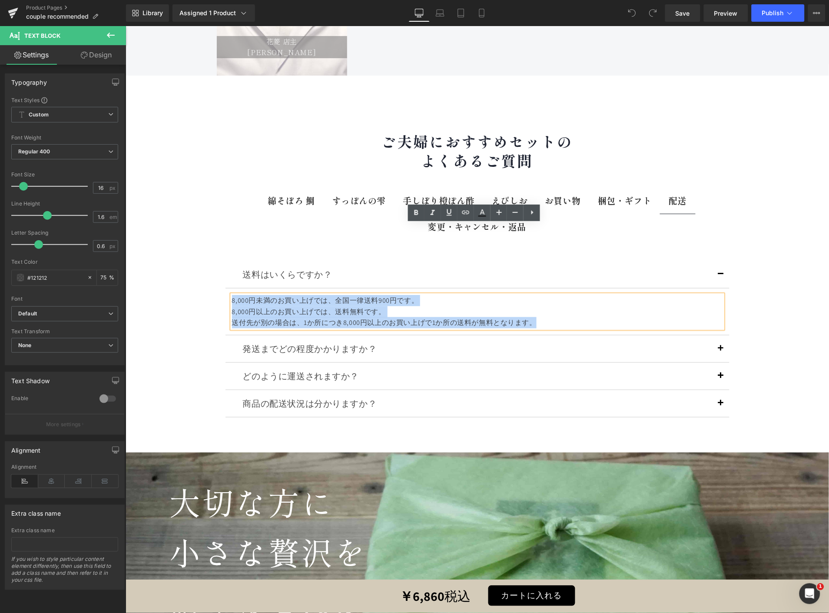
drag, startPoint x: 539, startPoint y: 253, endPoint x: 224, endPoint y: 207, distance: 318.9
click at [225, 261] on div "送料はいくらですか？ Text Block 8,000円未満のお買い上げでは、全国一律送料900円です。 8,000円以上のお買い上げでは、送料無料です。 送…" at bounding box center [477, 298] width 504 height 74
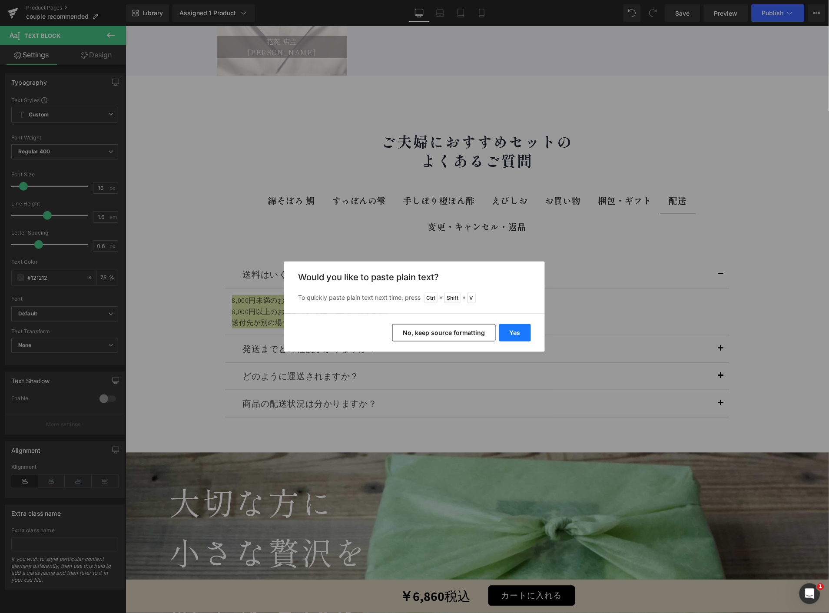
click at [0, 0] on button "Yes" at bounding box center [0, 0] width 0 height 0
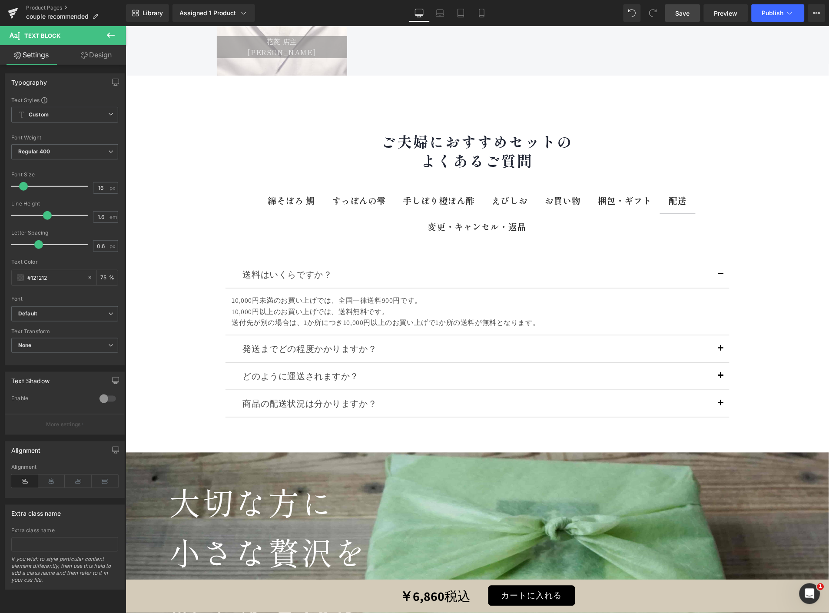
click at [699, 13] on link "Save" at bounding box center [682, 12] width 35 height 17
click at [757, 13] on button "Publish" at bounding box center [778, 12] width 53 height 17
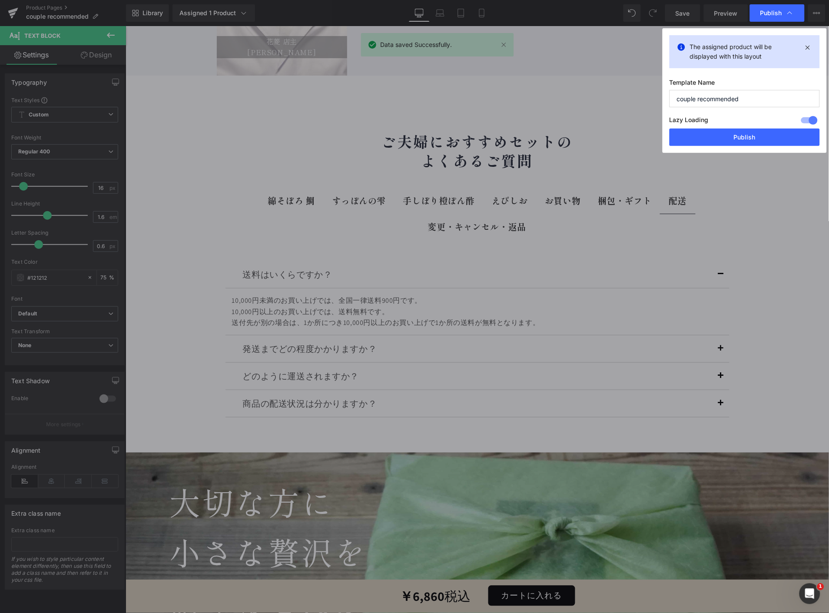
click at [689, 146] on div "The assigned product will be displayed with this layout Template Name couple re…" at bounding box center [745, 90] width 164 height 125
click at [0, 0] on button "Publish" at bounding box center [0, 0] width 0 height 0
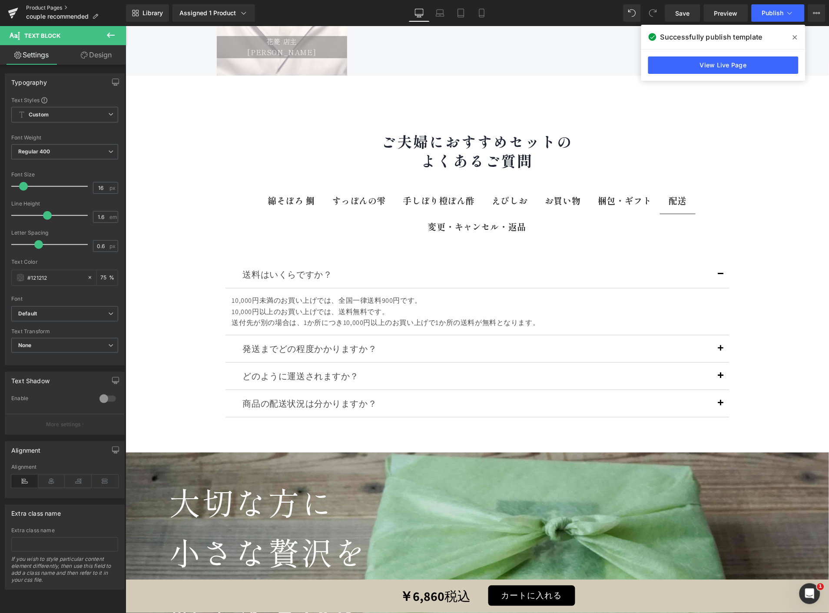
click at [57, 7] on link "Product Pages" at bounding box center [76, 7] width 100 height 7
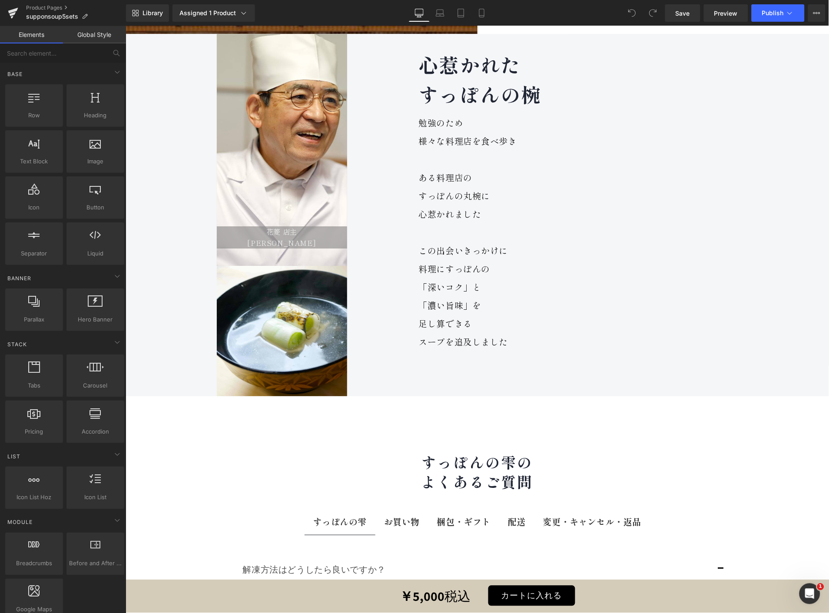
scroll to position [9229, 0]
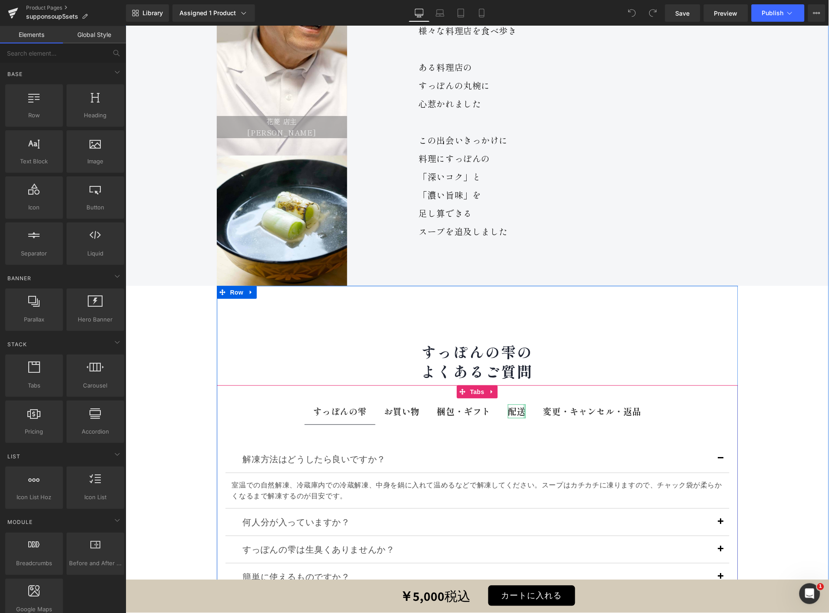
click at [523, 404] on div at bounding box center [524, 411] width 2 height 14
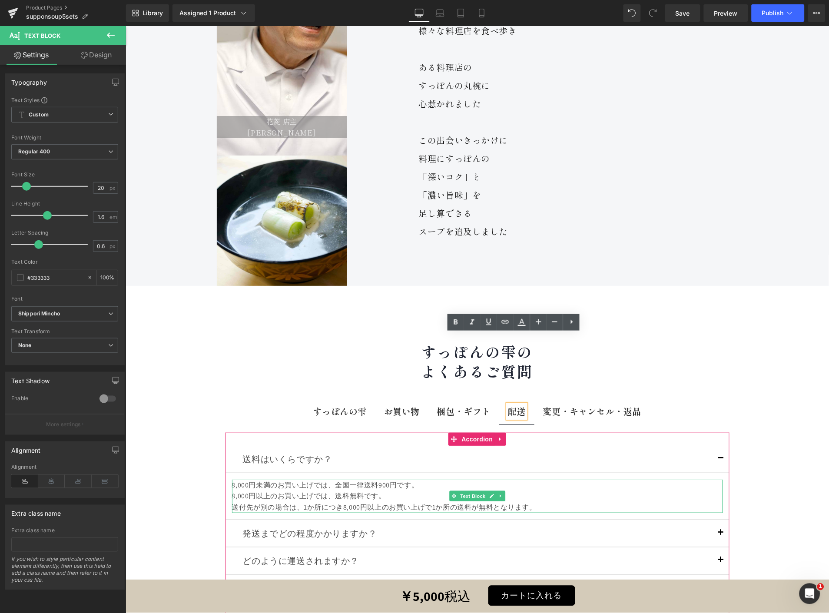
click at [545, 502] on div "送付先が別の場合は、1か所につき8,000円以上のお買い上げで1か所の送料が無料となります。" at bounding box center [477, 507] width 491 height 11
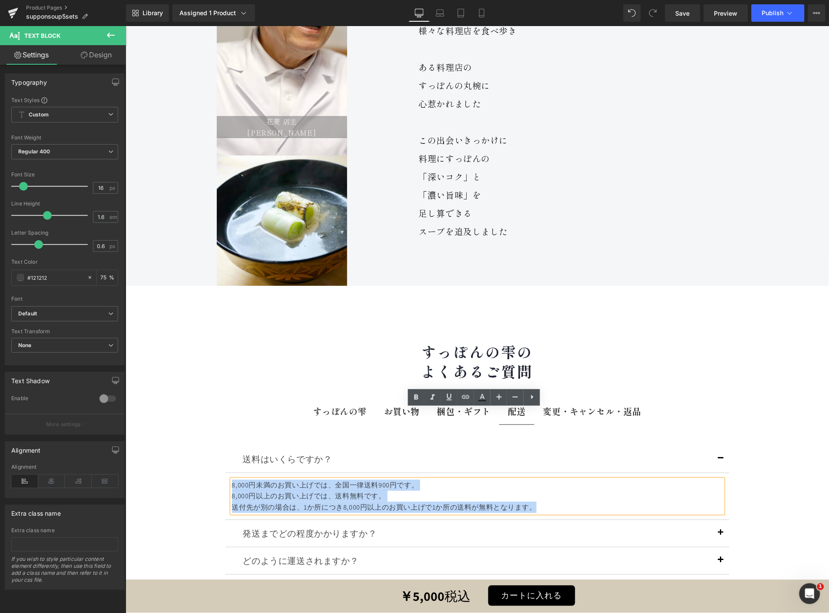
drag, startPoint x: 536, startPoint y: 437, endPoint x: 194, endPoint y: 381, distance: 347.1
click at [194, 381] on div "花菱 店主 [PERSON_NAME] Text Block Hero Banner Image 心惹かれた すっぽんの椀 Text Block Row 勉強…" at bounding box center [477, 280] width 704 height 714
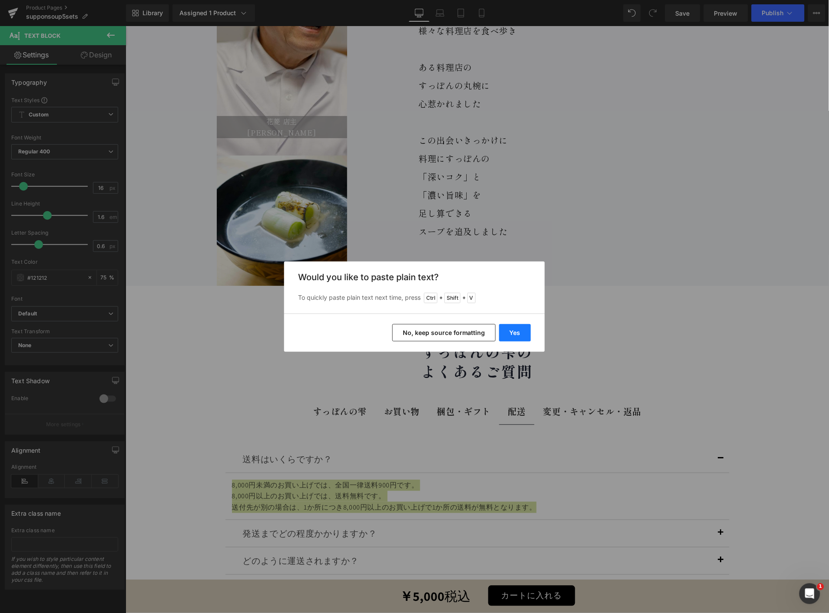
click at [507, 329] on button "Yes" at bounding box center [515, 332] width 32 height 17
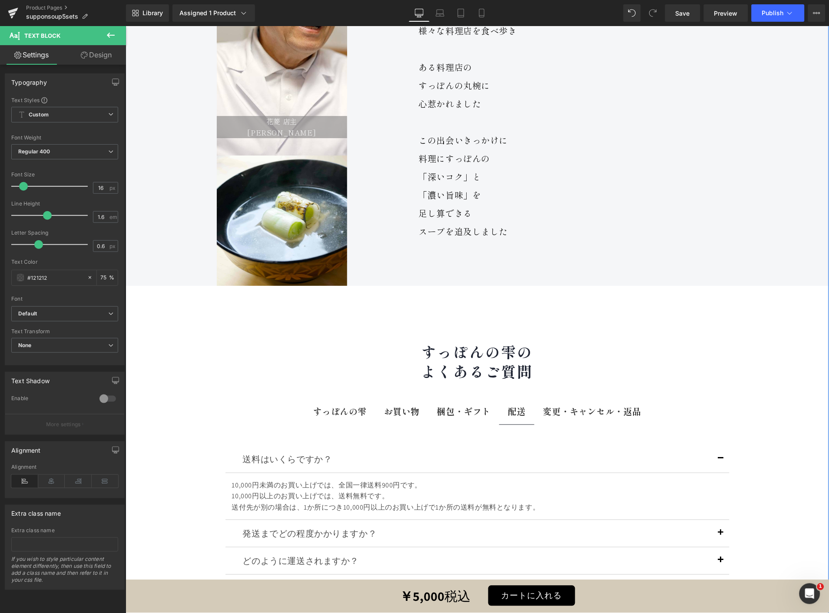
click at [795, 327] on div "花菱 店主 円城寺 雅由 Text Block Hero Banner Image 心惹かれた すっぽんの椀 Text Block Row 勉強のため 様々な…" at bounding box center [477, 280] width 704 height 714
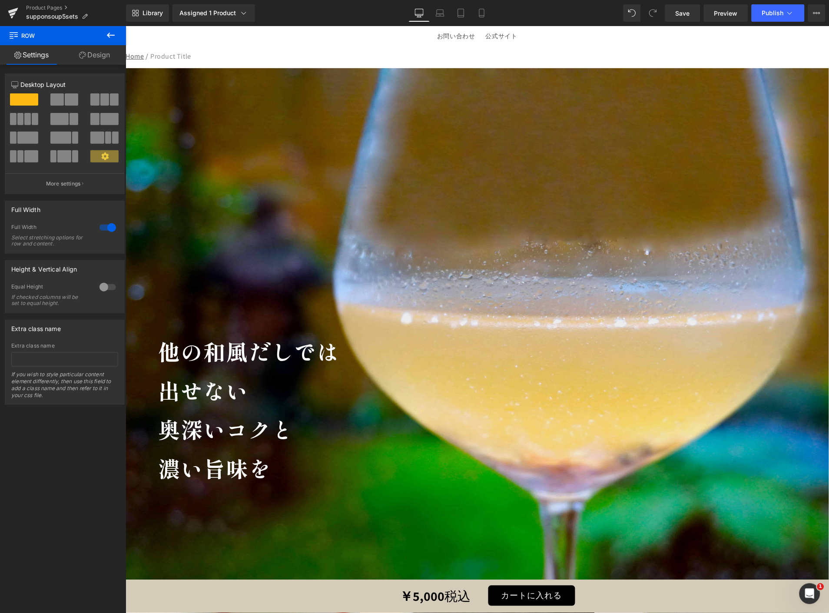
scroll to position [0, 0]
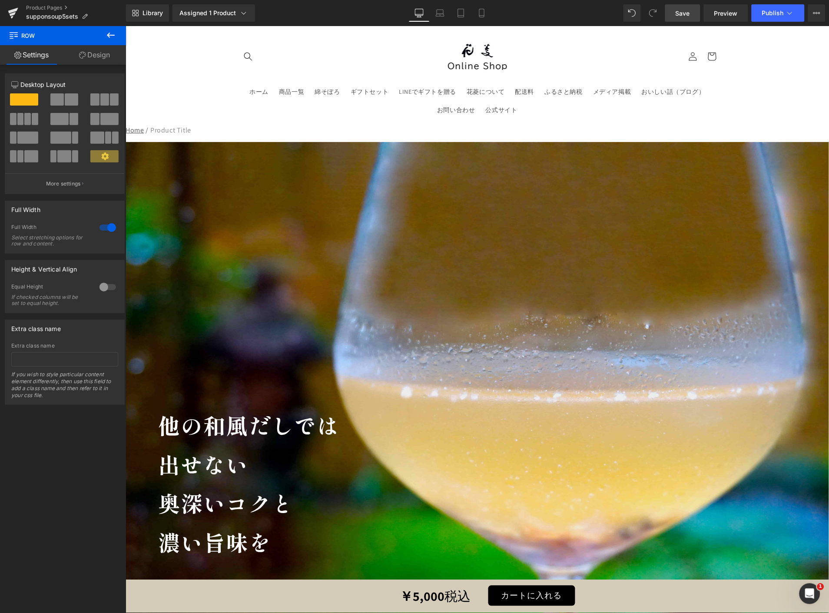
click at [688, 16] on span "Save" at bounding box center [683, 13] width 14 height 9
click at [762, 15] on button "Publish" at bounding box center [778, 12] width 53 height 17
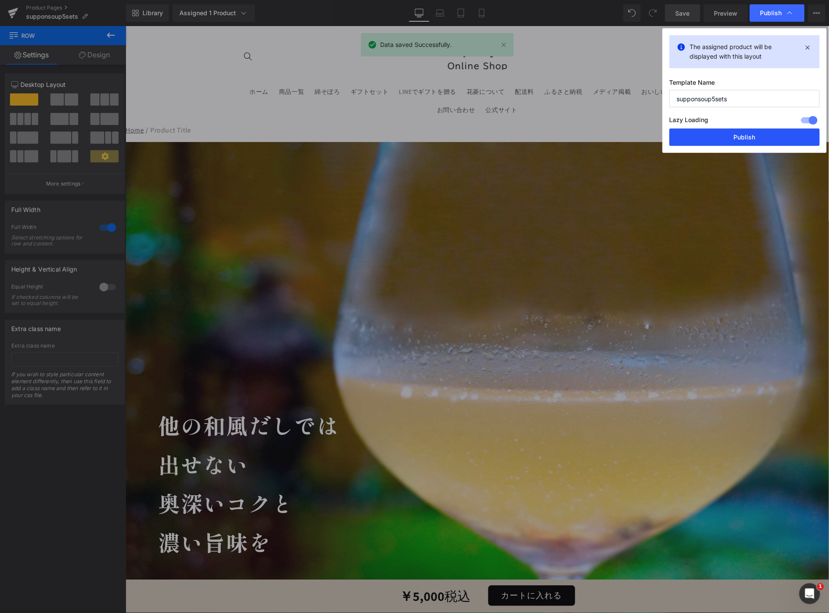
drag, startPoint x: 724, startPoint y: 136, endPoint x: 595, endPoint y: 110, distance: 131.7
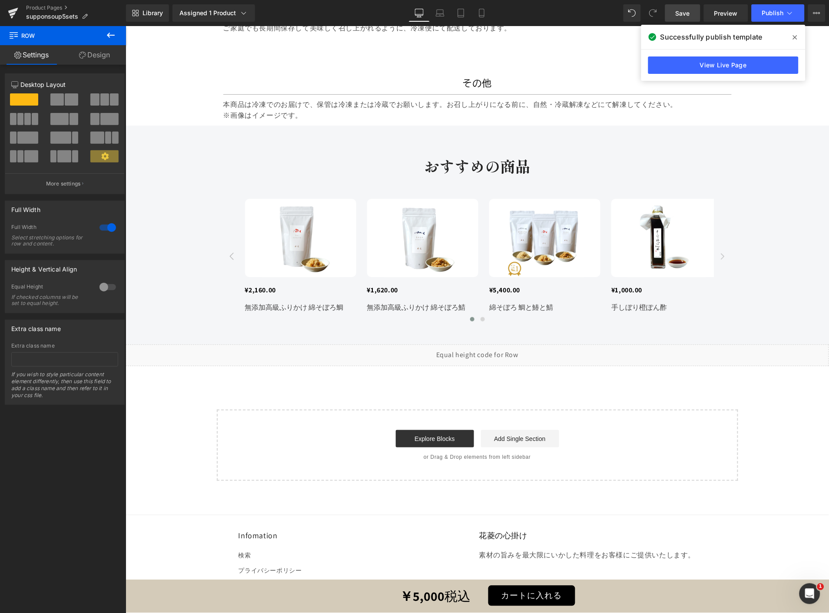
scroll to position [11262, 0]
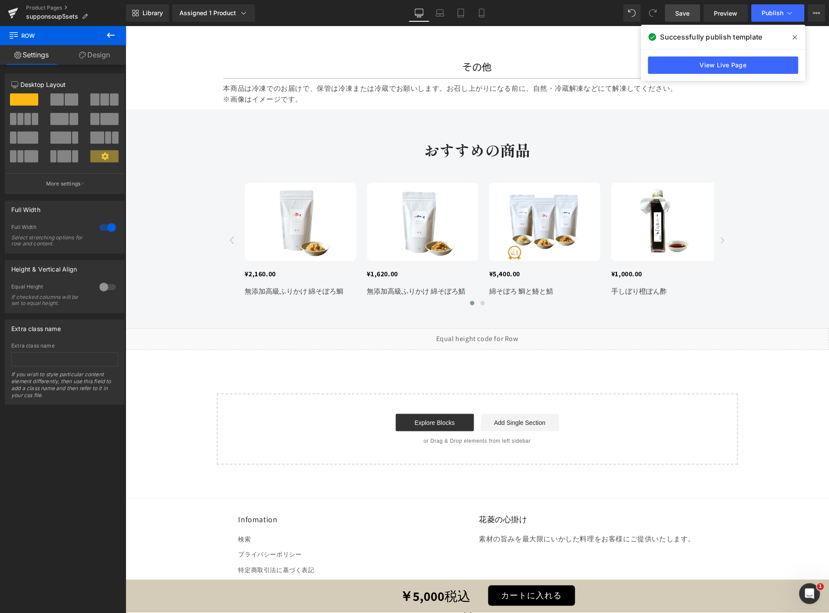
click at [53, 2] on div "Product Pages supponsoup5sets" at bounding box center [63, 13] width 126 height 26
click at [53, 4] on link "Product Pages" at bounding box center [76, 7] width 100 height 7
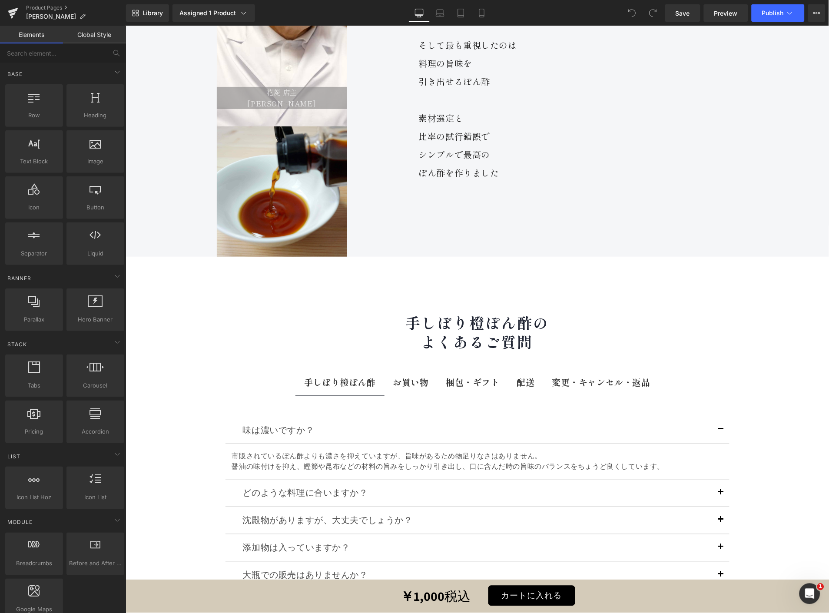
scroll to position [7482, 0]
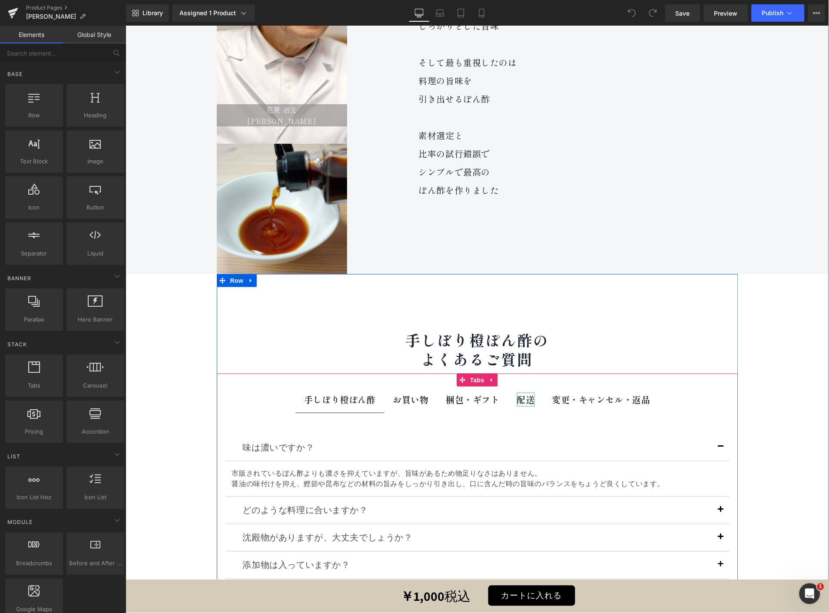
click at [517, 393] on b "配送" at bounding box center [526, 399] width 18 height 13
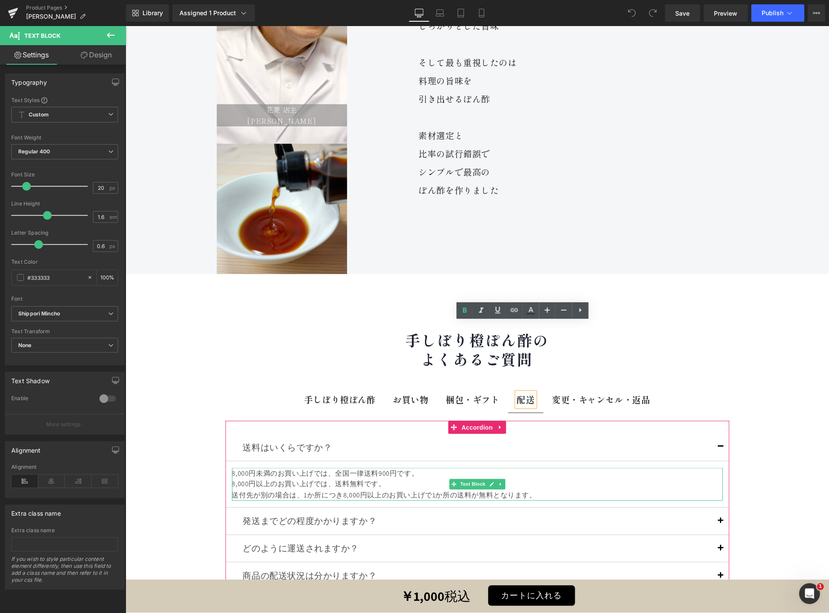
click at [547, 490] on div "送付先が別の場合は、1か所につき8,000円以上のお買い上げで1か所の送料が無料となります。" at bounding box center [477, 495] width 491 height 11
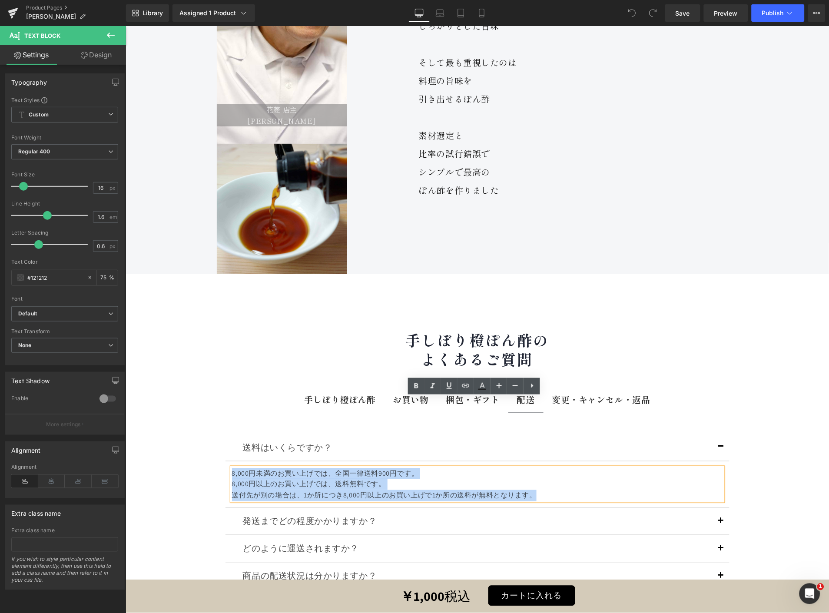
drag, startPoint x: 542, startPoint y: 425, endPoint x: 201, endPoint y: 373, distance: 344.3
click at [201, 373] on div "花菱 店主 円城寺 雅由 Text Block Hero Banner Image 旨味調和の追及 Text Block Row 目指したのは ほどよく香り …" at bounding box center [477, 268] width 704 height 714
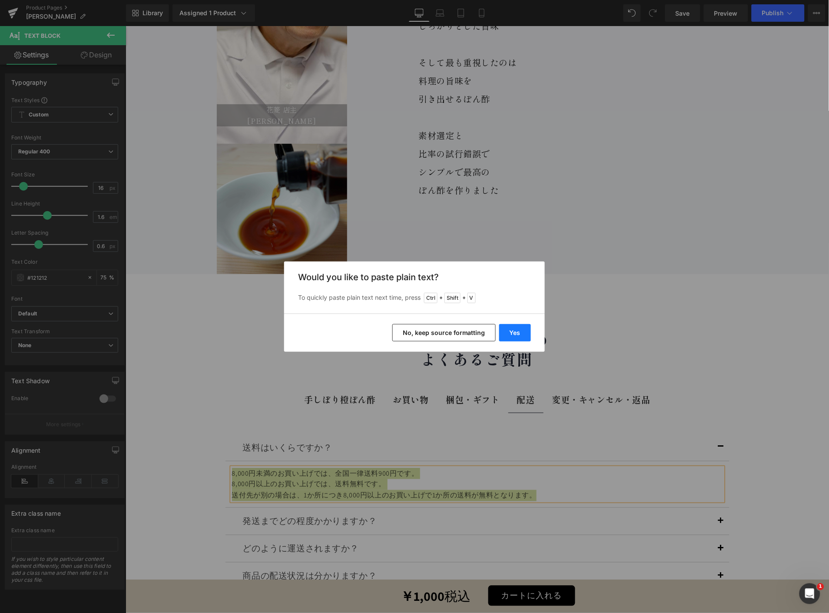
click at [511, 328] on button "Yes" at bounding box center [515, 332] width 32 height 17
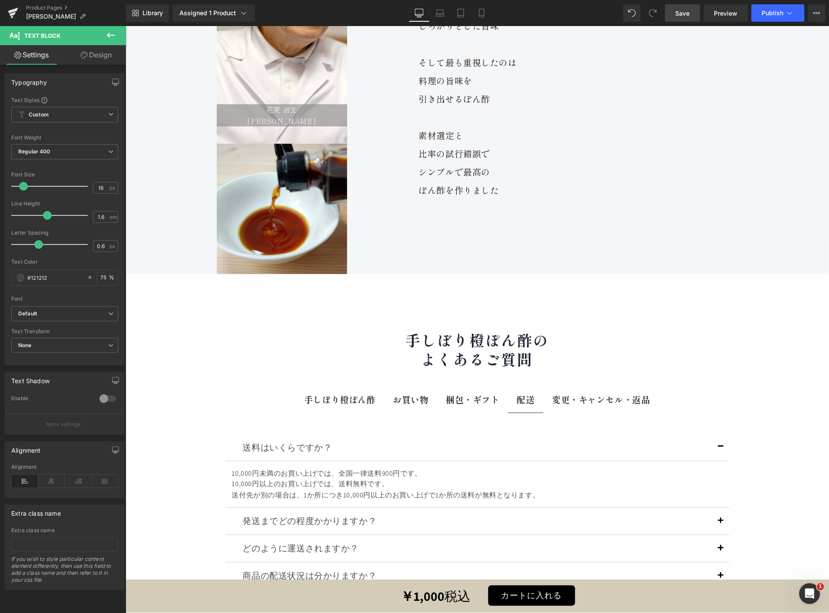
click at [693, 11] on link "Save" at bounding box center [682, 12] width 35 height 17
click at [760, 9] on button "Publish" at bounding box center [778, 12] width 53 height 17
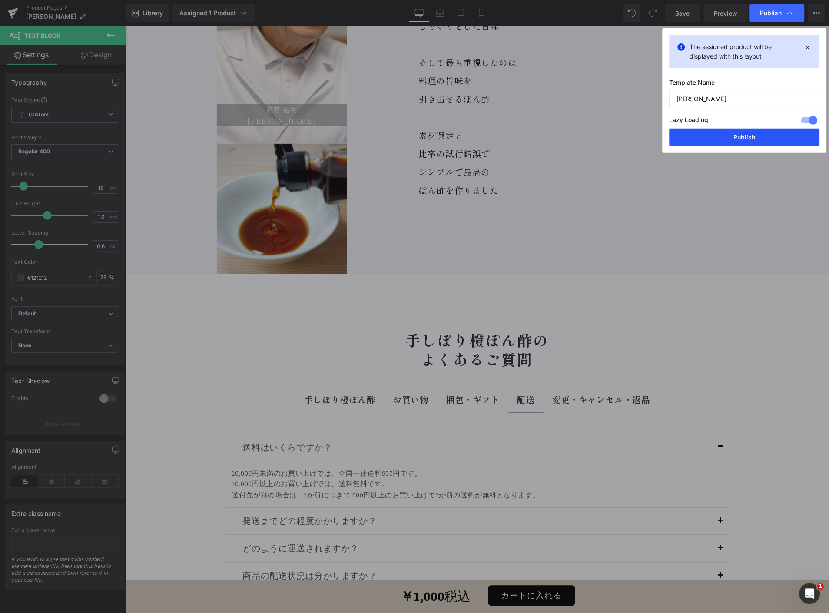
drag, startPoint x: 720, startPoint y: 135, endPoint x: 594, endPoint y: 108, distance: 128.9
click at [720, 135] on button "Publish" at bounding box center [745, 137] width 150 height 17
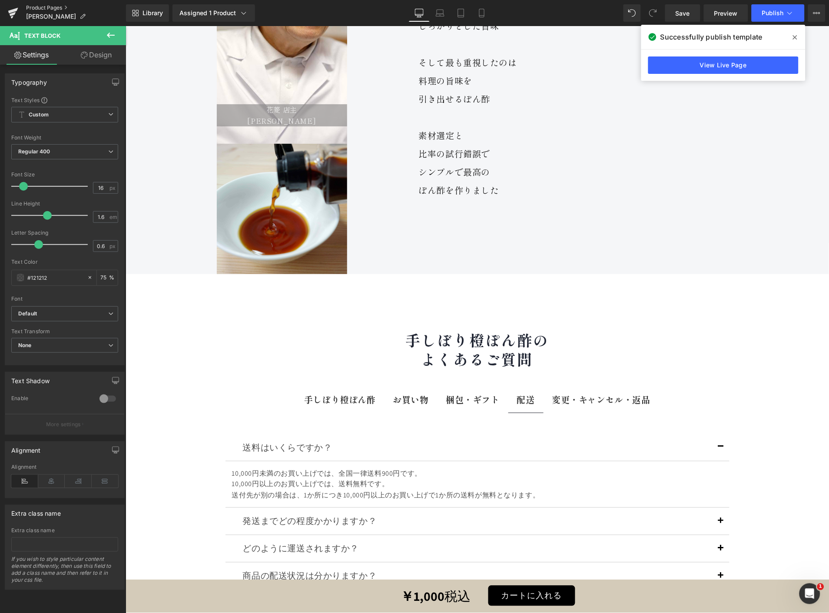
click at [39, 5] on link "Product Pages" at bounding box center [76, 7] width 100 height 7
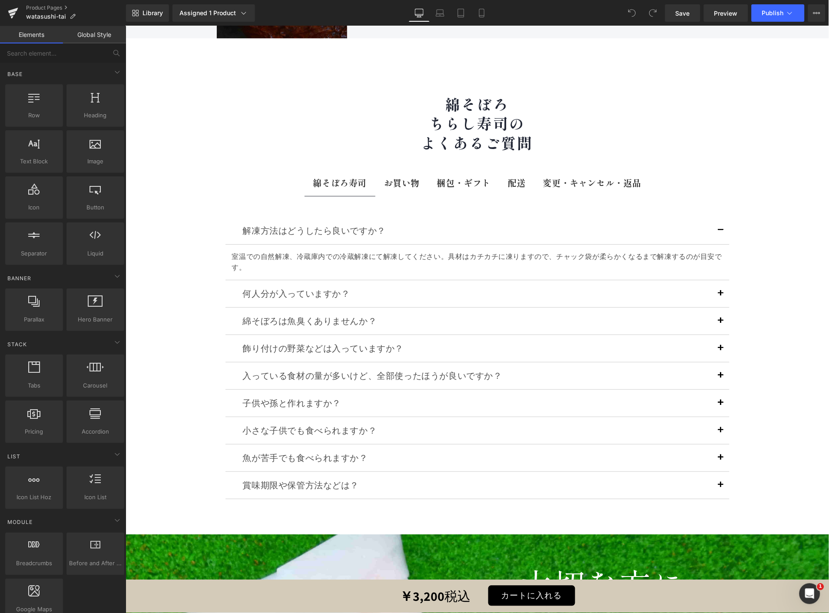
scroll to position [11005, 0]
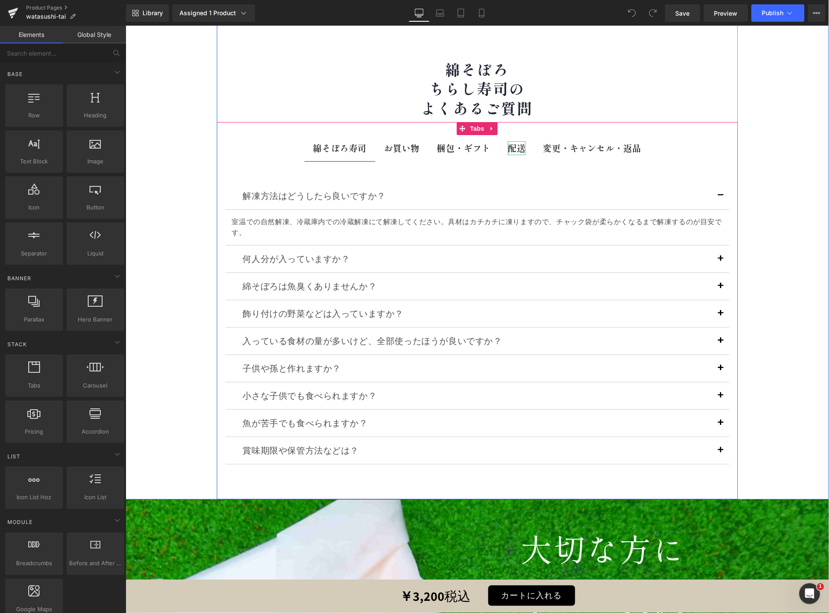
click at [511, 141] on b "配送" at bounding box center [517, 147] width 18 height 13
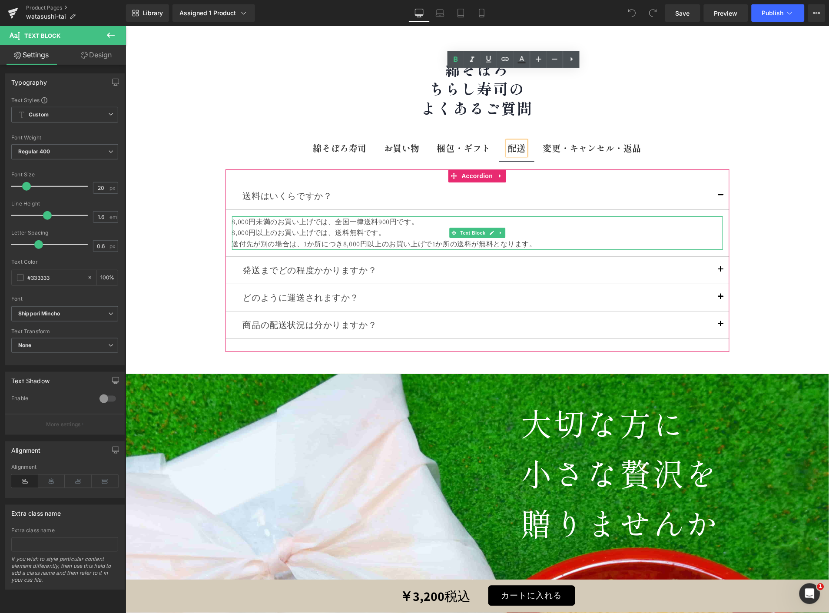
drag, startPoint x: 528, startPoint y: 171, endPoint x: 538, endPoint y: 173, distance: 10.2
click at [529, 238] on div "送付先が別の場合は、1か所につき8,000円以上のお買い上げで1か所の送料が無料となります。" at bounding box center [477, 243] width 491 height 11
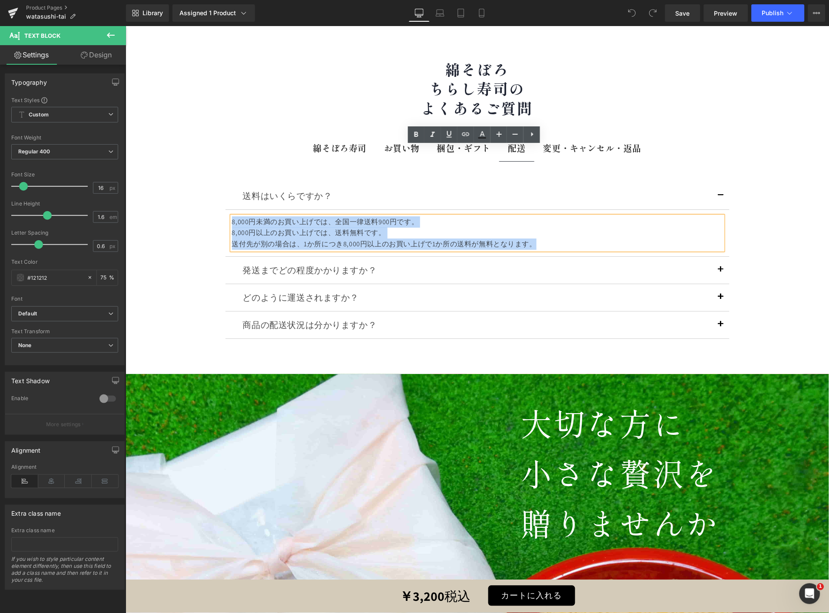
drag, startPoint x: 541, startPoint y: 174, endPoint x: 228, endPoint y: 153, distance: 313.6
click at [232, 216] on div "8,000円未満のお買い上げでは、全国一律送料900円です。 8,000円以上のお買い上げでは、送料無料です。 送付先が別の場合は、1か所につき8,000円以…" at bounding box center [477, 232] width 491 height 33
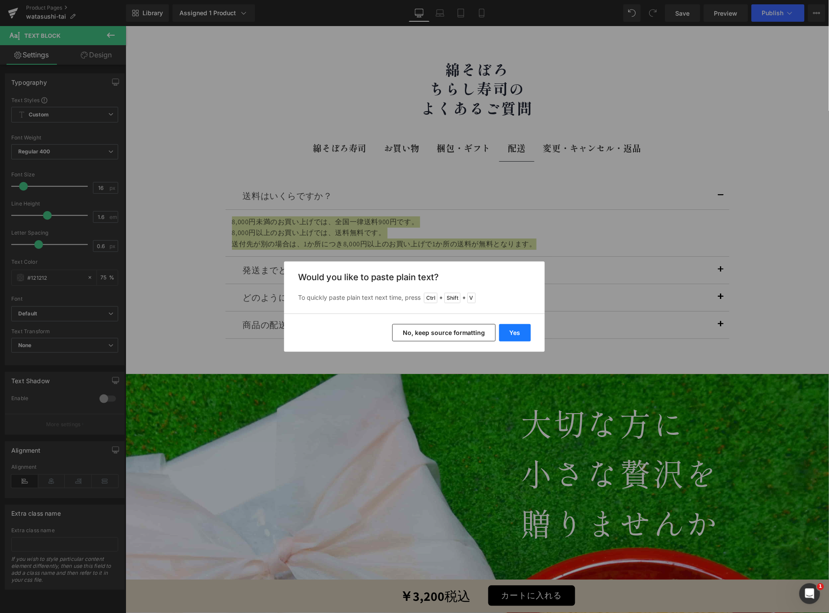
click at [0, 0] on button "Yes" at bounding box center [0, 0] width 0 height 0
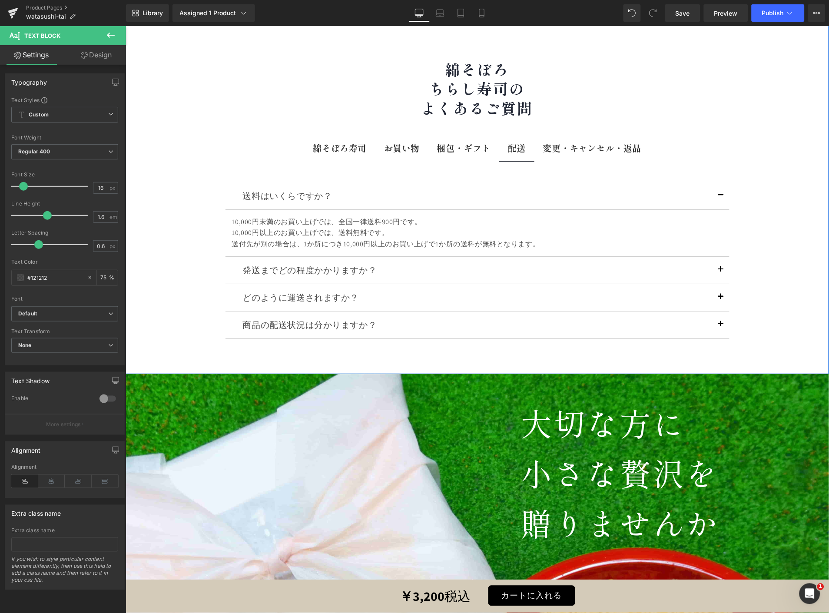
click at [775, 91] on div "花菱 店主 円城寺 雅由 Text Block Hero Banner Image お客様を笑顔に Text Block Row 約15年前に商品化 しかし …" at bounding box center [477, 7] width 704 height 733
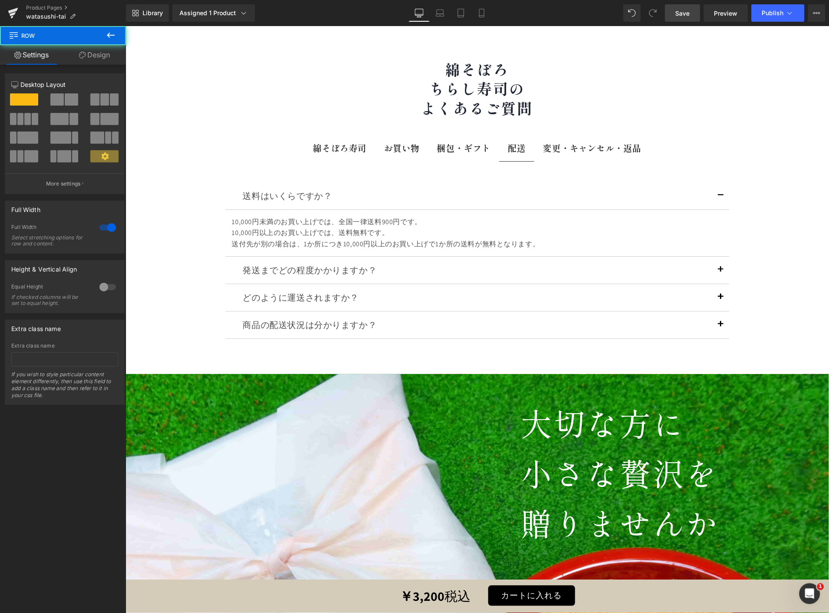
click at [685, 12] on span "Save" at bounding box center [683, 13] width 14 height 9
click at [768, 16] on span "Publish" at bounding box center [773, 13] width 22 height 7
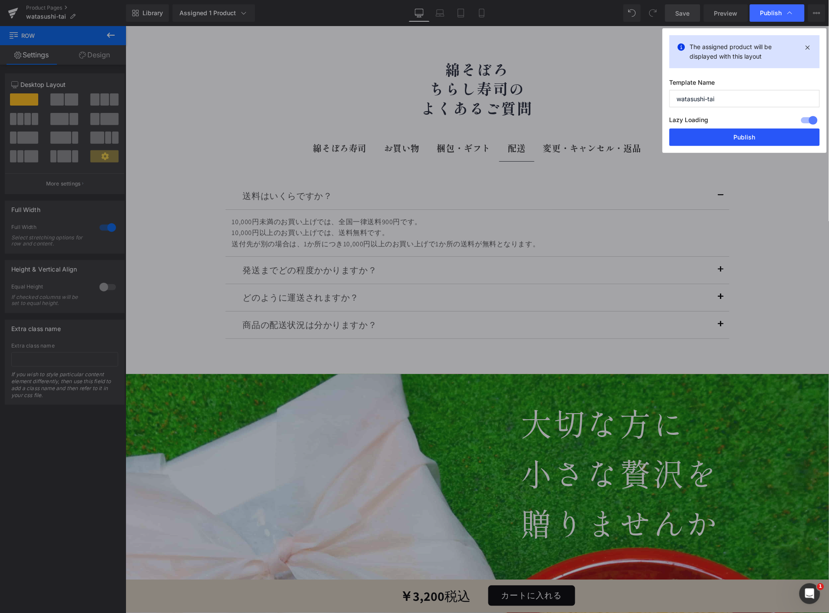
click at [0, 0] on button "Publish" at bounding box center [0, 0] width 0 height 0
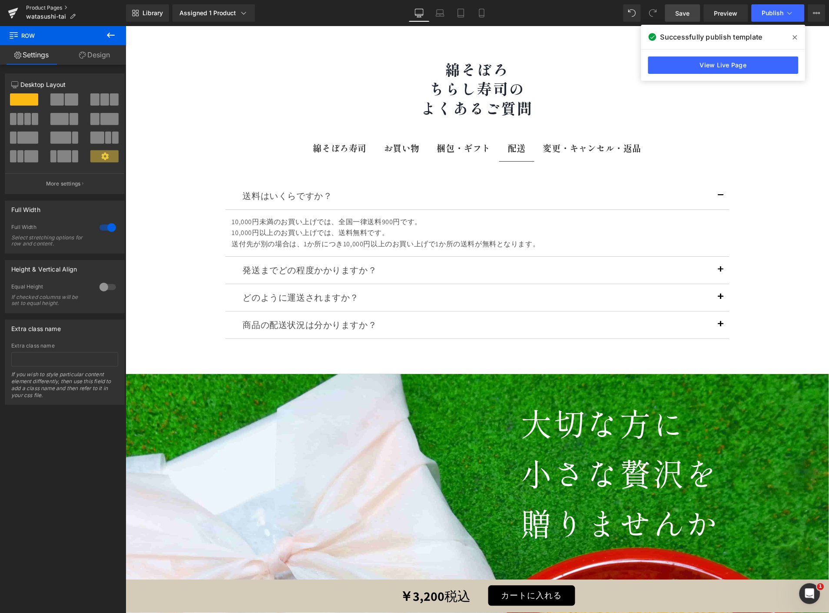
click at [30, 4] on link "Product Pages" at bounding box center [76, 7] width 100 height 7
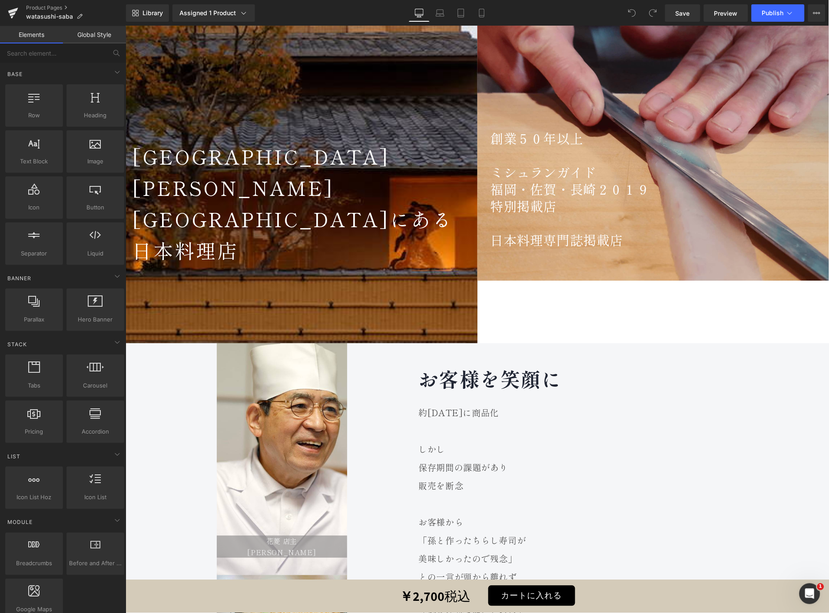
scroll to position [10752, 0]
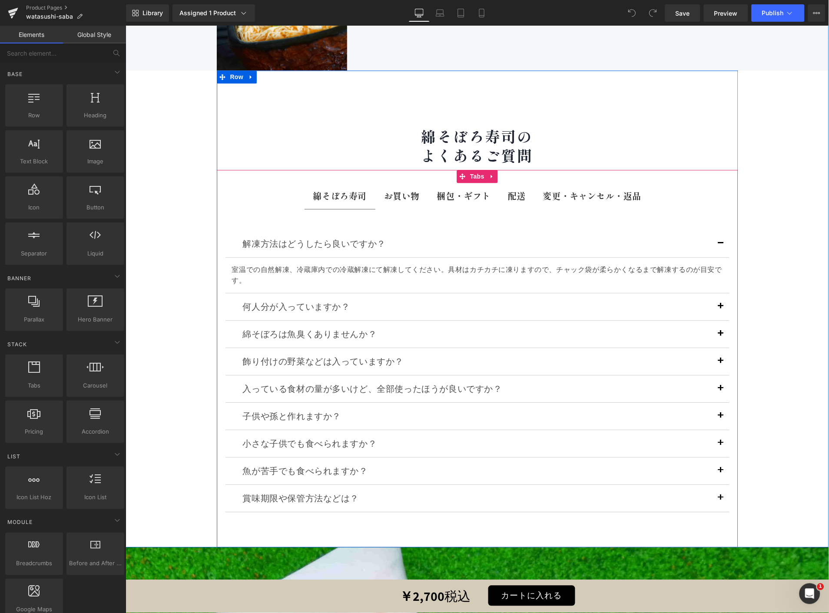
click at [508, 189] on div "配送 Text Block" at bounding box center [517, 196] width 18 height 14
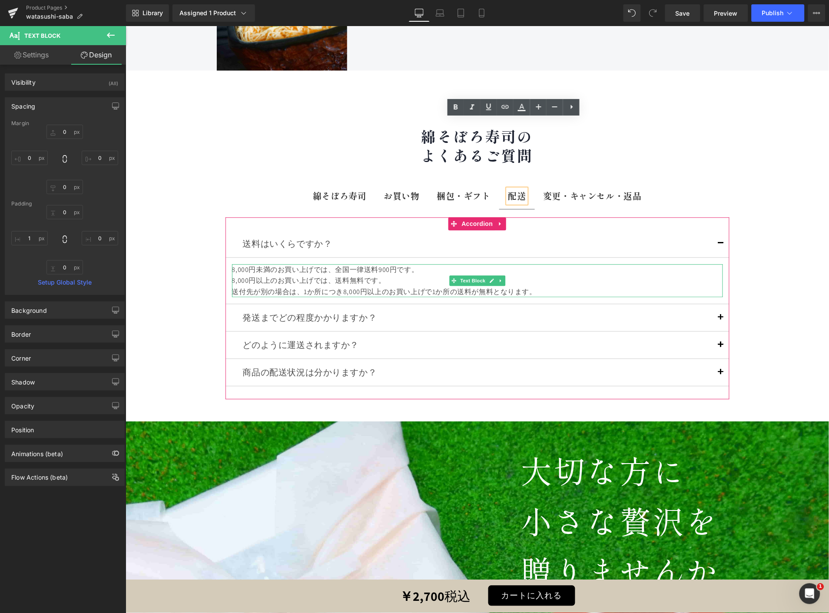
click at [232, 264] on div "8,000円未満のお買い上げでは、全国一律送料900円です。" at bounding box center [477, 269] width 491 height 11
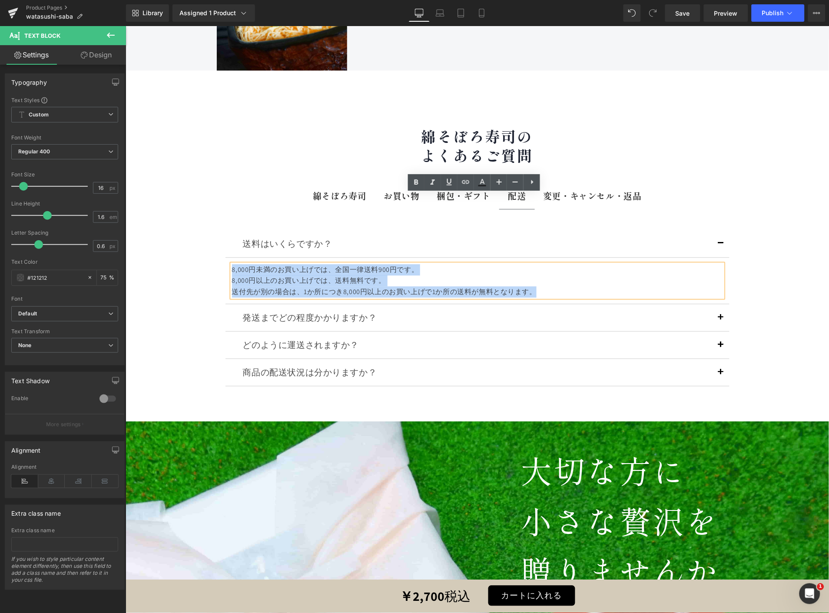
drag, startPoint x: 565, startPoint y: 220, endPoint x: 227, endPoint y: 179, distance: 340.7
click at [227, 230] on div "送料はいくらですか？ Text Block 8,000円未満のお買い上げでは、全国一律送料900円です。 8,000円以上のお買い上げでは、送料無料です。 送…" at bounding box center [477, 267] width 504 height 74
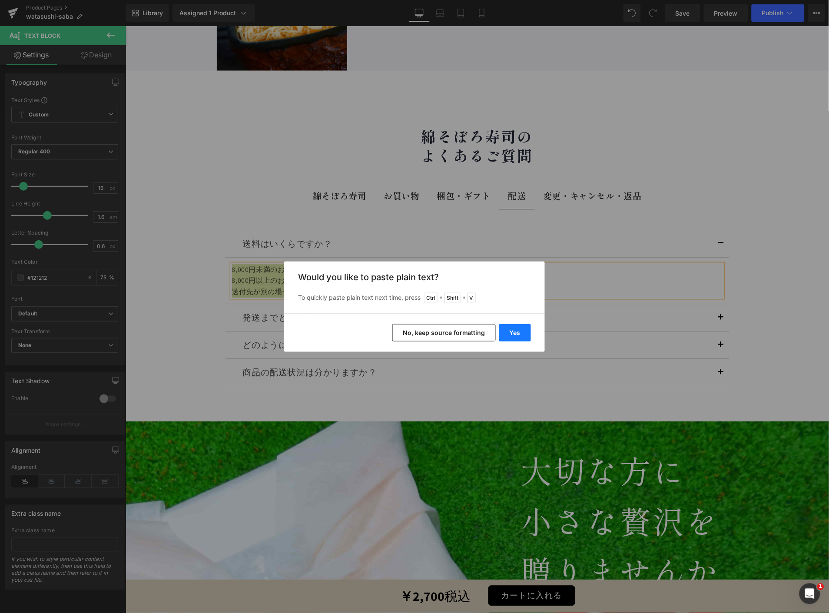
click at [505, 332] on button "Yes" at bounding box center [515, 332] width 32 height 17
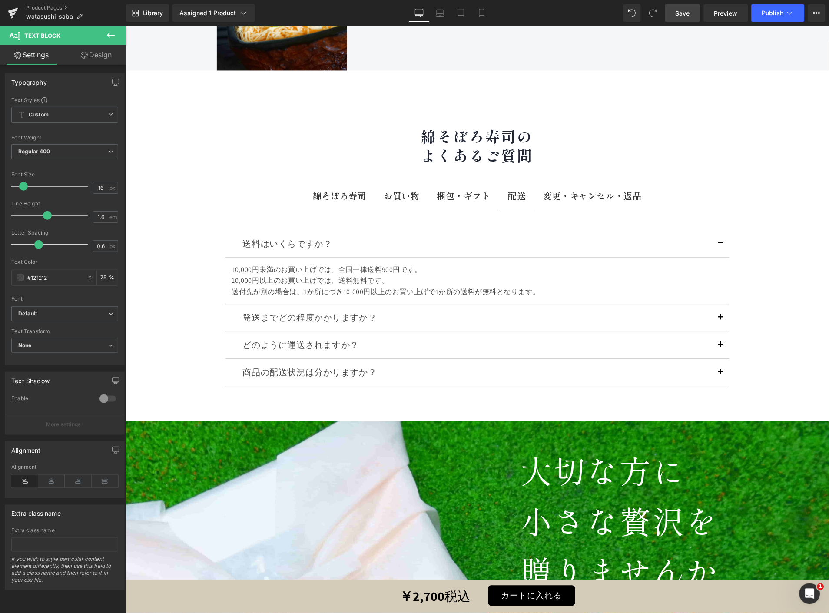
click at [694, 16] on link "Save" at bounding box center [682, 12] width 35 height 17
click at [764, 10] on span "Publish" at bounding box center [773, 13] width 22 height 7
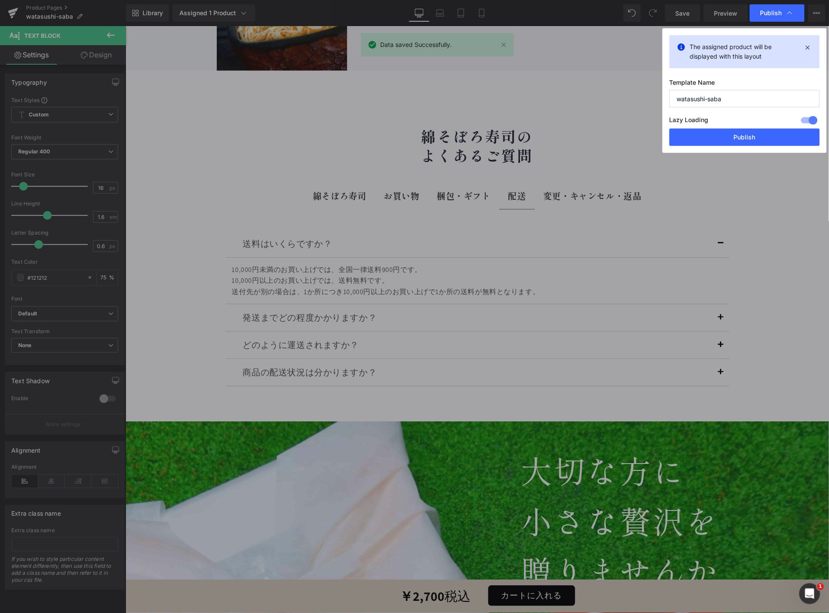
click at [698, 151] on div "The assigned product will be displayed with this layout Template Name watasushi…" at bounding box center [745, 90] width 164 height 125
drag, startPoint x: 698, startPoint y: 141, endPoint x: 574, endPoint y: 116, distance: 127.3
click at [698, 141] on button "Publish" at bounding box center [745, 137] width 150 height 17
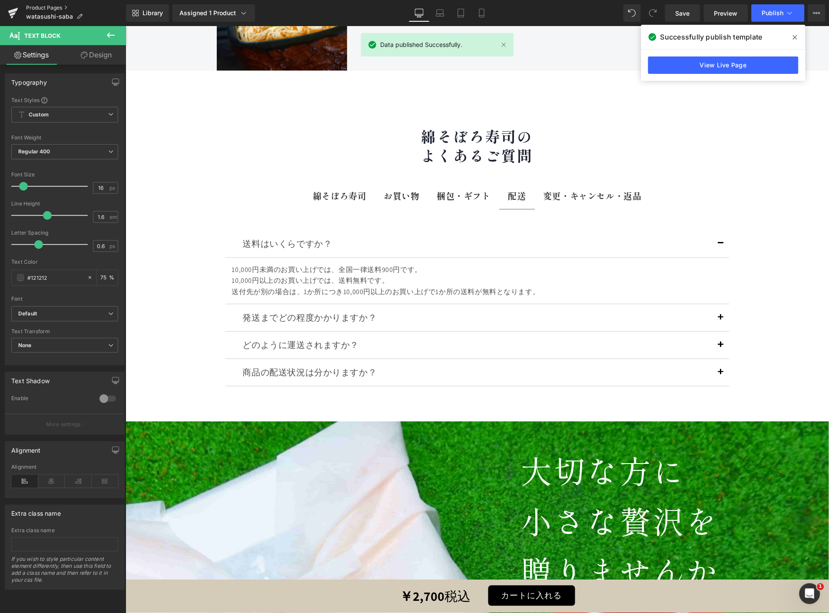
click at [35, 6] on link "Product Pages" at bounding box center [76, 7] width 100 height 7
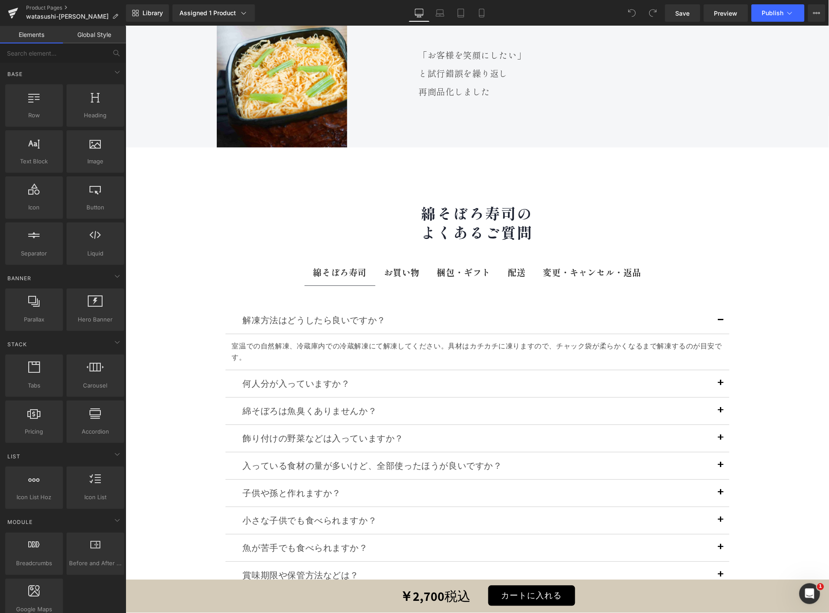
scroll to position [10866, 0]
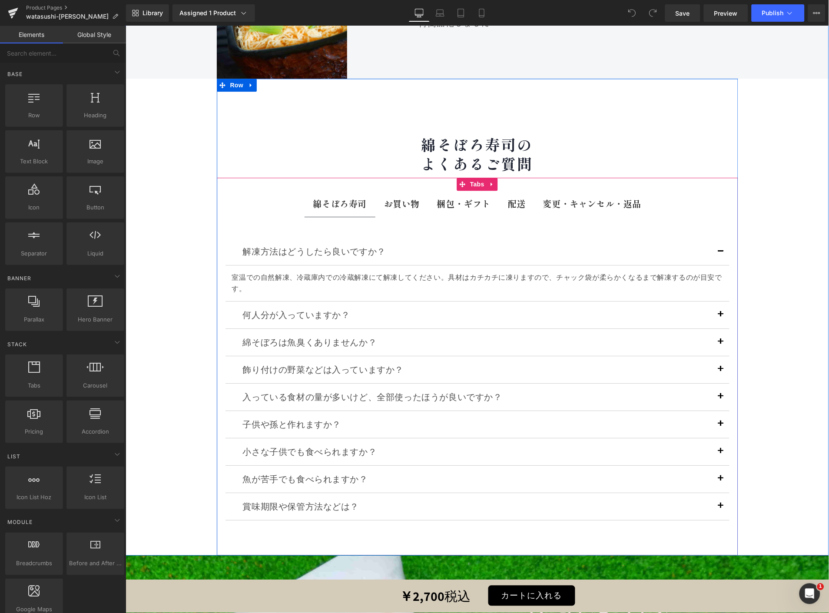
click at [501, 190] on span "配送 Text Block" at bounding box center [516, 203] width 35 height 26
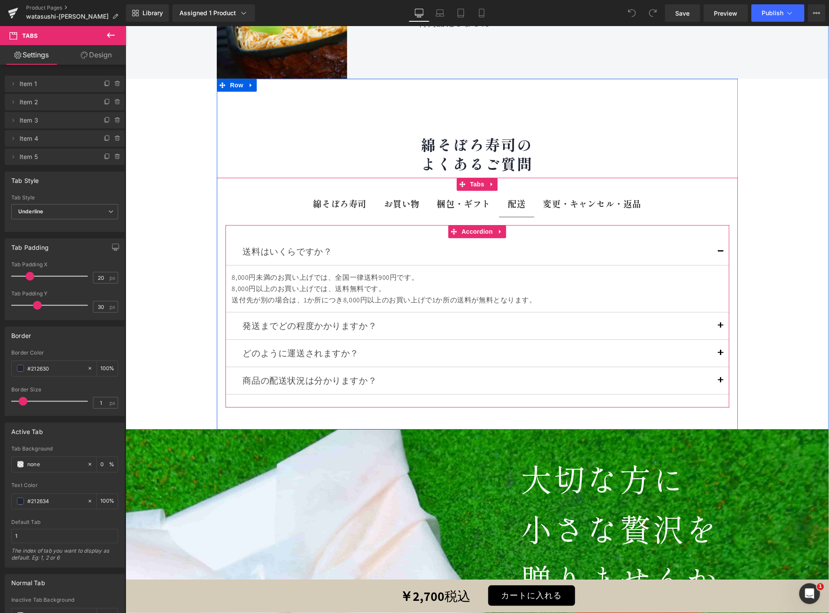
click at [338, 283] on div "8,000円以上のお買い上げでは、送料無料です。" at bounding box center [477, 288] width 491 height 11
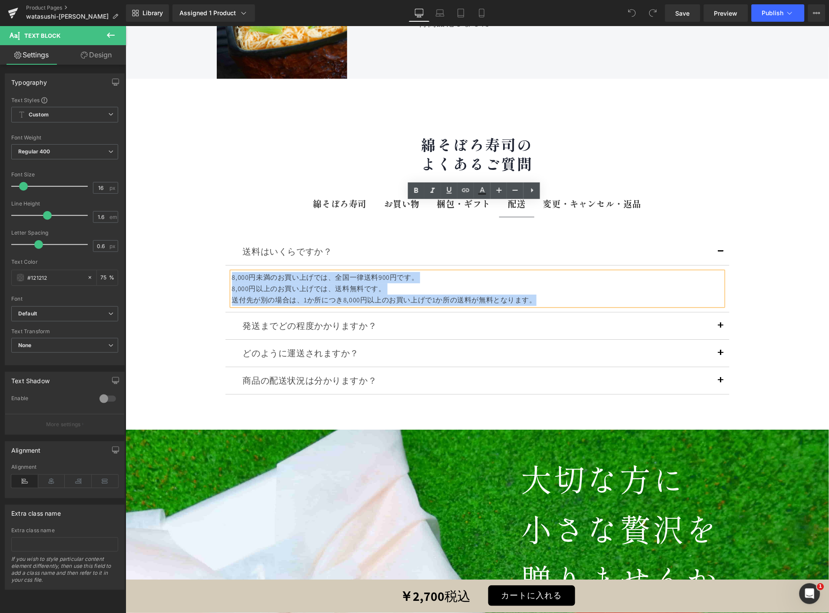
drag, startPoint x: 535, startPoint y: 228, endPoint x: 154, endPoint y: 207, distance: 380.8
click at [154, 207] on div "花菱 店主 円城寺 雅由 Text Block Hero Banner Image お客様を笑顔に Text Block Row 約15年前に商品化 しかし …" at bounding box center [477, 73] width 704 height 714
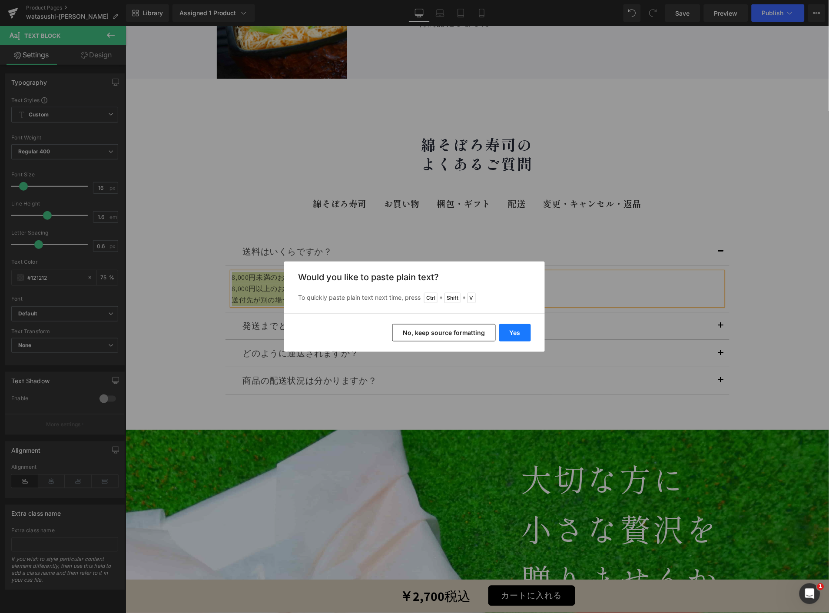
click at [511, 331] on button "Yes" at bounding box center [515, 332] width 32 height 17
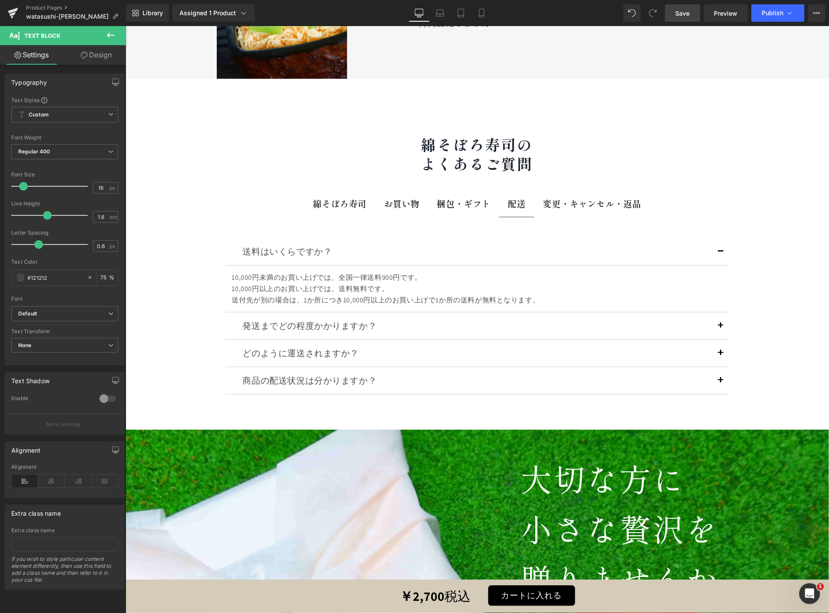
click at [695, 8] on link "Save" at bounding box center [682, 12] width 35 height 17
click at [796, 12] on button "Publish" at bounding box center [778, 12] width 53 height 17
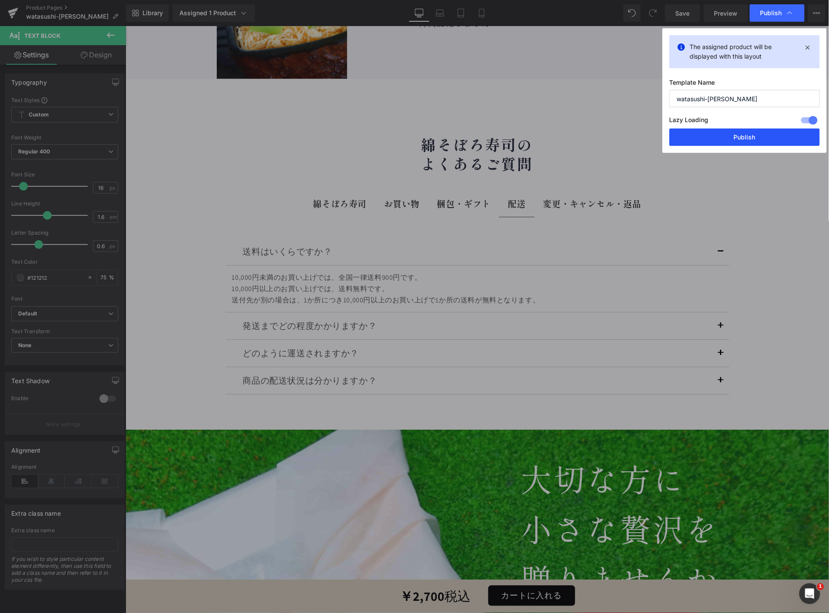
click at [690, 135] on button "Publish" at bounding box center [745, 137] width 150 height 17
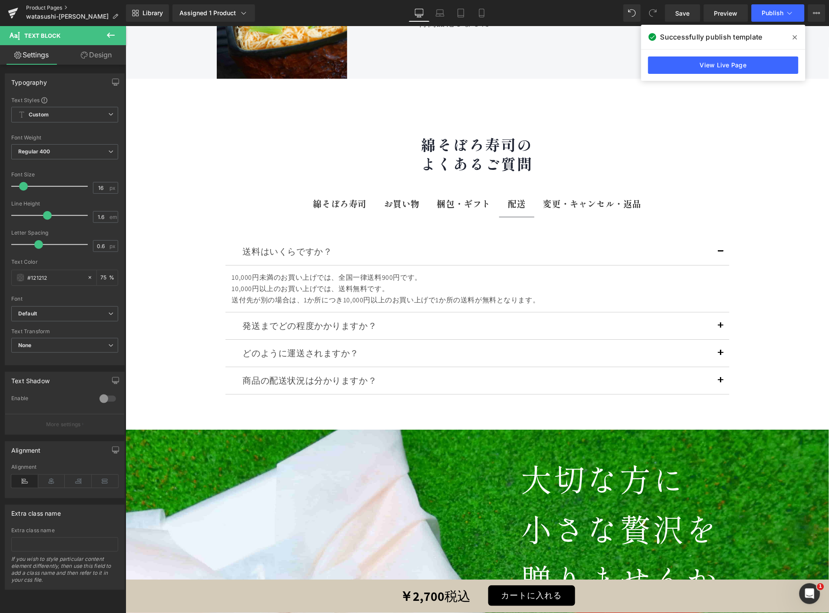
click at [53, 5] on link "Product Pages" at bounding box center [76, 7] width 100 height 7
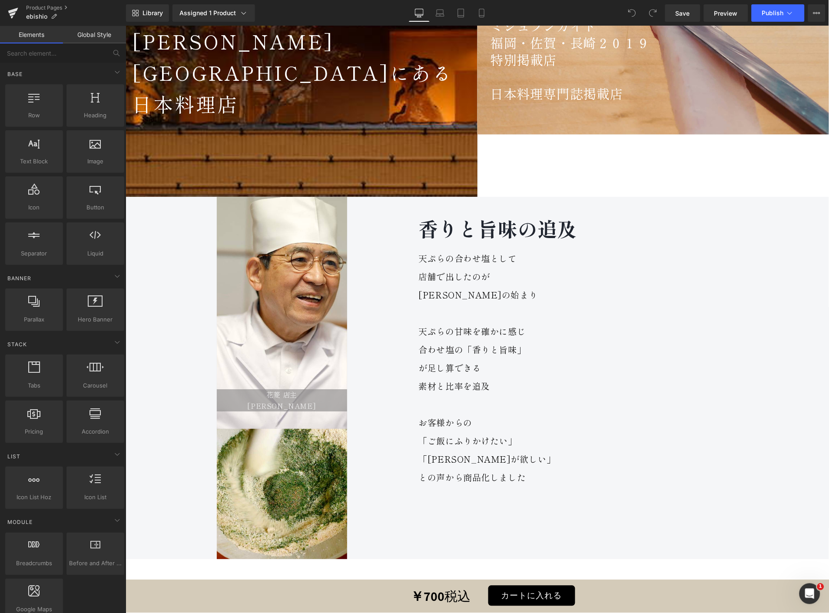
scroll to position [7504, 0]
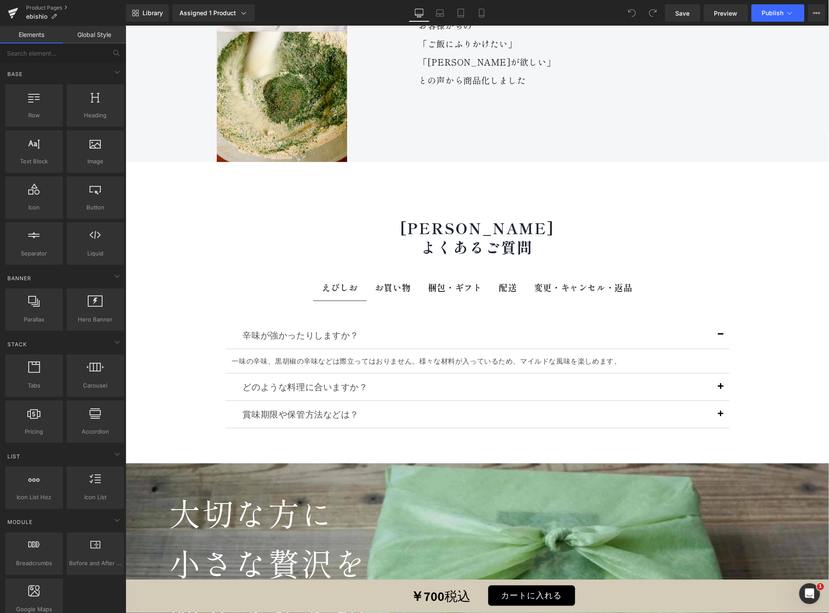
click at [501, 281] on b "配送" at bounding box center [508, 287] width 18 height 13
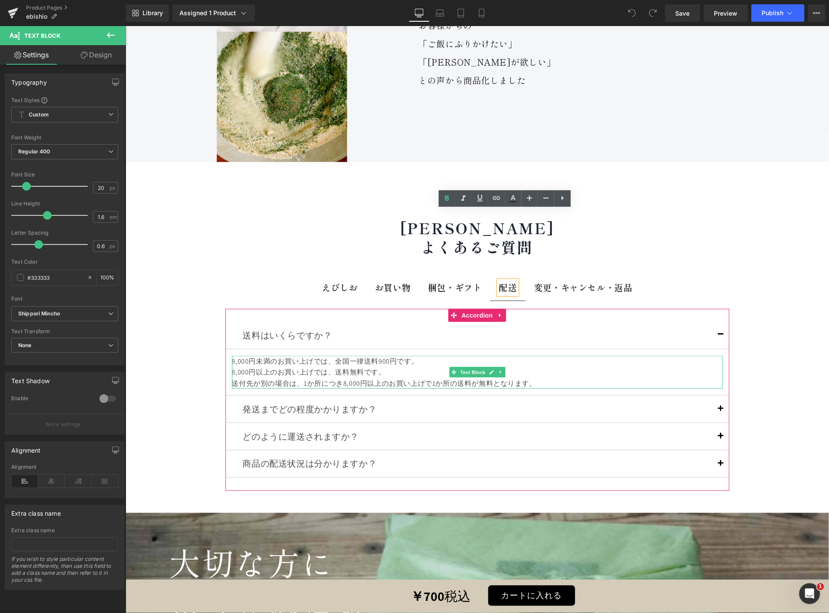
click at [545, 378] on div "送付先が別の場合は、1か所につき8,000円以上のお買い上げで1か所の送料が無料となります。" at bounding box center [477, 383] width 491 height 11
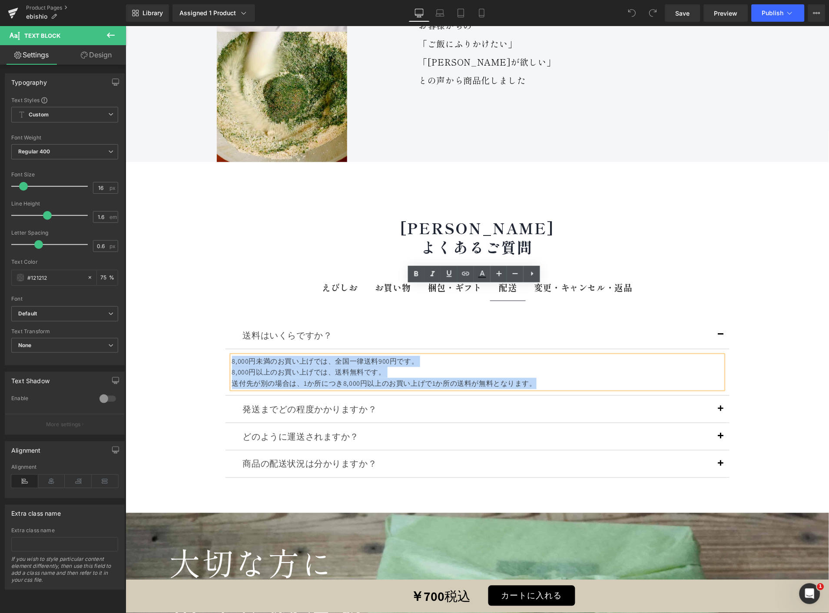
drag, startPoint x: 545, startPoint y: 312, endPoint x: 228, endPoint y: 291, distance: 318.0
click at [232, 356] on div "8,000円未満のお買い上げでは、全国一律送料900円です。 8,000円以上のお買い上げでは、送料無料です。 送付先が別の場合は、1か所につき8,000円以…" at bounding box center [477, 372] width 491 height 33
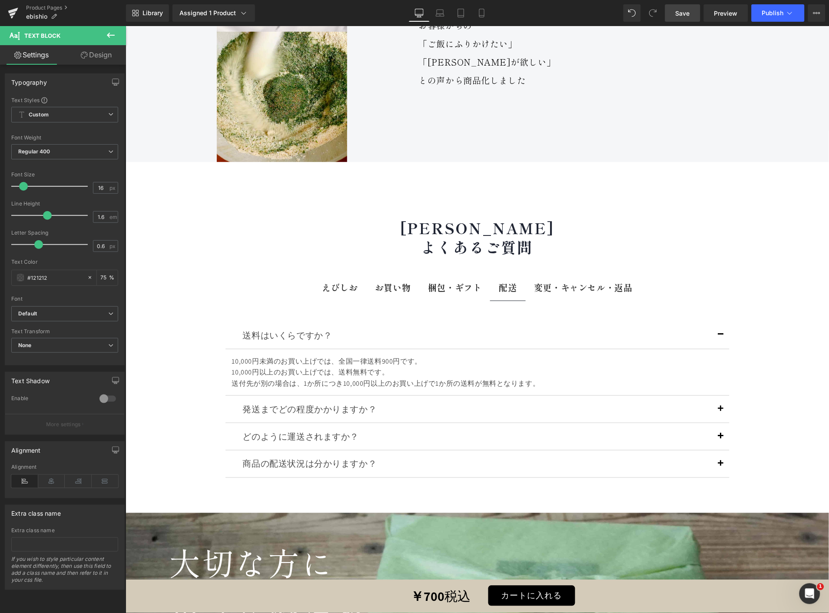
click at [694, 16] on link "Save" at bounding box center [682, 12] width 35 height 17
click at [759, 8] on button "Publish" at bounding box center [778, 12] width 53 height 17
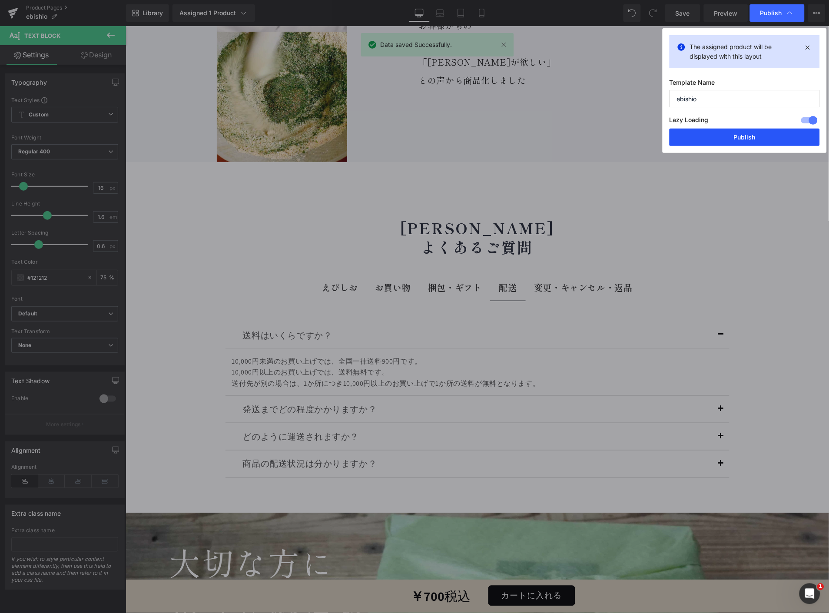
click at [0, 0] on button "Publish" at bounding box center [0, 0] width 0 height 0
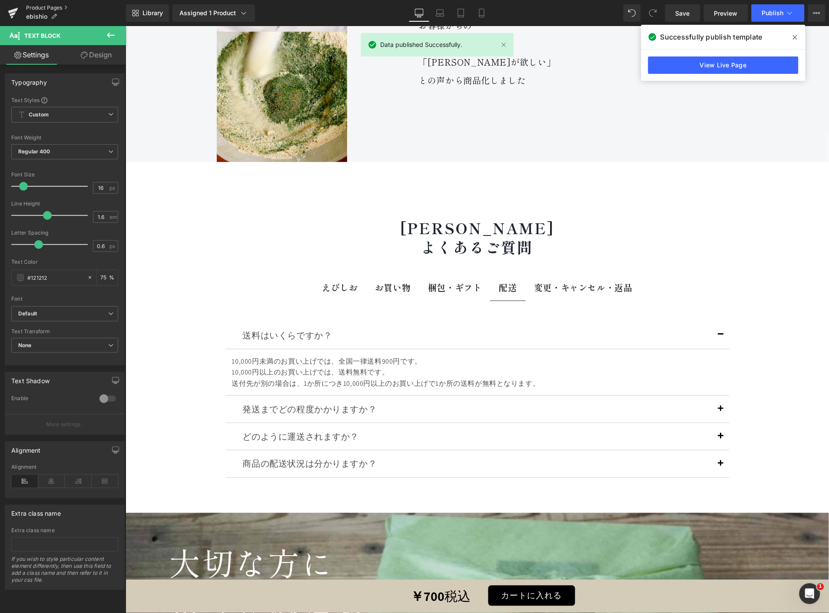
click at [37, 5] on link "Product Pages" at bounding box center [76, 7] width 100 height 7
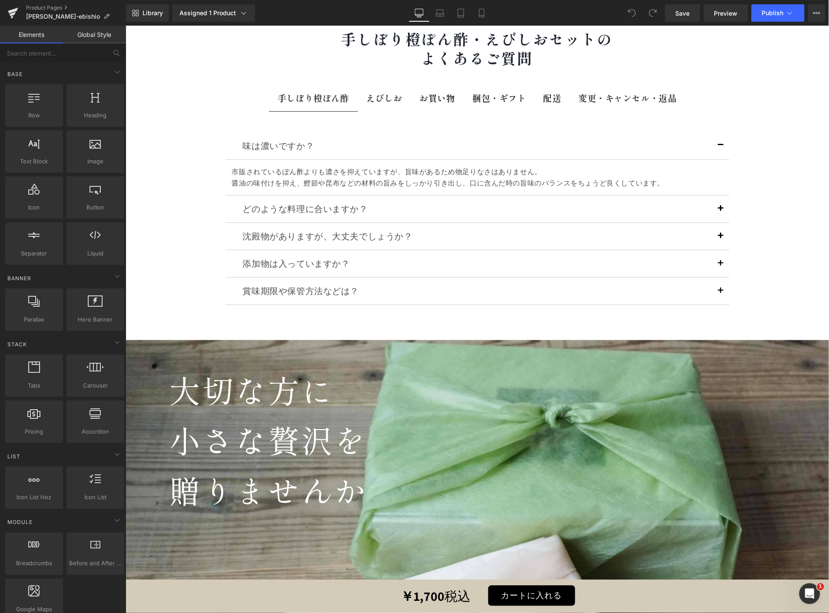
scroll to position [11085, 0]
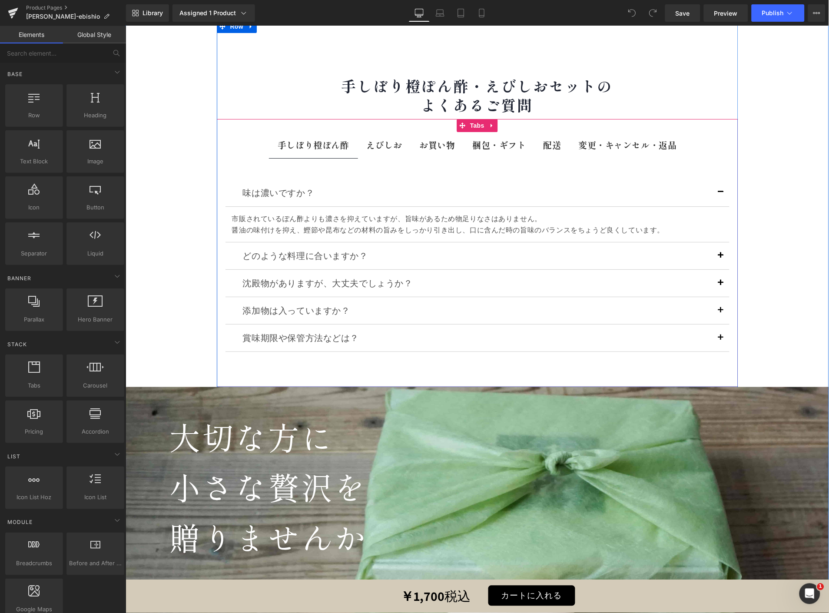
click at [546, 138] on b "配送" at bounding box center [552, 144] width 18 height 13
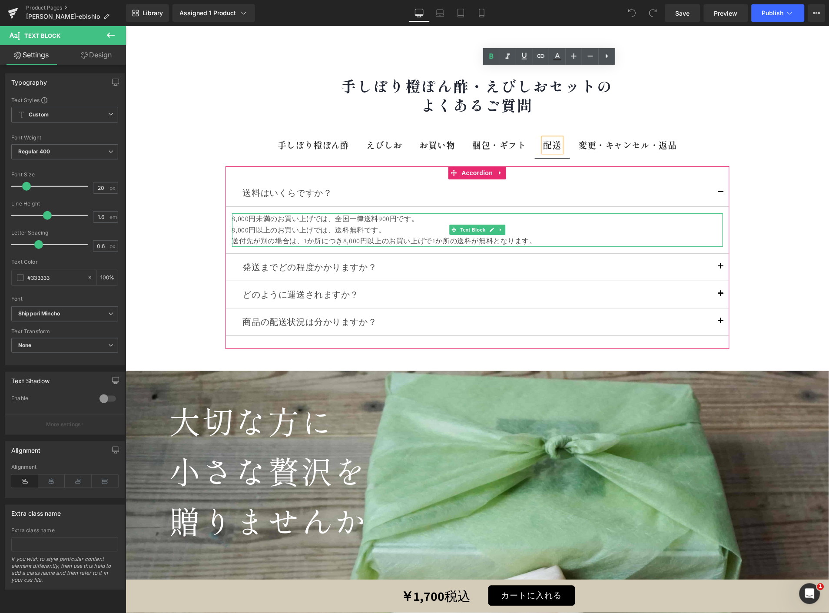
click at [530, 235] on div "送付先が別の場合は、1か所につき8,000円以上のお買い上げで1か所の送料が無料となります。" at bounding box center [477, 240] width 491 height 11
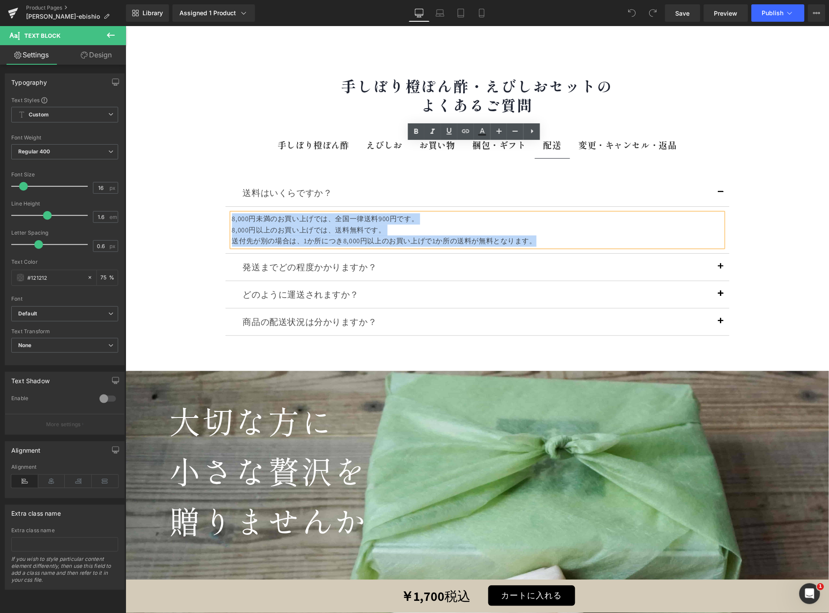
drag, startPoint x: 532, startPoint y: 172, endPoint x: 222, endPoint y: 130, distance: 313.6
click at [225, 179] on div "送料はいくらですか？ Text Block 8,000円未満のお買い上げでは、全国一律送料900円です。 8,000円以上のお買い上げでは、送料無料です。 送…" at bounding box center [477, 216] width 504 height 74
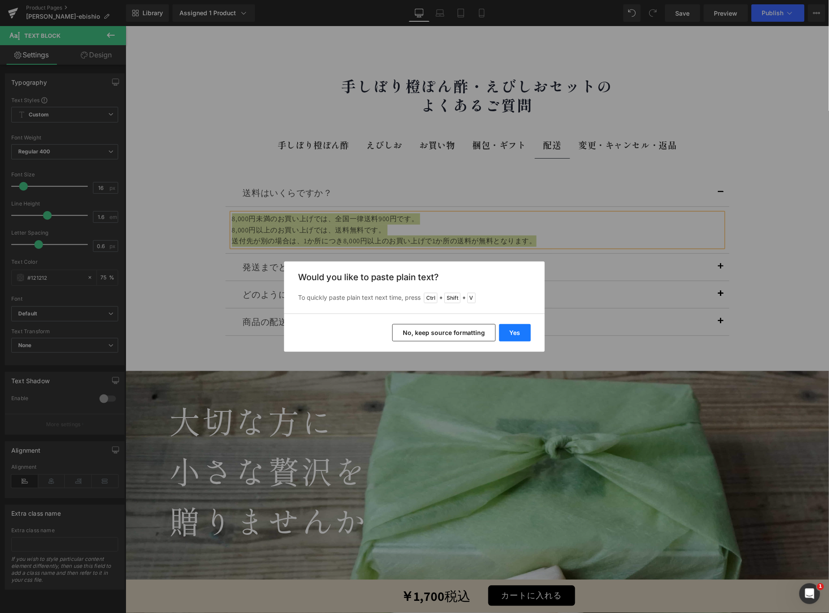
click at [0, 0] on button "Yes" at bounding box center [0, 0] width 0 height 0
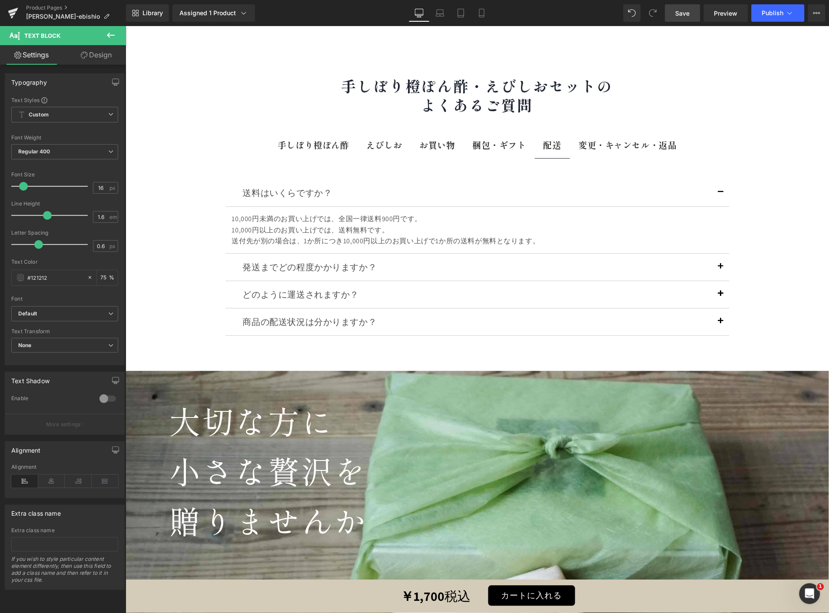
click at [689, 12] on span "Save" at bounding box center [683, 13] width 14 height 9
click at [780, 14] on span "Publish" at bounding box center [773, 13] width 22 height 7
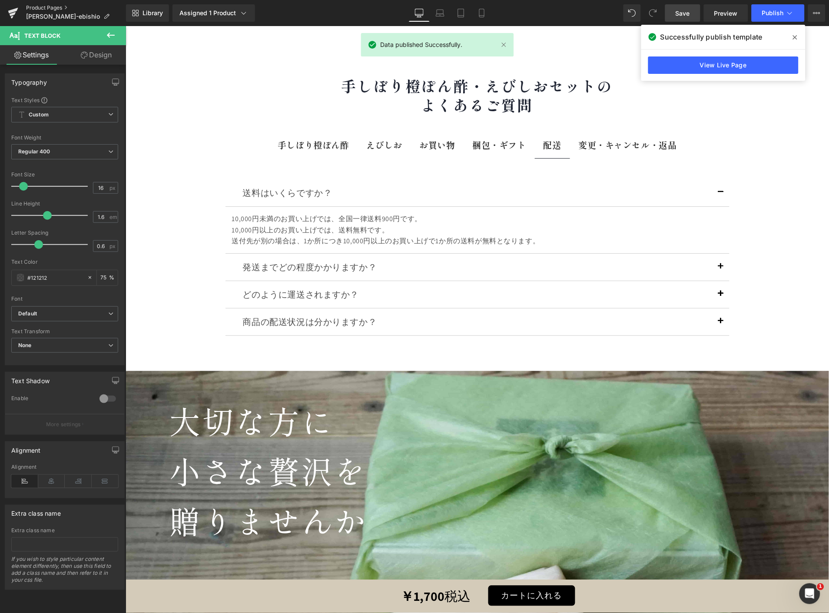
click at [43, 7] on link "Product Pages" at bounding box center [76, 7] width 100 height 7
